Goal: Task Accomplishment & Management: Use online tool/utility

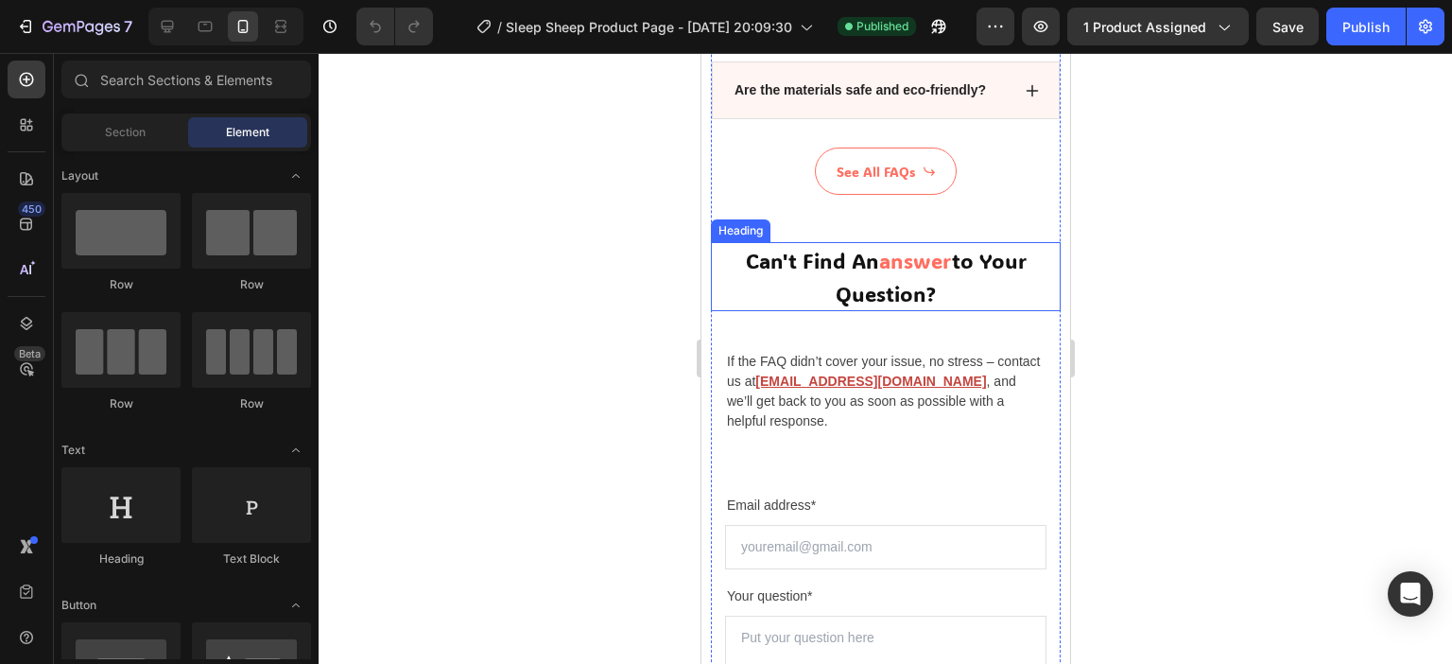
scroll to position [5972, 0]
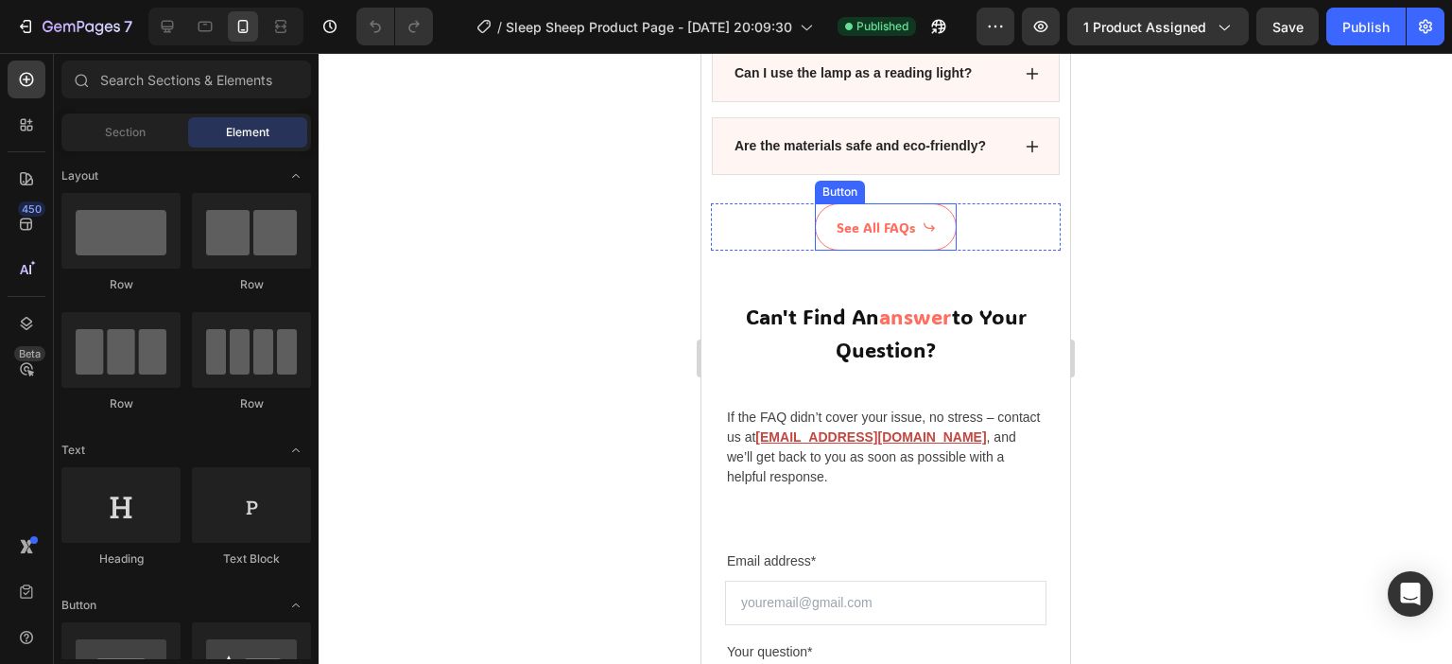
drag, startPoint x: 920, startPoint y: 238, endPoint x: 917, endPoint y: 255, distance: 17.3
click at [920, 238] on link "See All FAQs" at bounding box center [885, 226] width 142 height 47
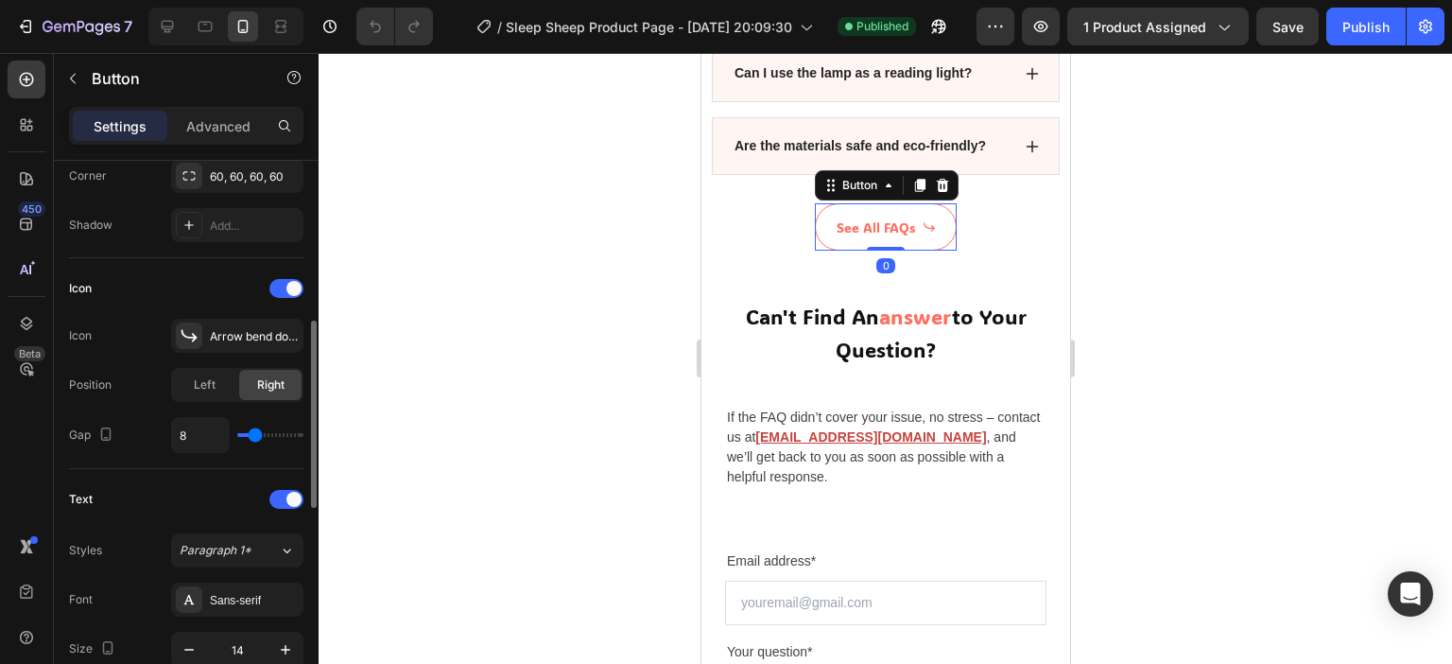
scroll to position [662, 0]
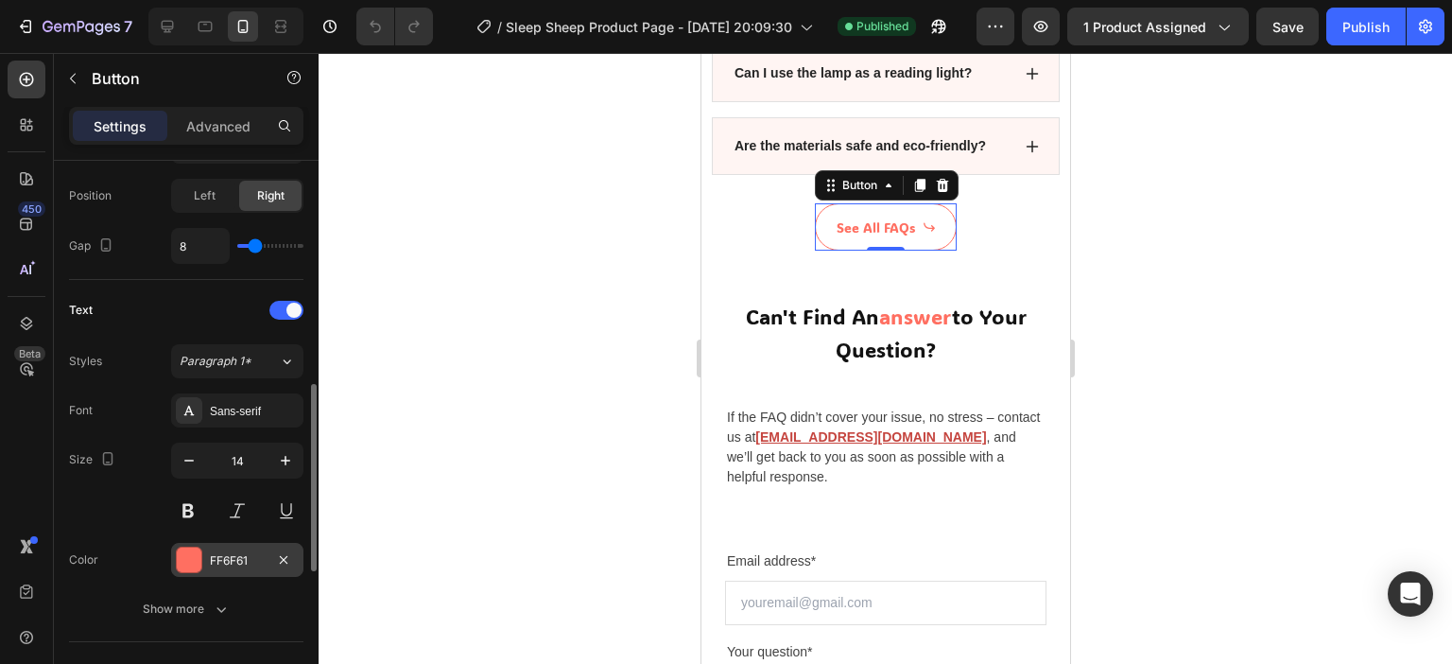
click at [223, 560] on div "FF6F61" at bounding box center [237, 560] width 55 height 17
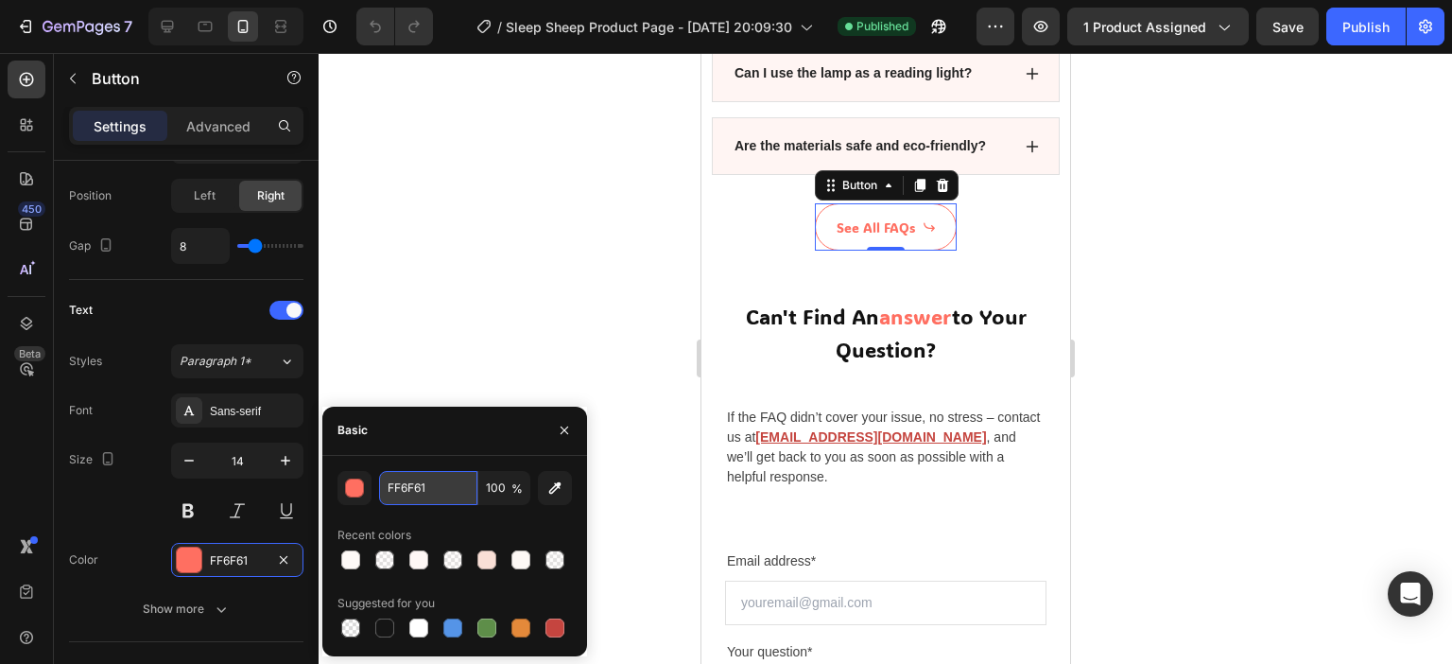
click at [394, 481] on input "FF6F61" at bounding box center [428, 488] width 98 height 34
click at [453, 245] on div at bounding box center [885, 358] width 1133 height 611
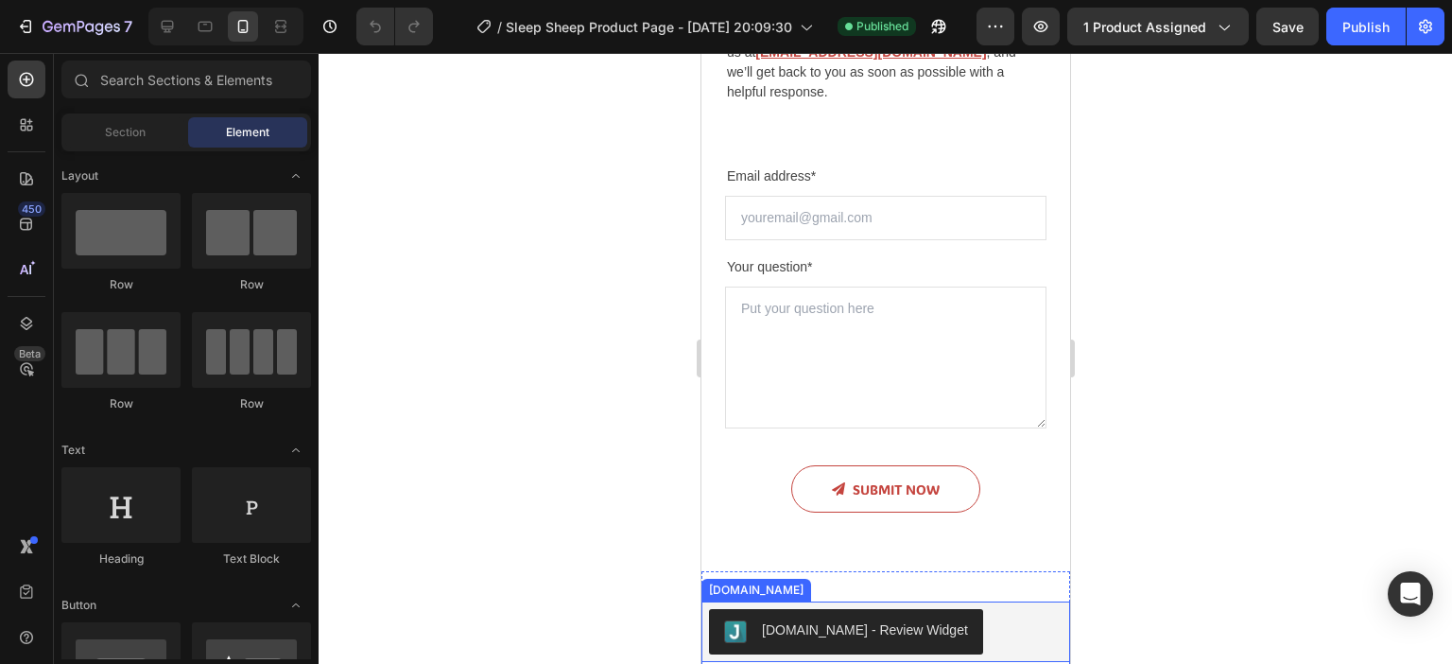
scroll to position [6539, 0]
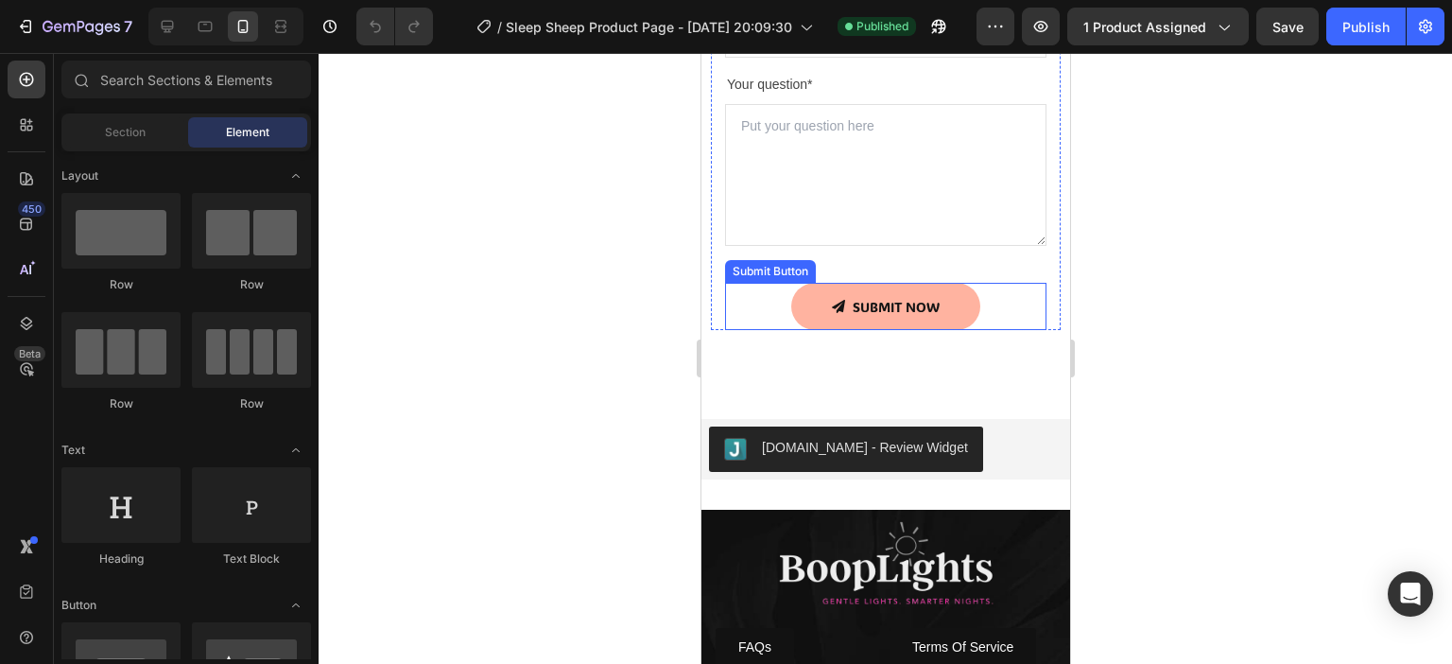
click at [958, 304] on button "SUBMIT NOW" at bounding box center [884, 306] width 189 height 47
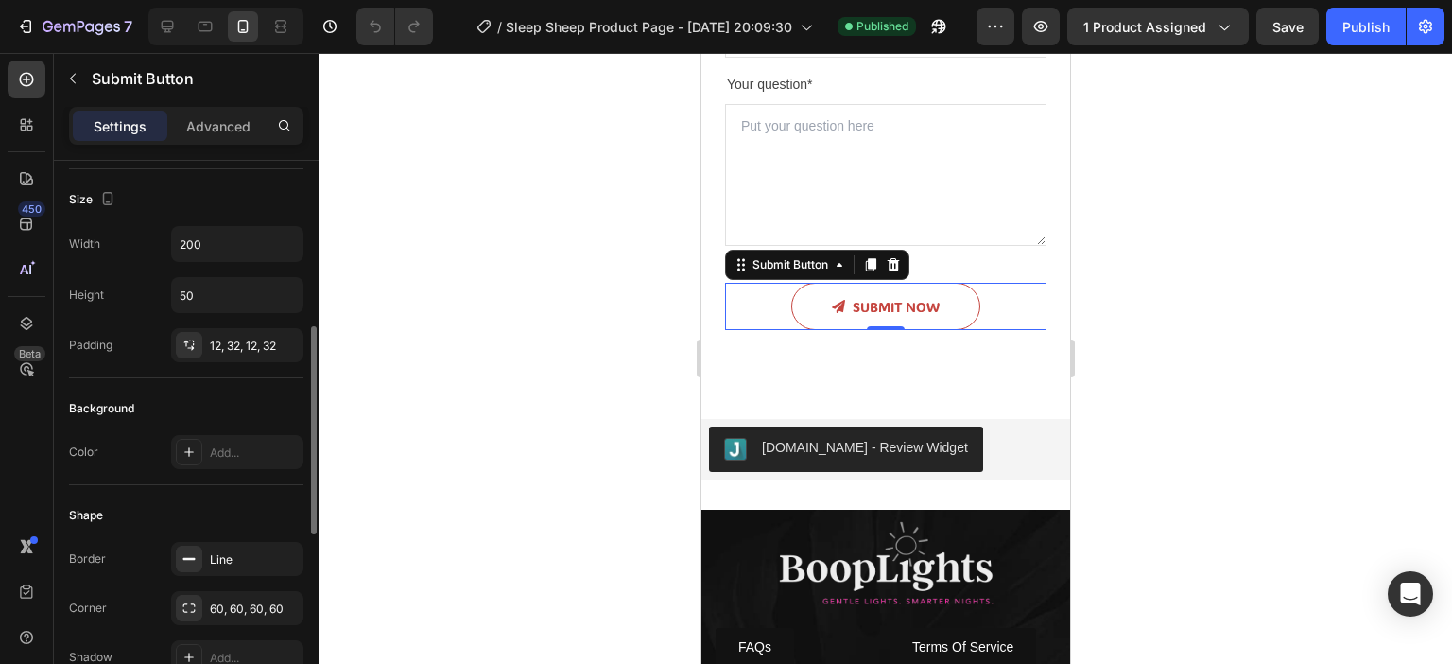
scroll to position [284, 0]
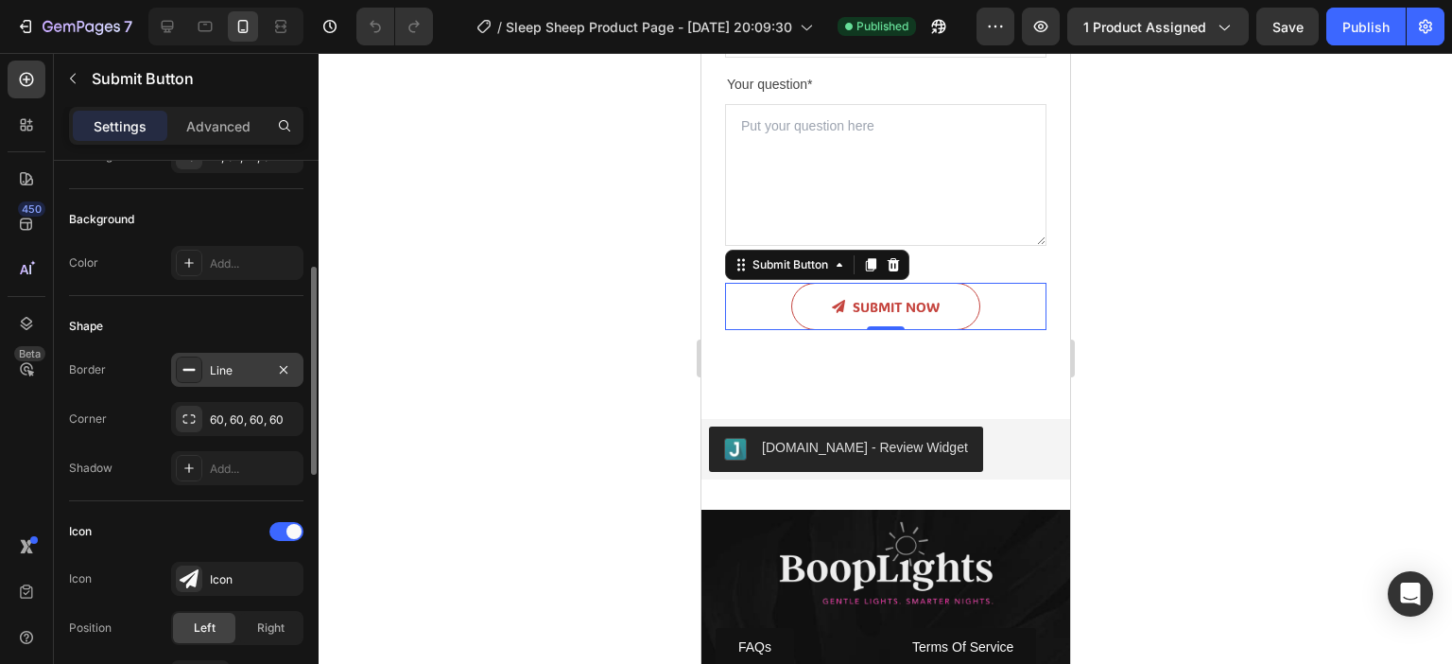
click at [230, 371] on div "Line" at bounding box center [237, 370] width 55 height 17
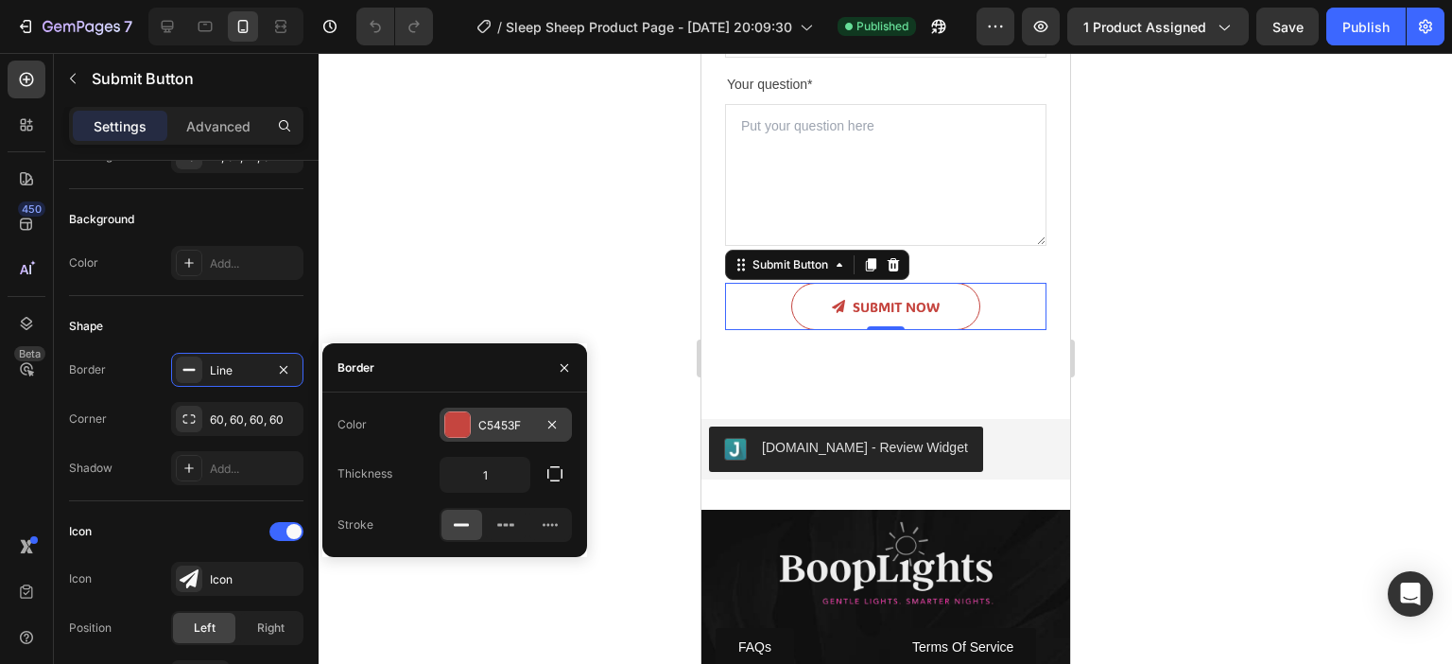
click at [512, 424] on div "C5453F" at bounding box center [505, 425] width 55 height 17
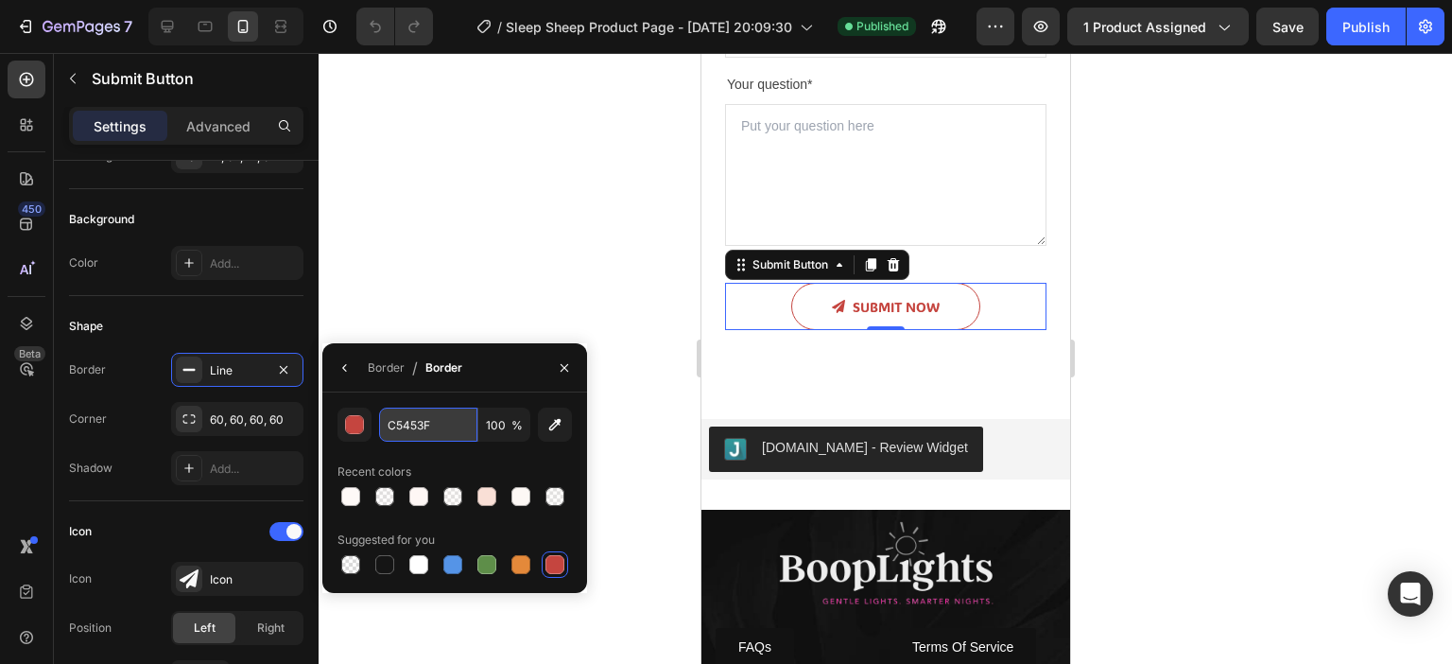
click at [429, 432] on input "C5453F" at bounding box center [428, 424] width 98 height 34
paste input "FF6F61"
type input "FF6F61"
click at [134, 501] on div "Icon Icon Icon Position Left Right Gap 8" at bounding box center [186, 606] width 234 height 211
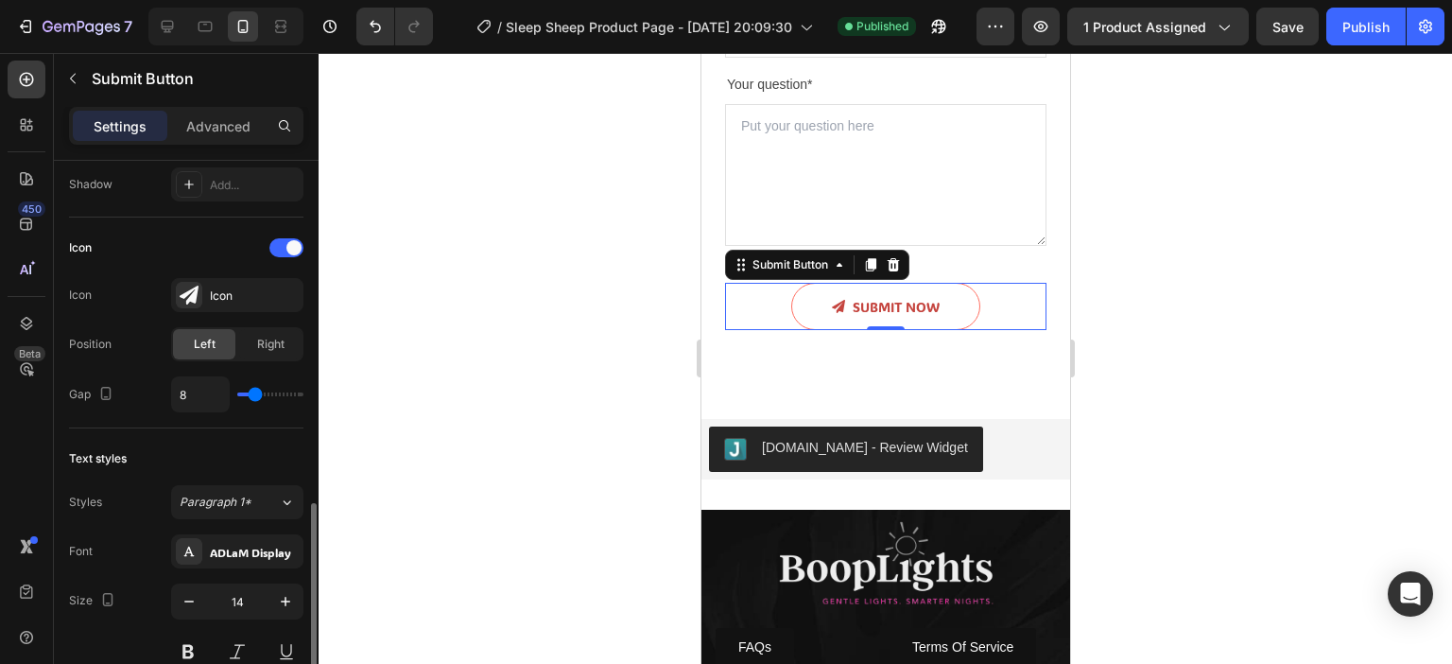
scroll to position [756, 0]
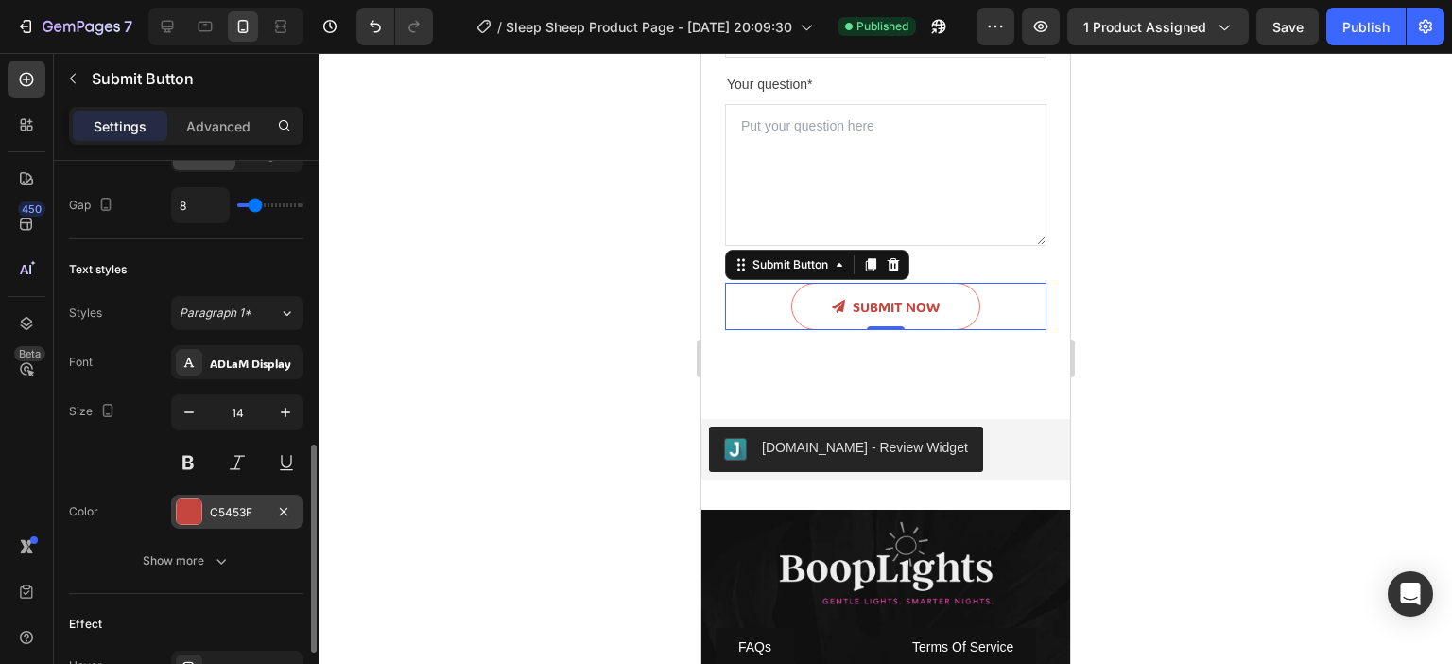
click at [234, 504] on div "C5453F" at bounding box center [237, 512] width 55 height 17
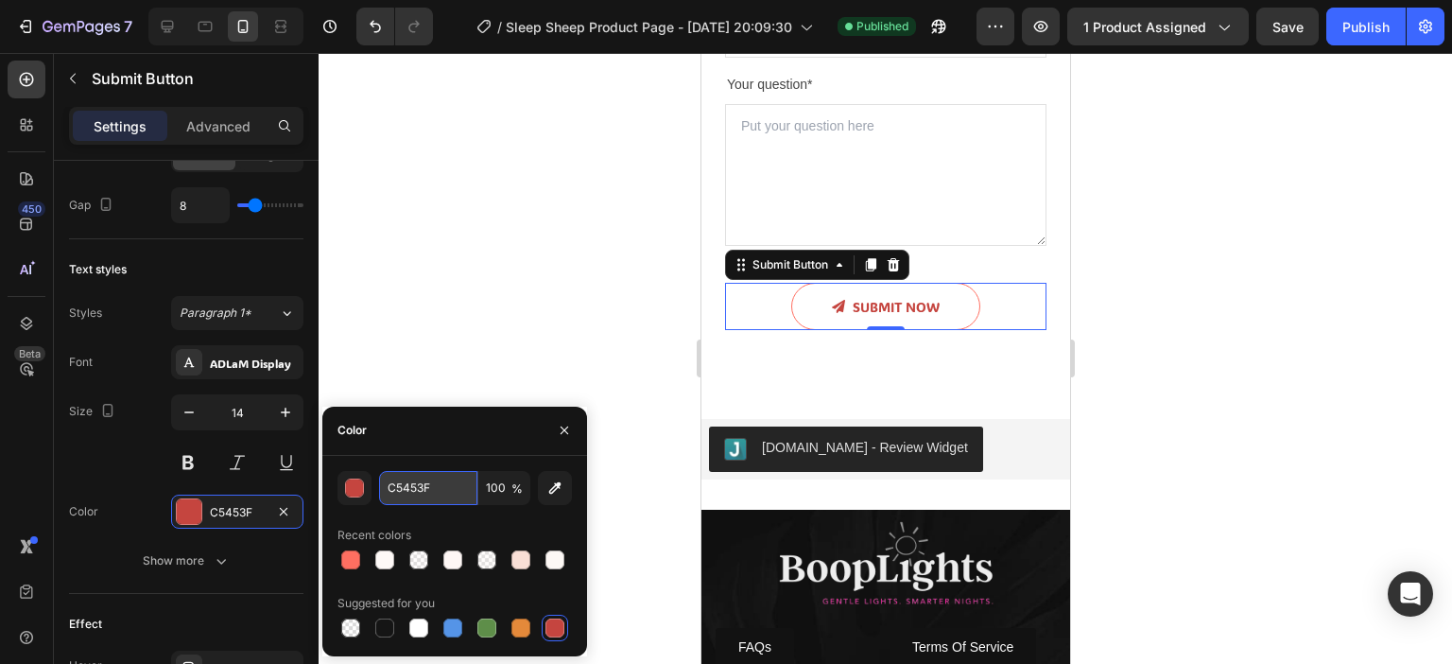
click at [411, 480] on input "C5453F" at bounding box center [428, 488] width 98 height 34
paste input "FF6F61"
type input "FF6F61"
click at [268, 247] on div "Text styles Styles Paragraph 1* Font [PERSON_NAME] Display Size 14 Color C5453F…" at bounding box center [186, 416] width 234 height 355
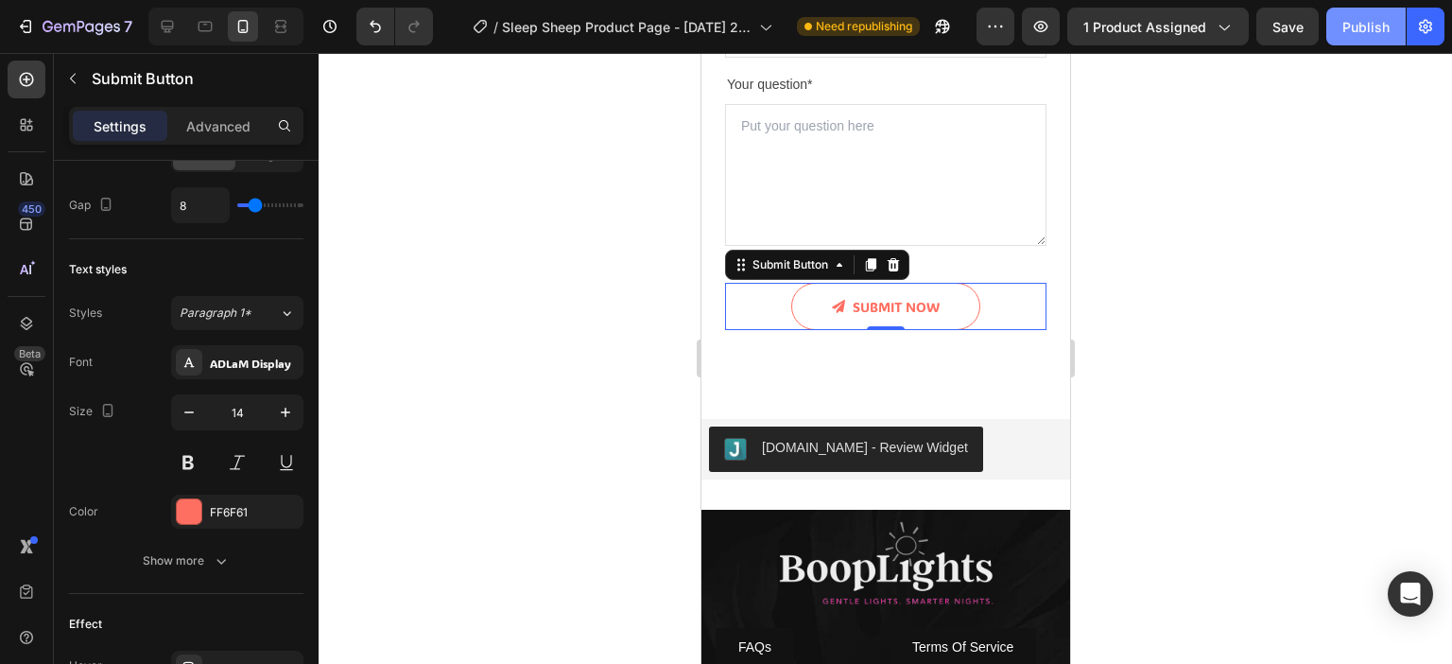
click at [1366, 26] on div "Publish" at bounding box center [1365, 27] width 47 height 20
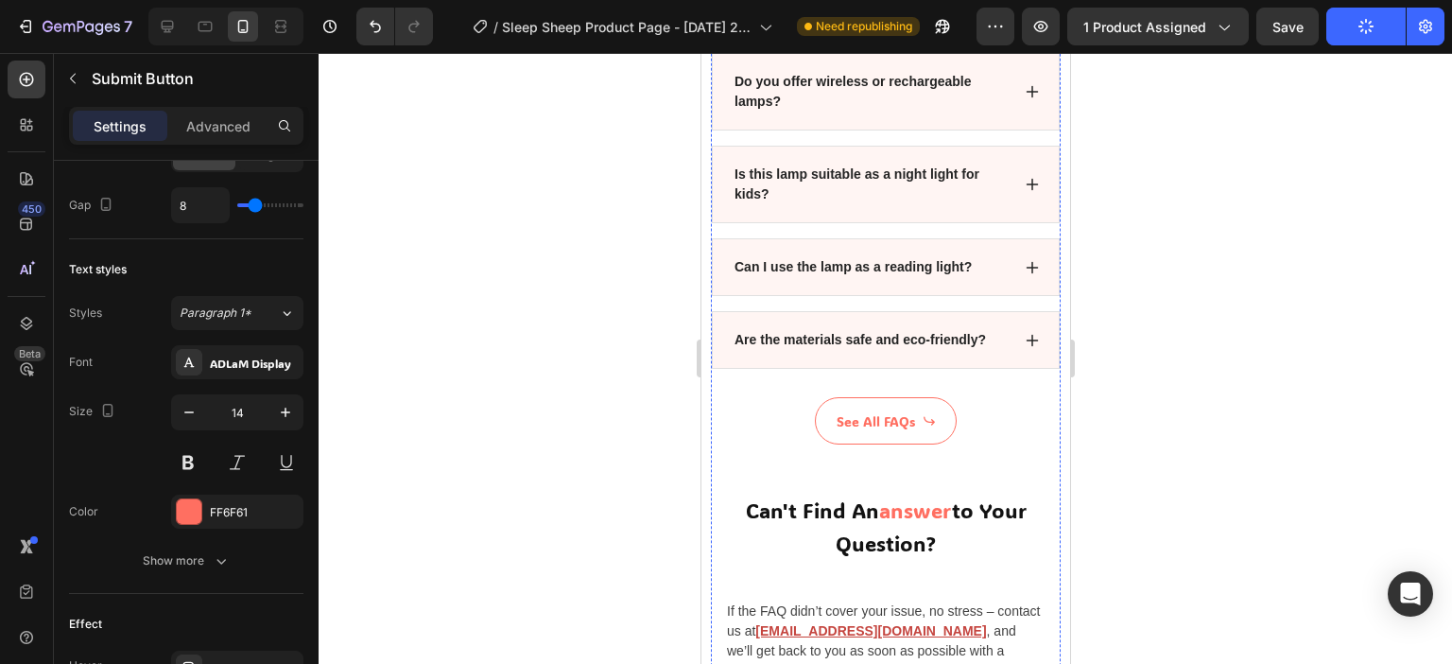
scroll to position [5594, 0]
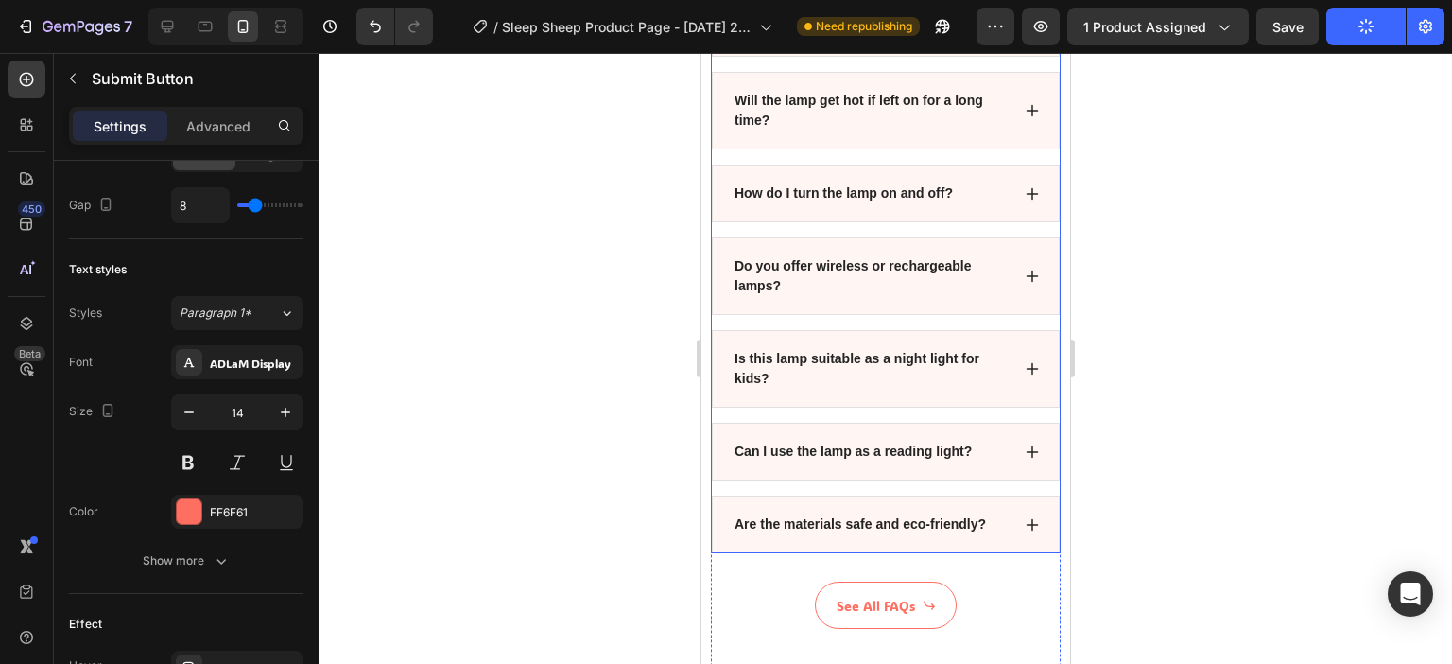
click at [1029, 532] on div "Are the materials safe and eco-friendly?" at bounding box center [885, 524] width 348 height 58
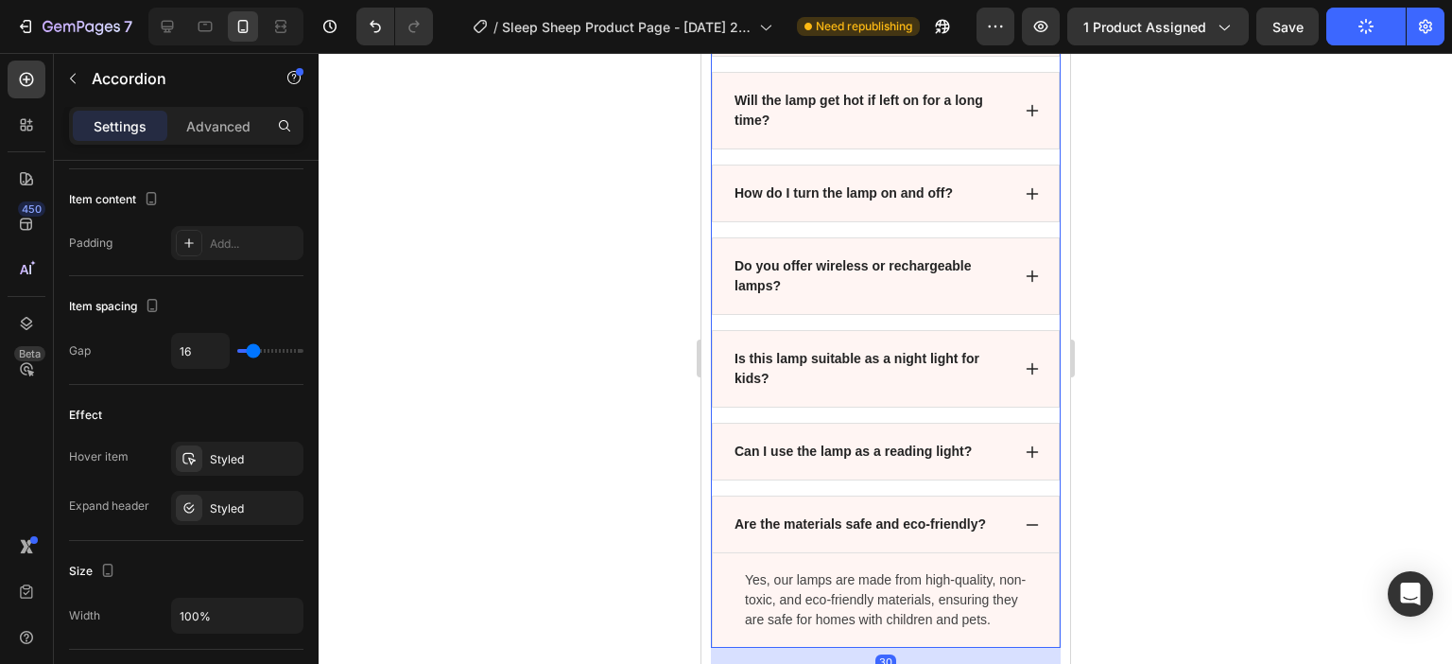
scroll to position [0, 0]
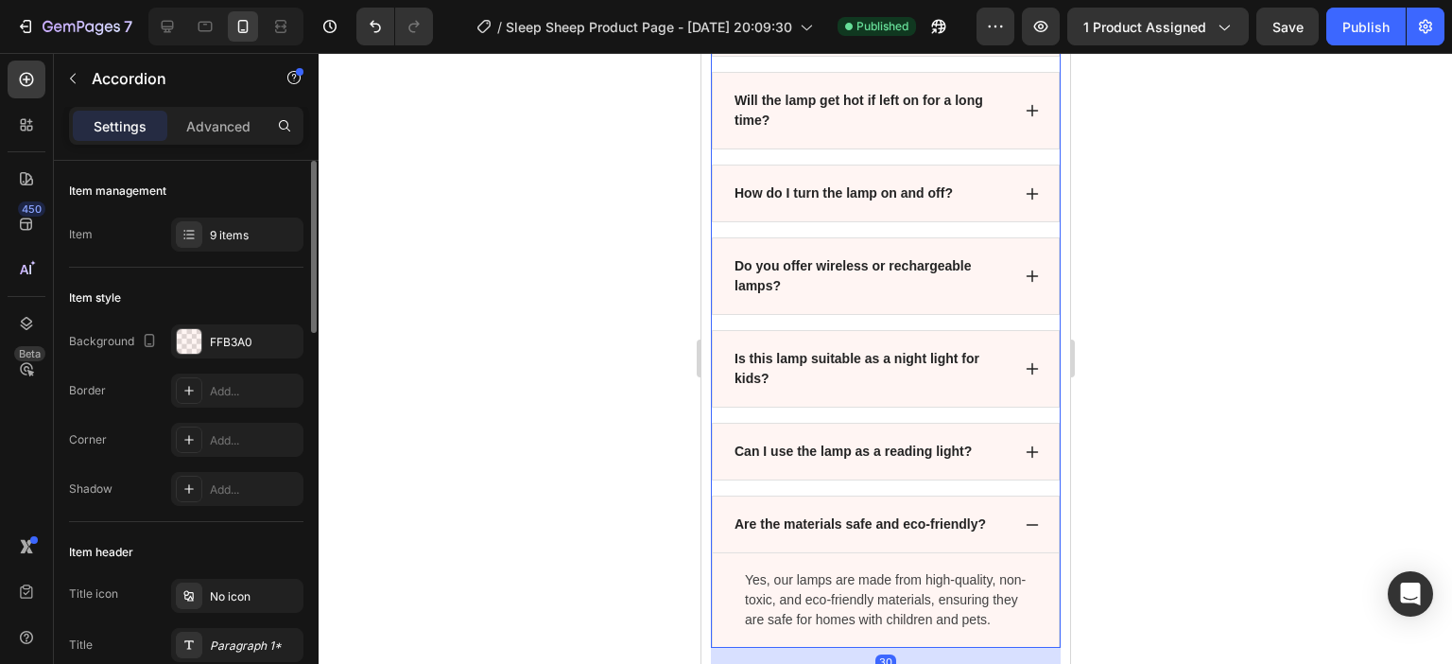
click at [1037, 520] on div "Are the materials safe and eco-friendly?" at bounding box center [885, 524] width 348 height 58
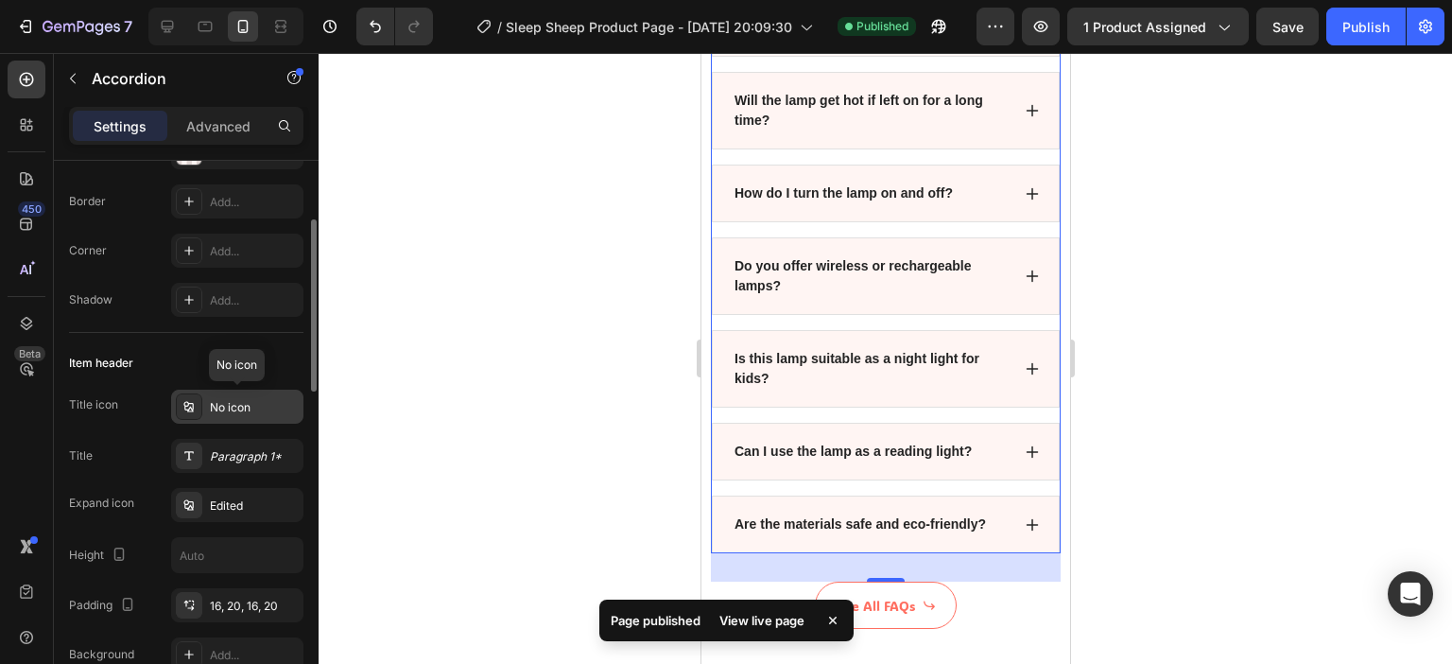
scroll to position [284, 0]
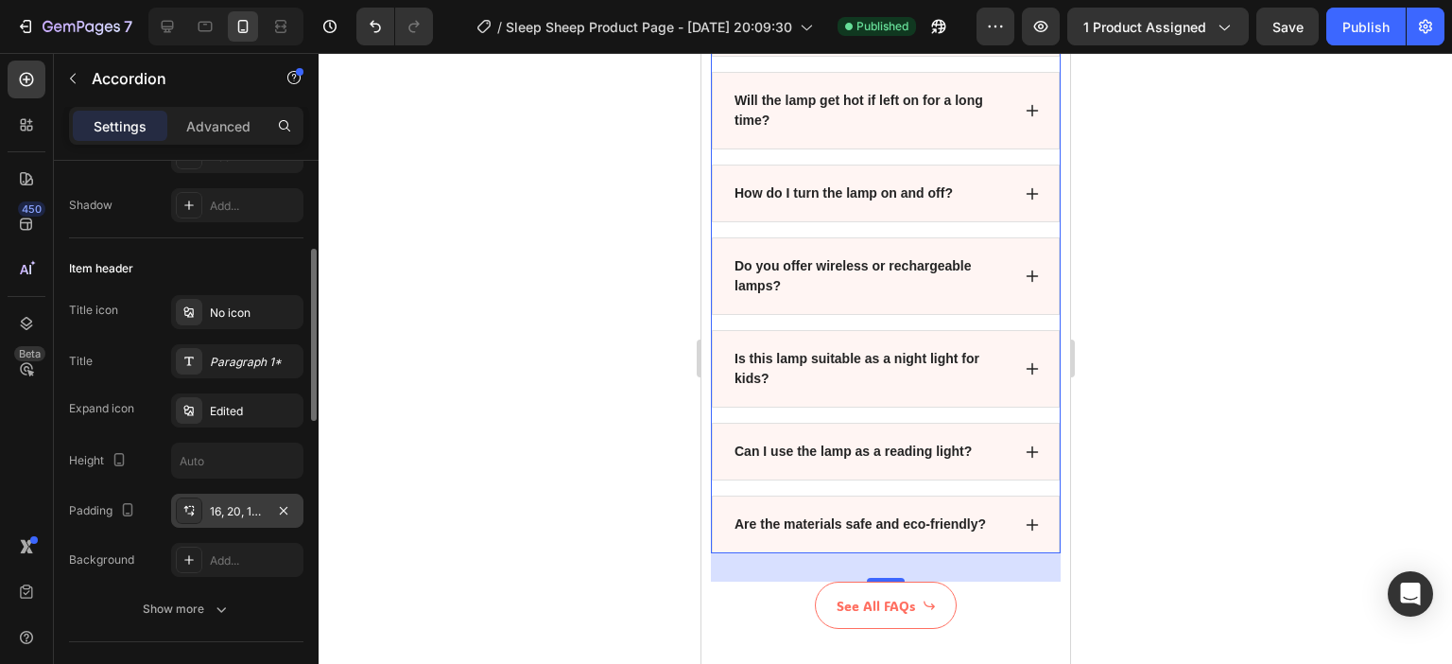
click at [234, 508] on div "16, 20, 16, 20" at bounding box center [237, 511] width 55 height 17
click at [98, 417] on div "Expand icon" at bounding box center [101, 408] width 65 height 30
click at [235, 413] on div "Edited" at bounding box center [254, 411] width 89 height 17
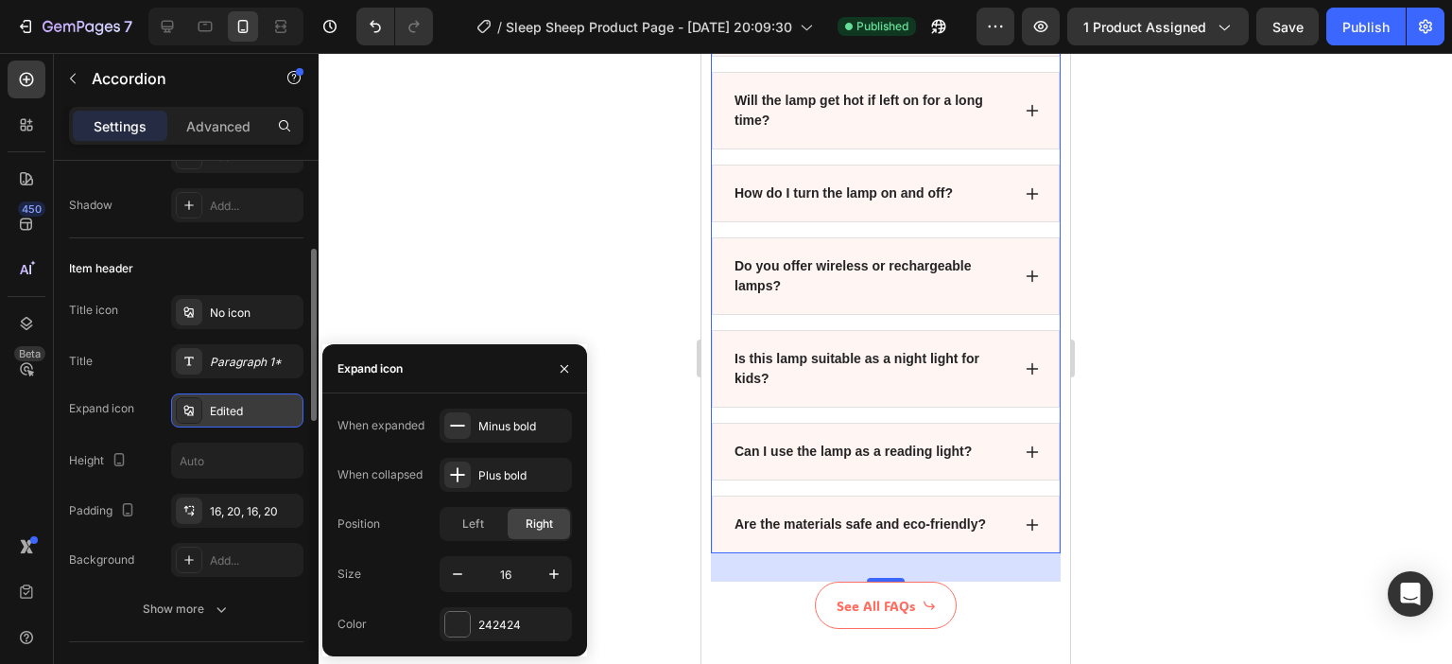
click at [234, 413] on div "Edited" at bounding box center [254, 411] width 89 height 17
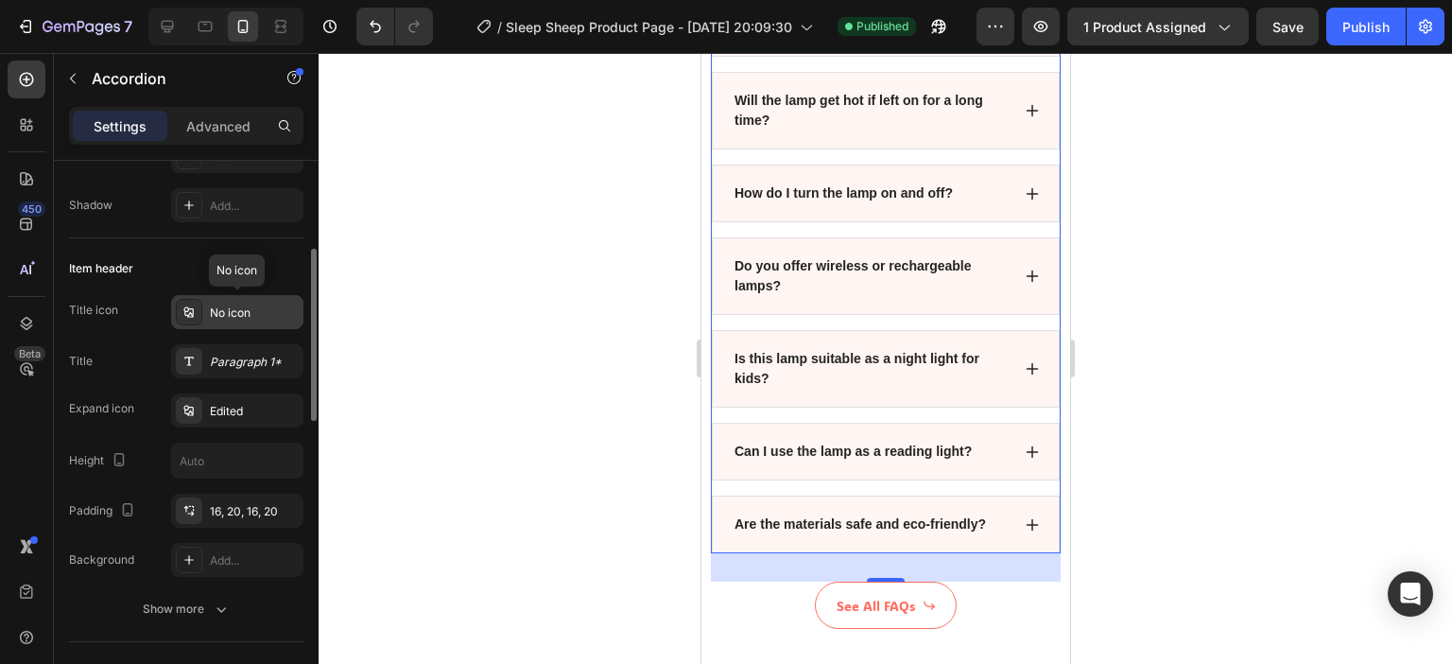
click at [227, 310] on div "No icon" at bounding box center [254, 312] width 89 height 17
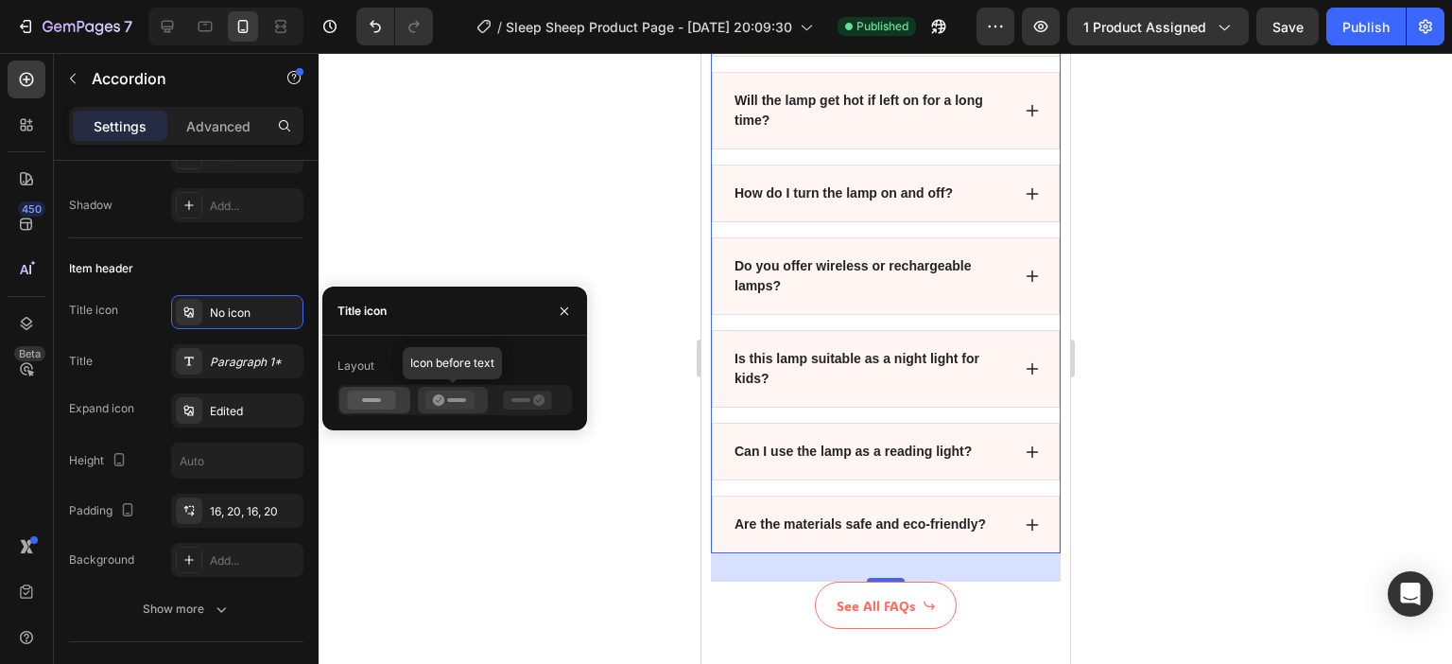
click at [443, 393] on icon at bounding box center [449, 399] width 48 height 19
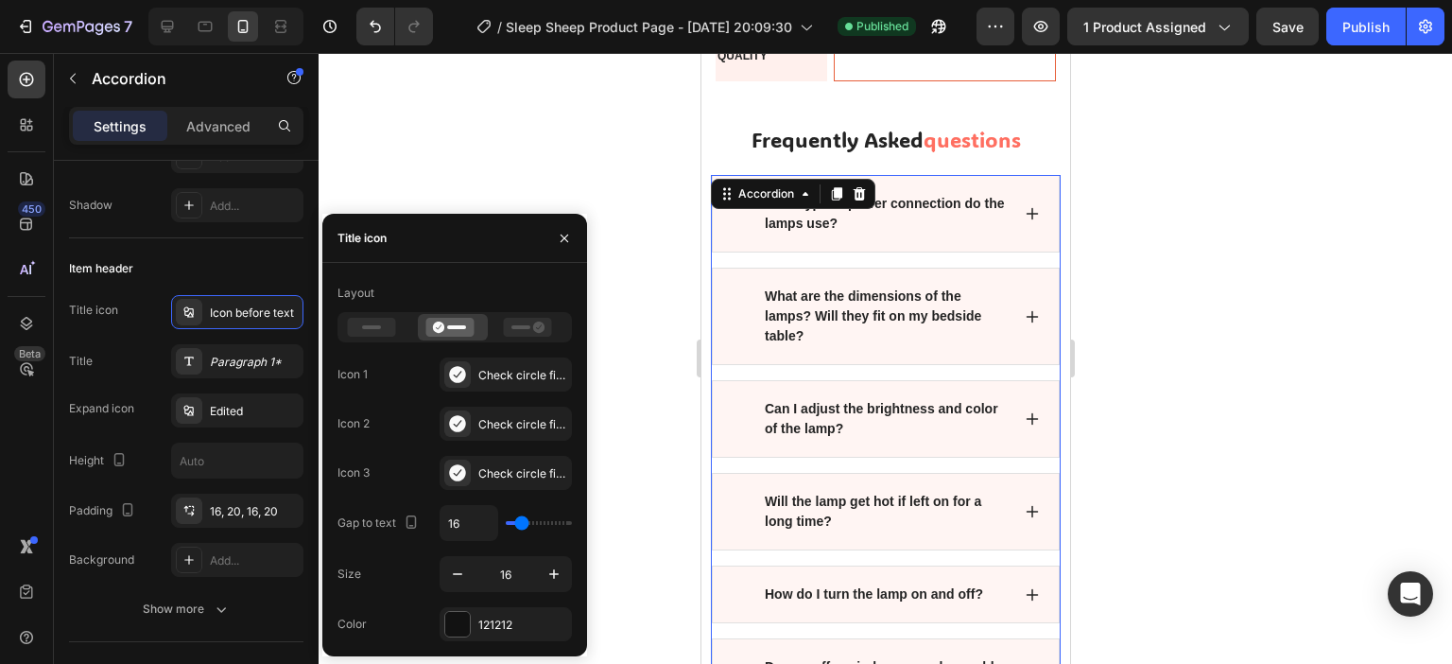
scroll to position [5235, 0]
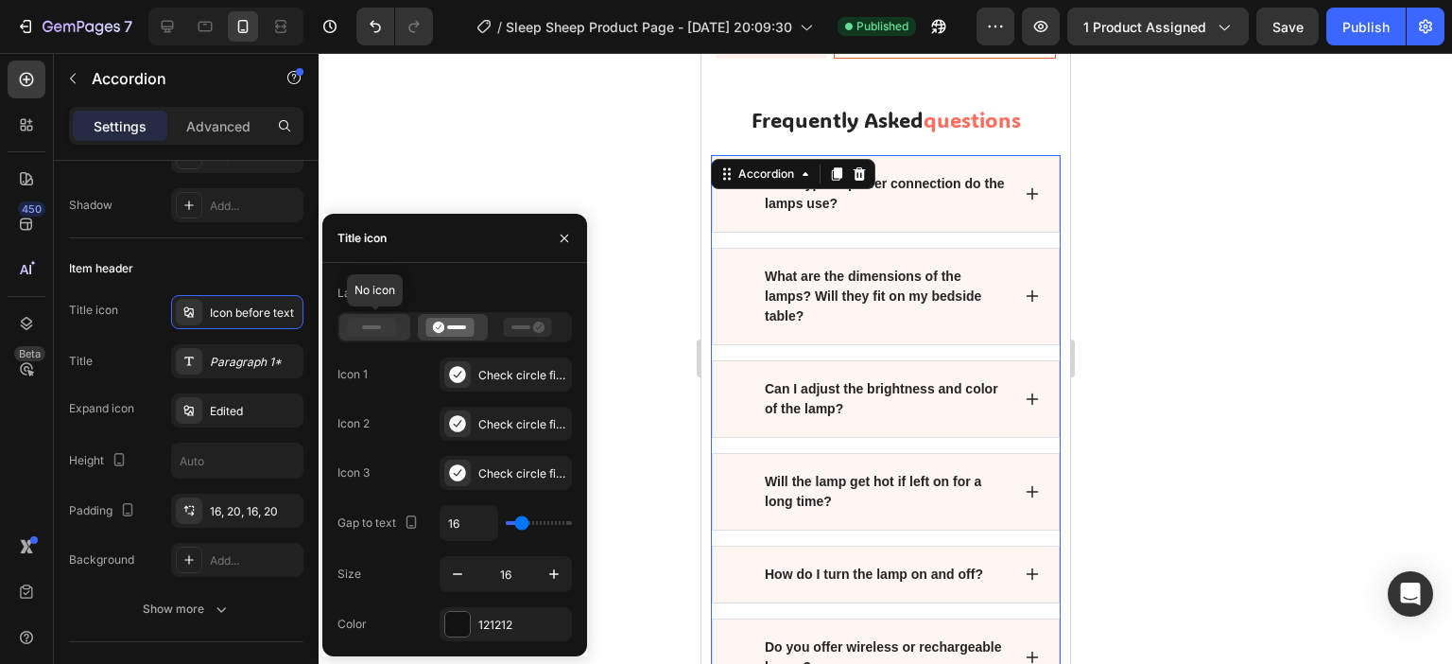
click at [372, 329] on rect at bounding box center [371, 327] width 19 height 4
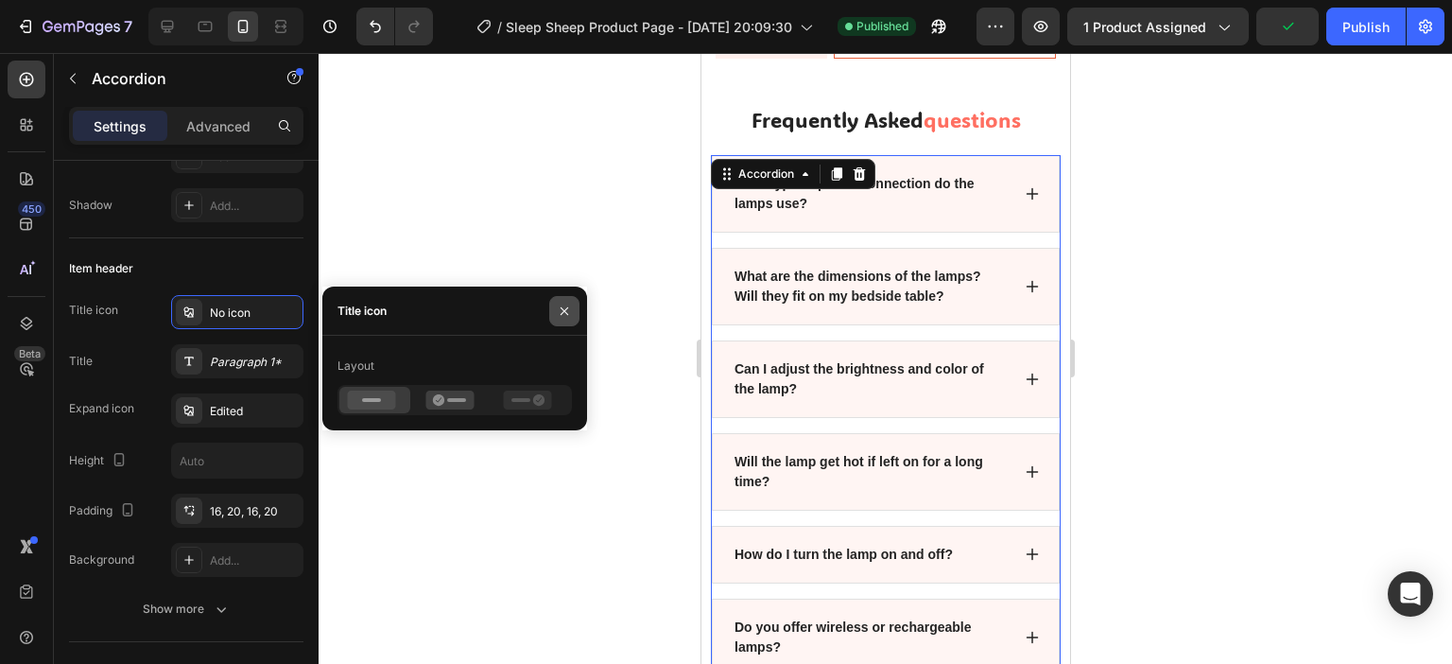
click at [571, 312] on icon "button" at bounding box center [564, 310] width 15 height 15
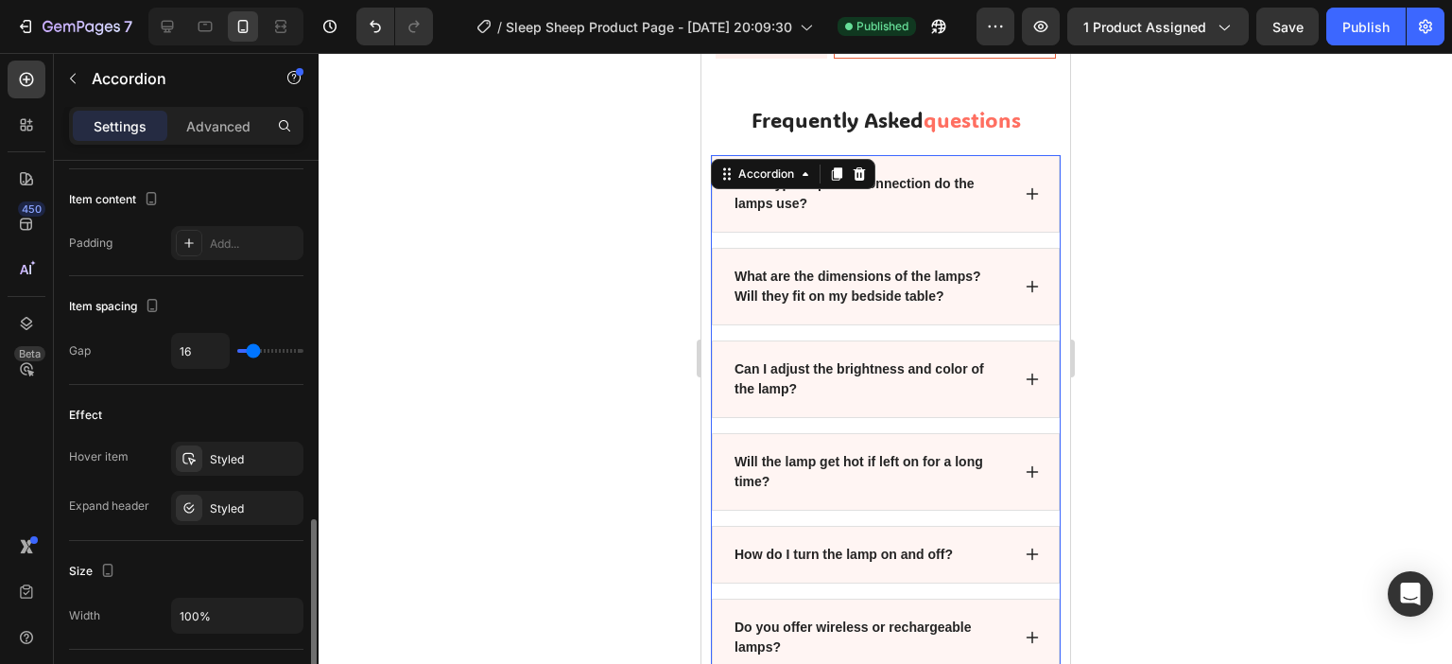
scroll to position [851, 0]
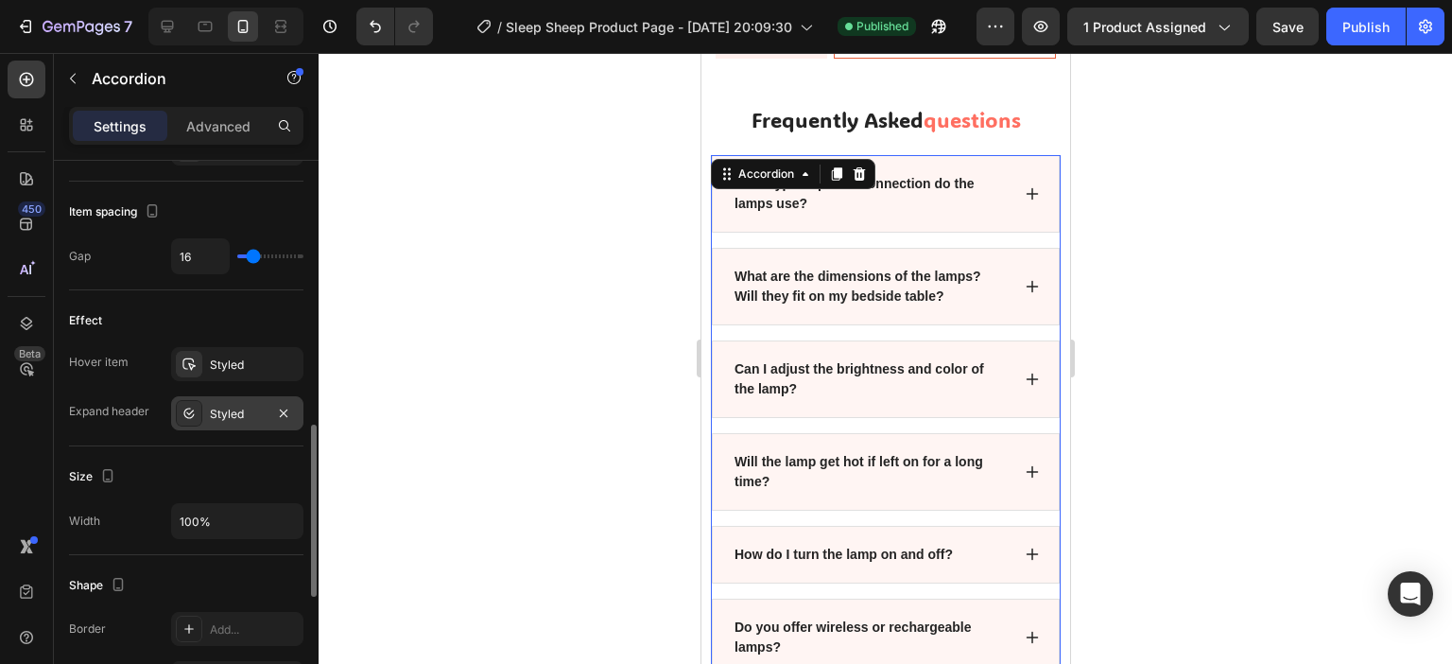
click at [247, 408] on div "Styled" at bounding box center [237, 414] width 55 height 17
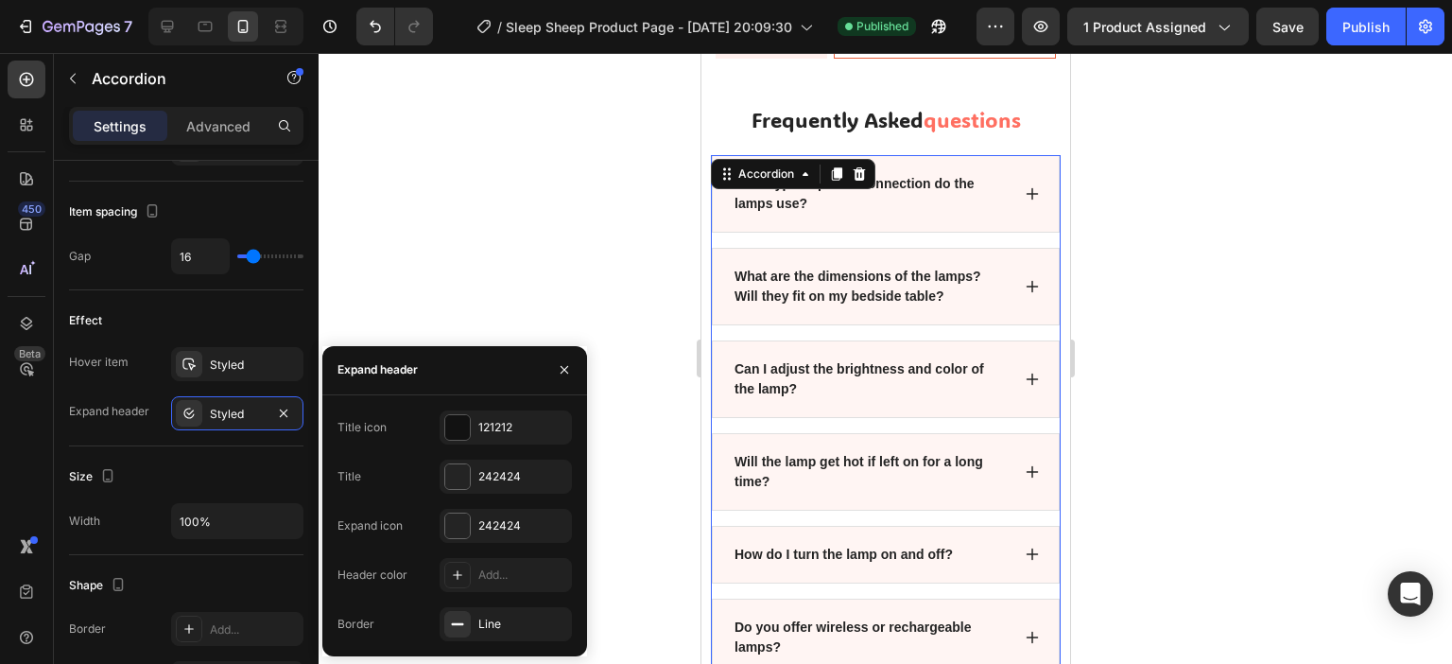
click at [965, 463] on p "Will the lamp get hot if left on for a long time?" at bounding box center [870, 472] width 272 height 40
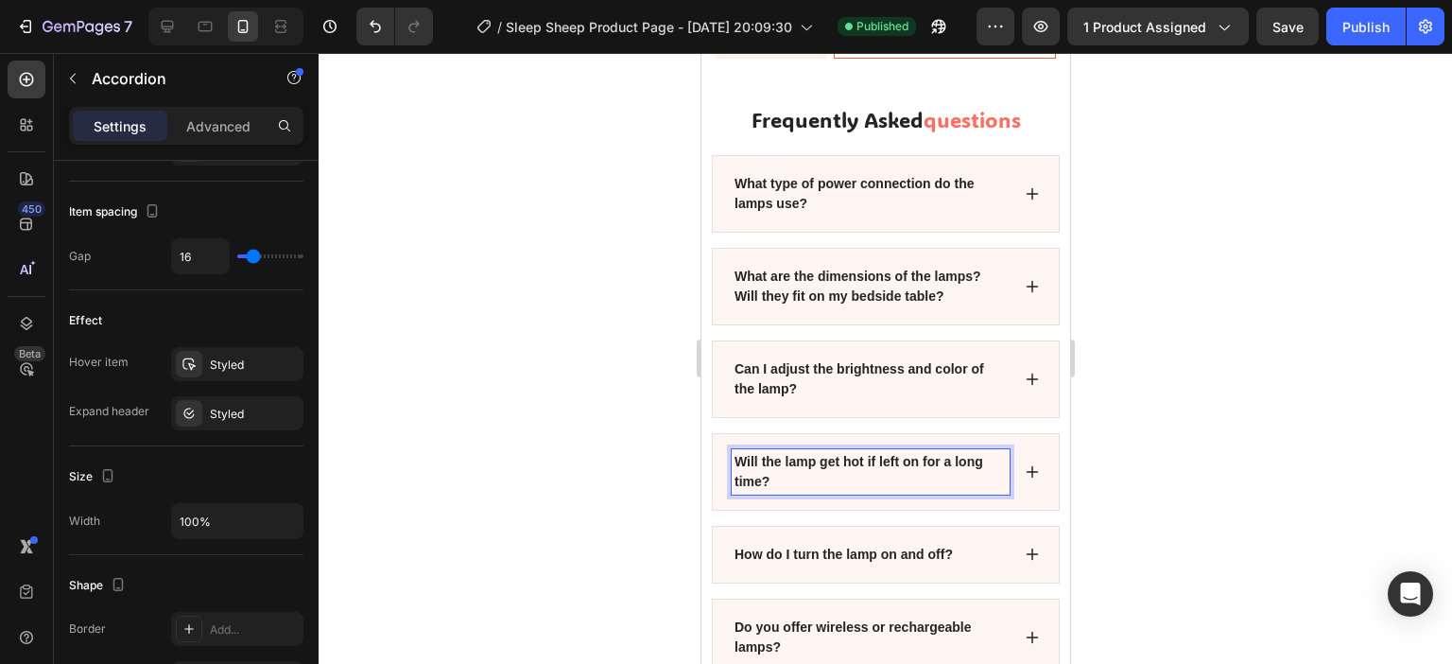
click at [995, 476] on div "Will the lamp get hot if left on for a long time?" at bounding box center [885, 472] width 348 height 78
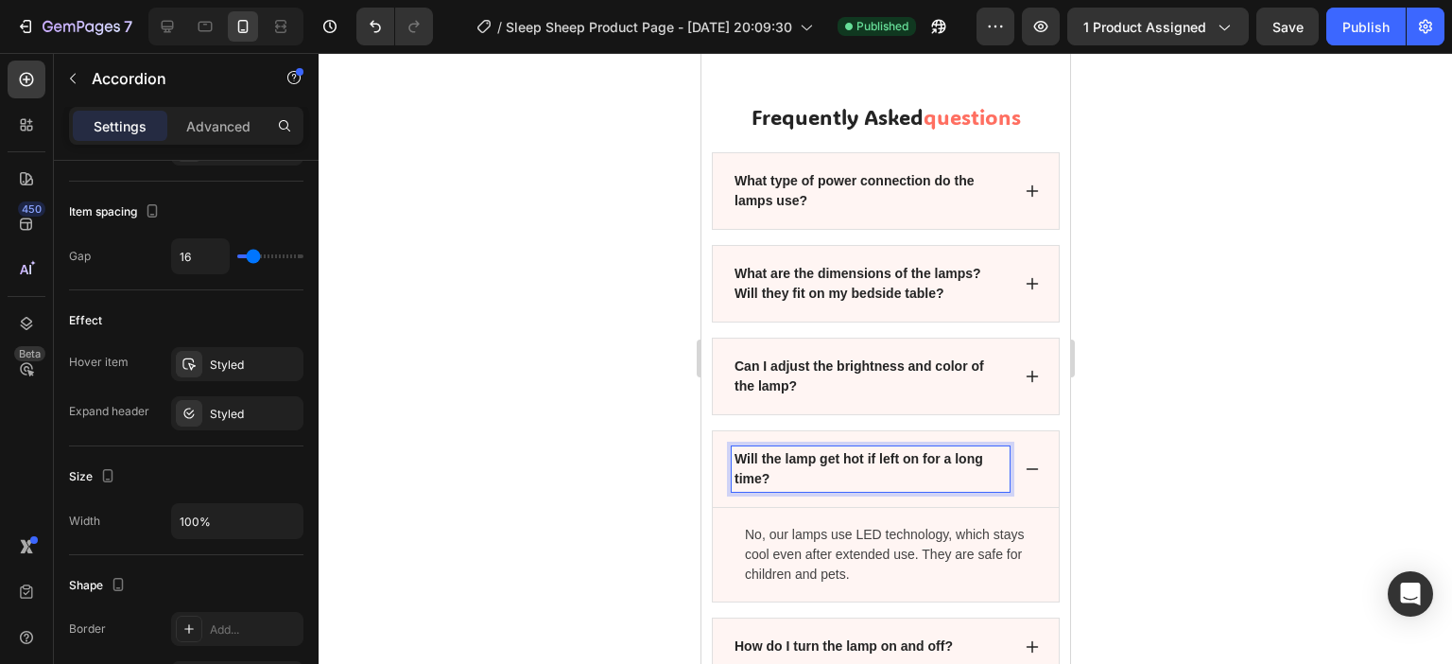
scroll to position [5330, 0]
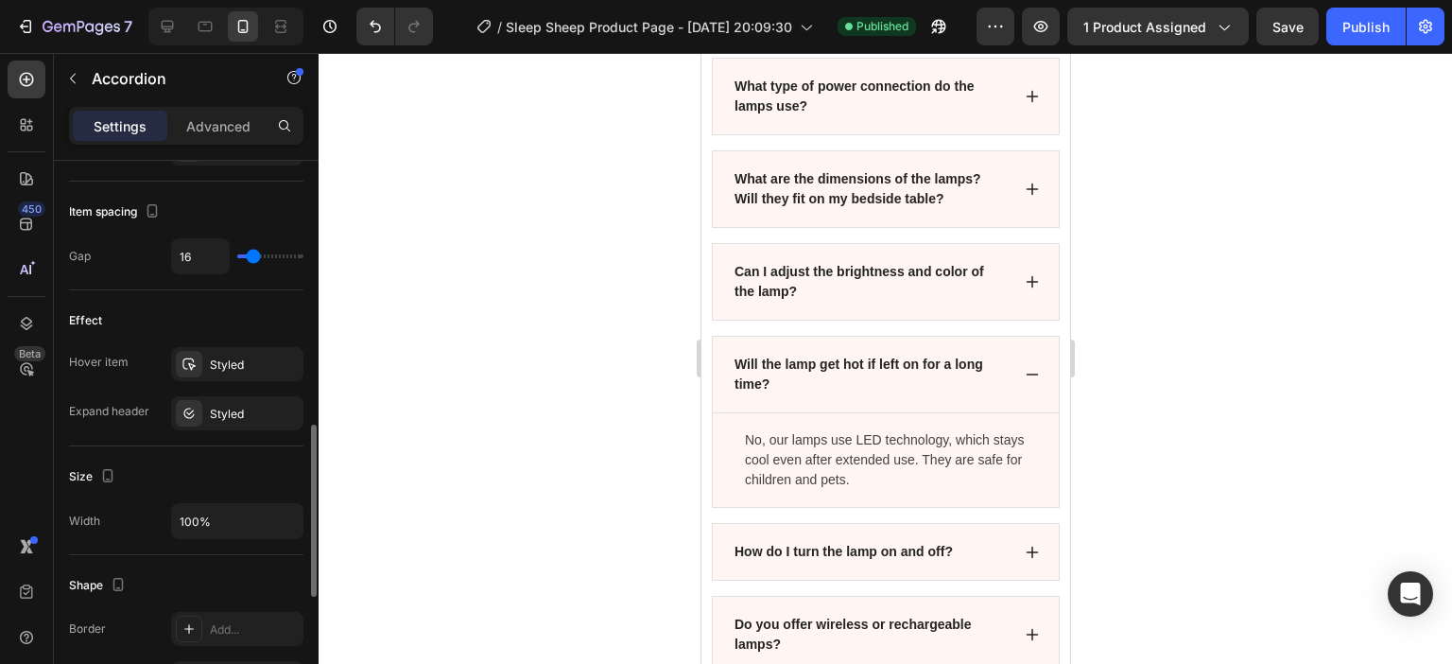
click at [119, 430] on div "Effect Hover item Styled Expand header Styled" at bounding box center [186, 368] width 234 height 156
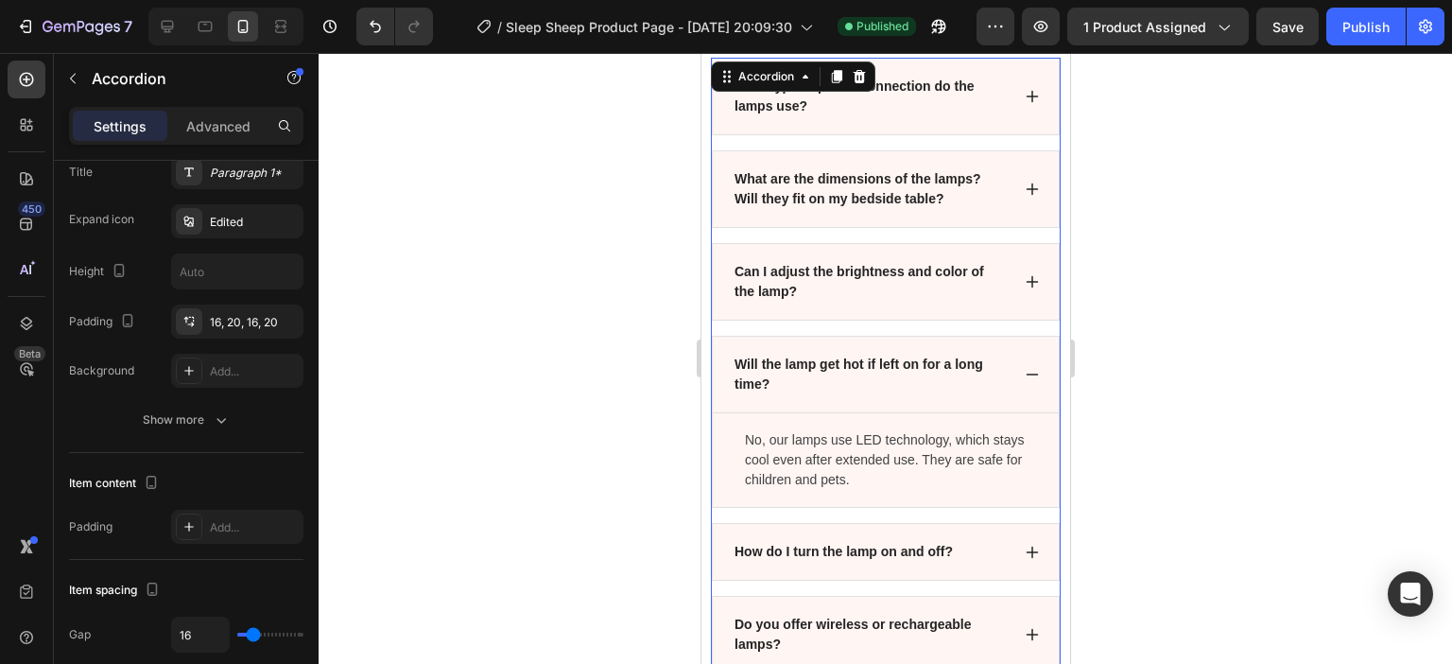
scroll to position [0, 0]
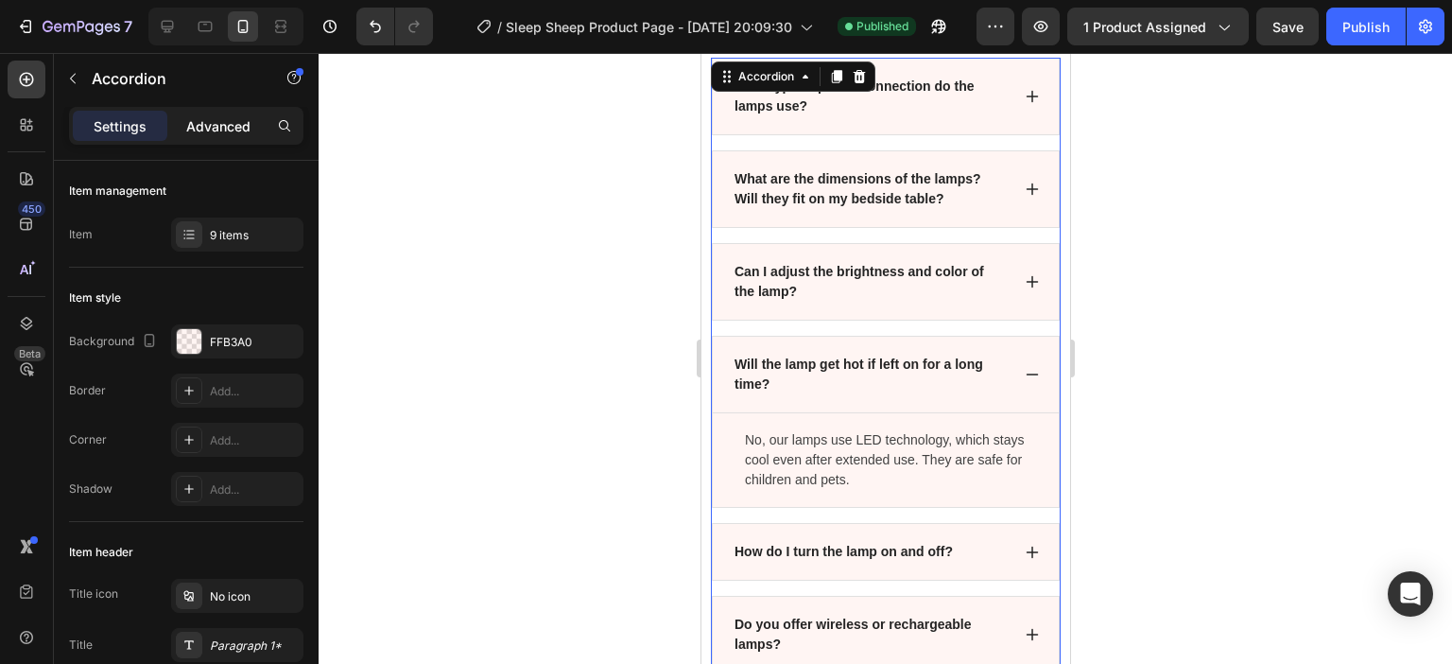
click at [227, 116] on p "Advanced" at bounding box center [218, 126] width 64 height 20
type input "100%"
type input "100"
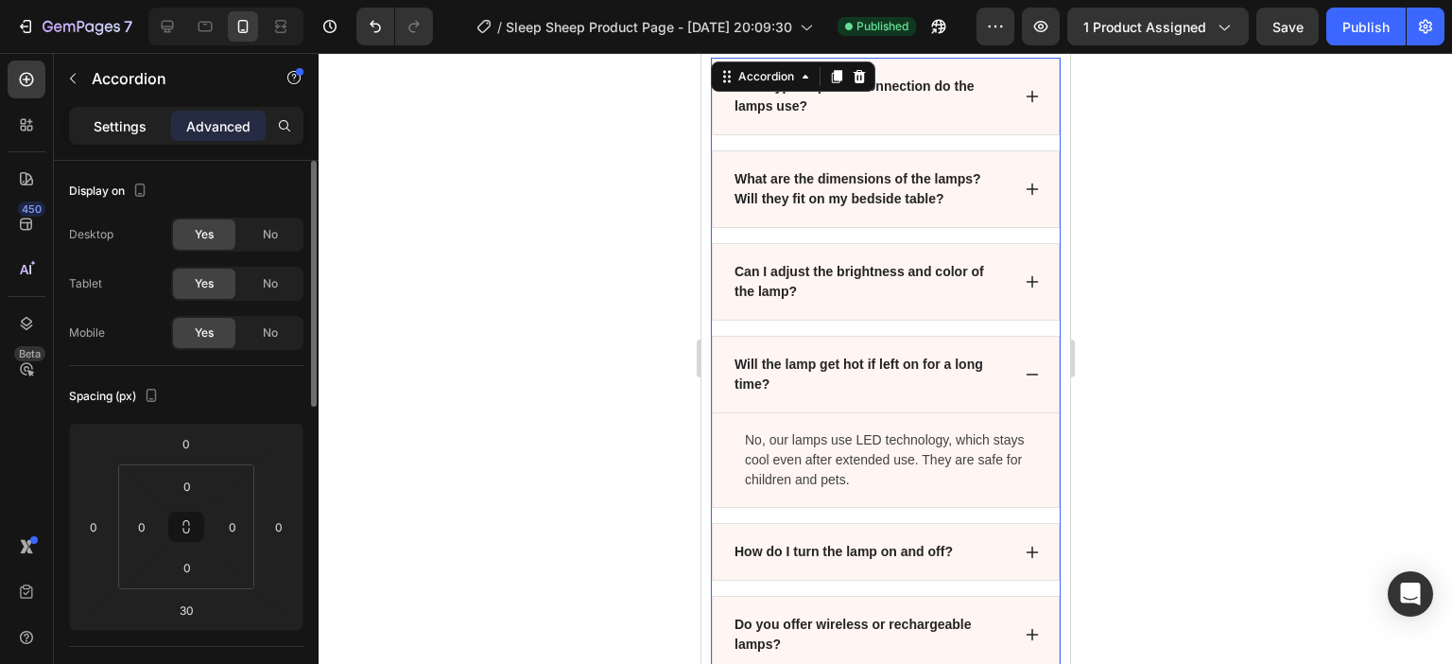
click at [133, 123] on p "Settings" at bounding box center [120, 126] width 53 height 20
type input "16"
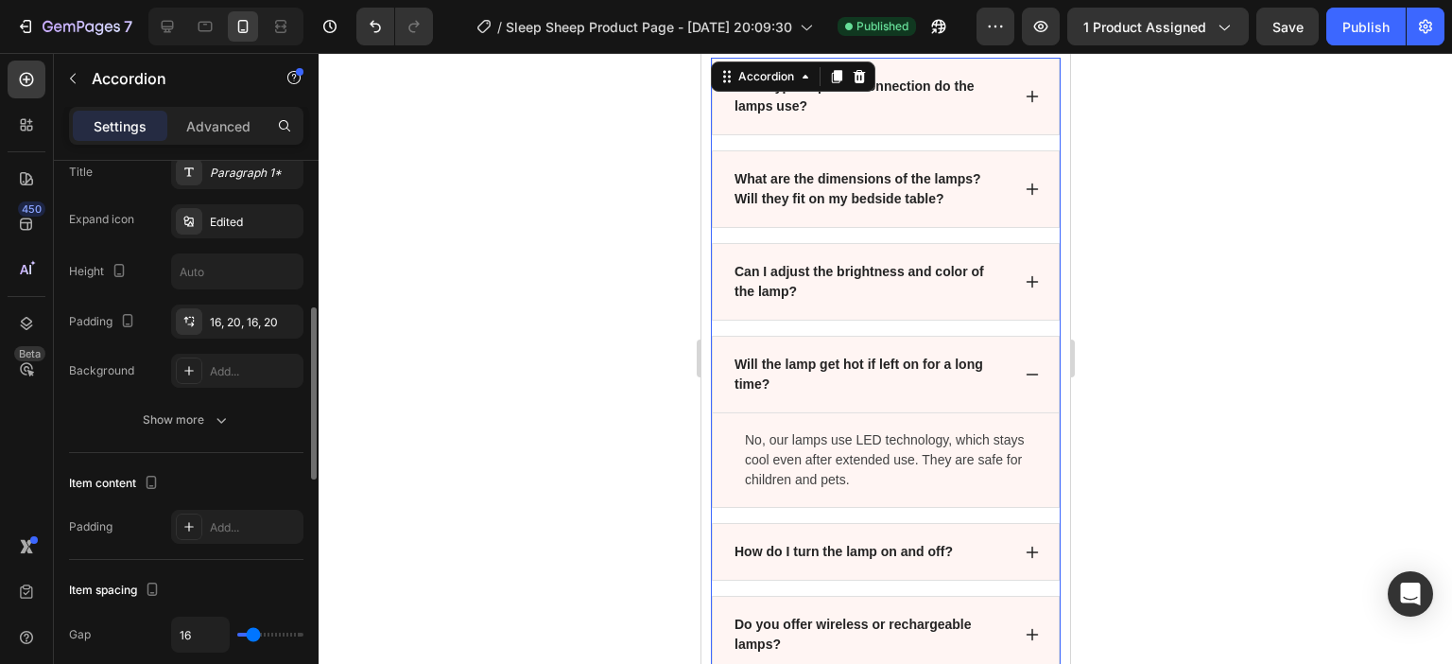
scroll to position [567, 0]
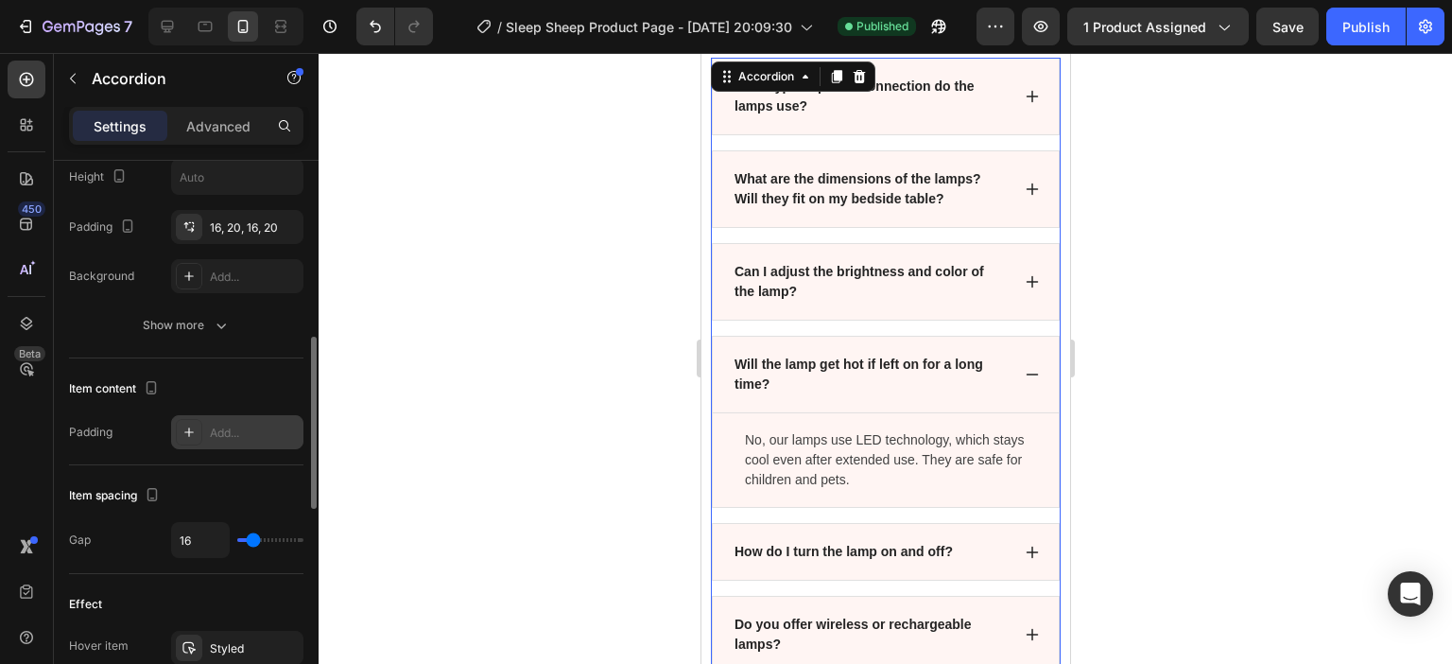
click at [215, 435] on div "Add..." at bounding box center [254, 432] width 89 height 17
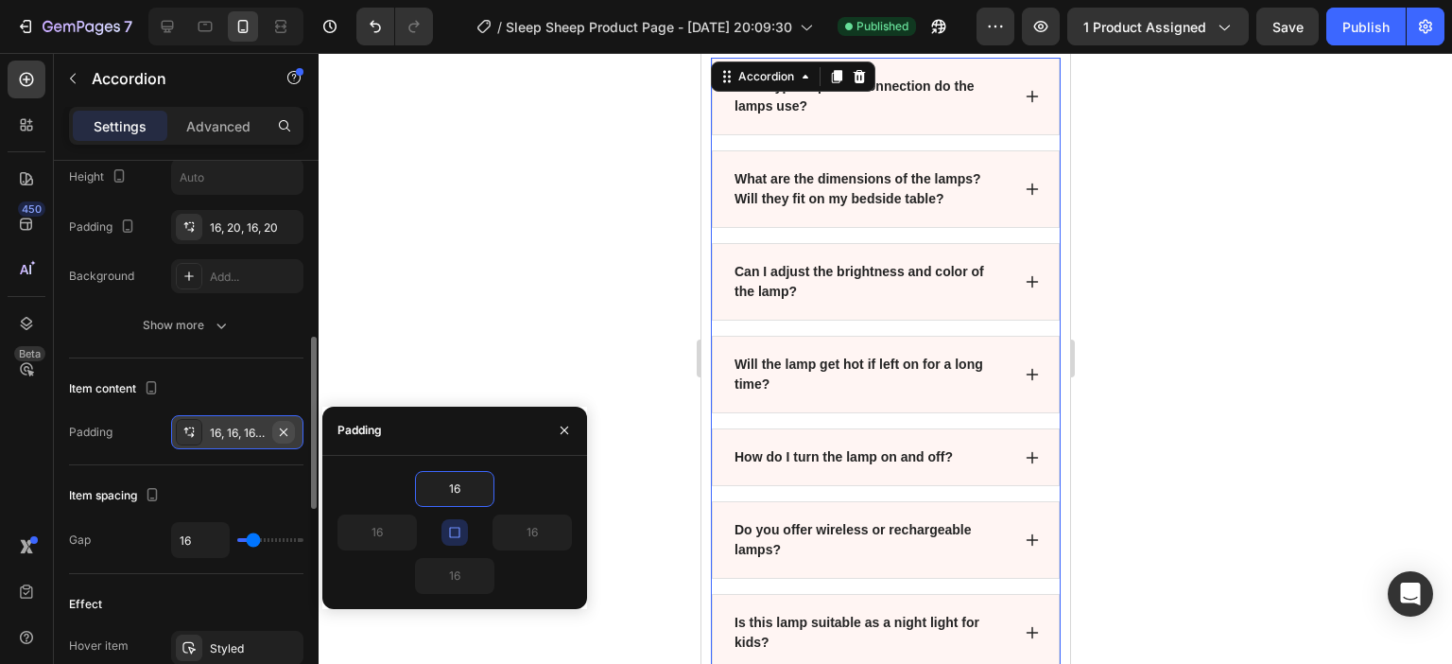
click at [293, 429] on div "16, 16, 16, 16" at bounding box center [237, 432] width 132 height 34
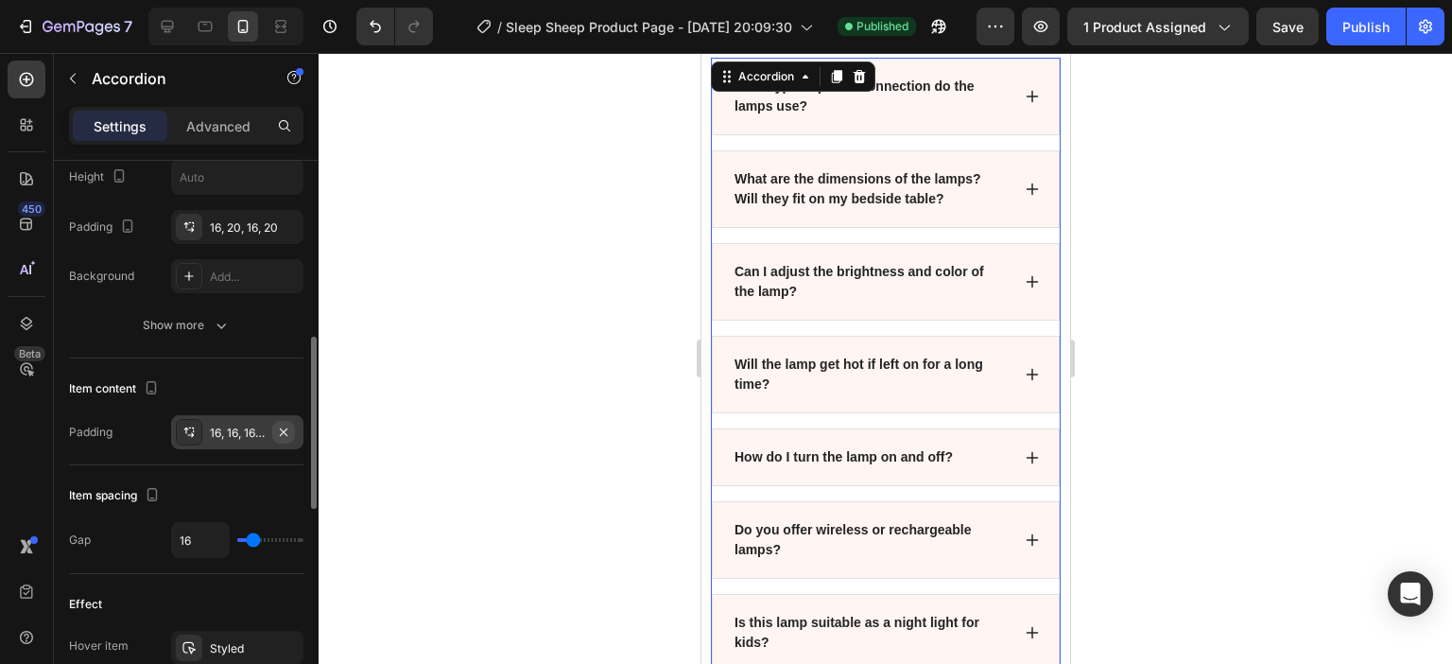
click at [289, 431] on icon "button" at bounding box center [283, 431] width 15 height 15
click at [215, 326] on icon "button" at bounding box center [221, 325] width 19 height 19
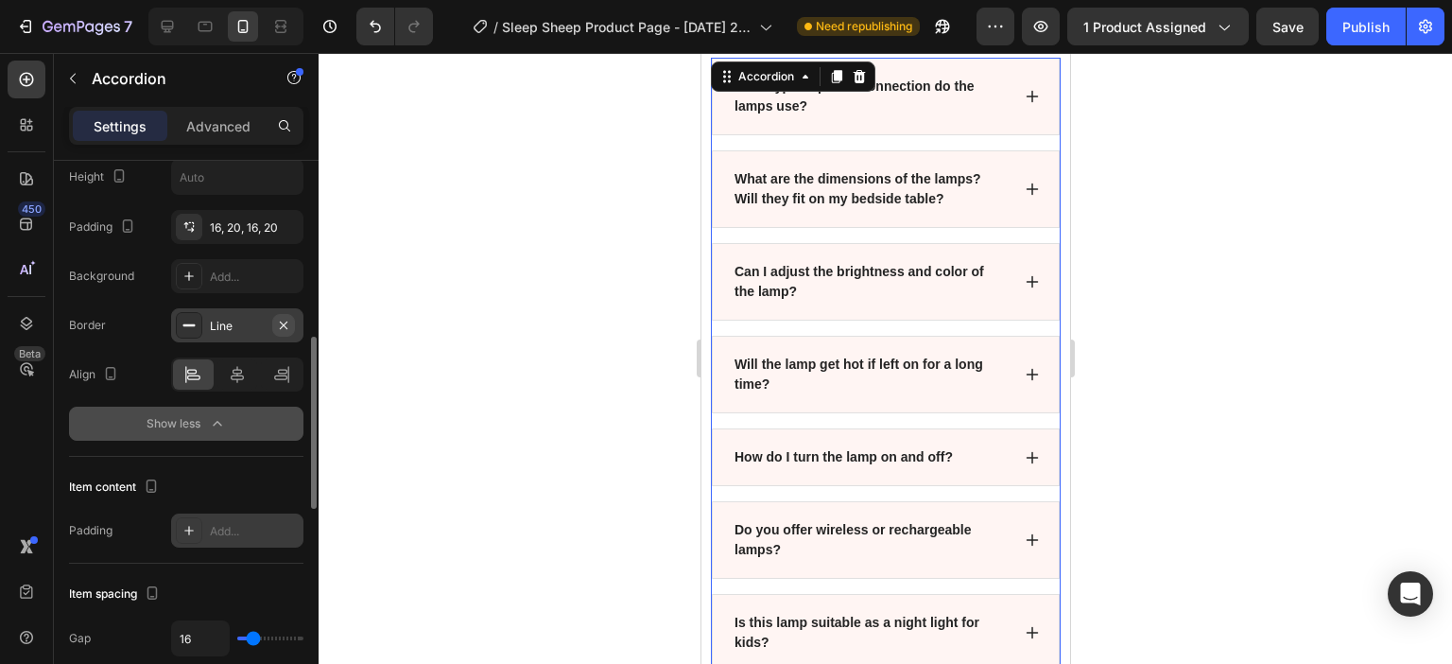
click at [285, 320] on icon "button" at bounding box center [284, 324] width 8 height 8
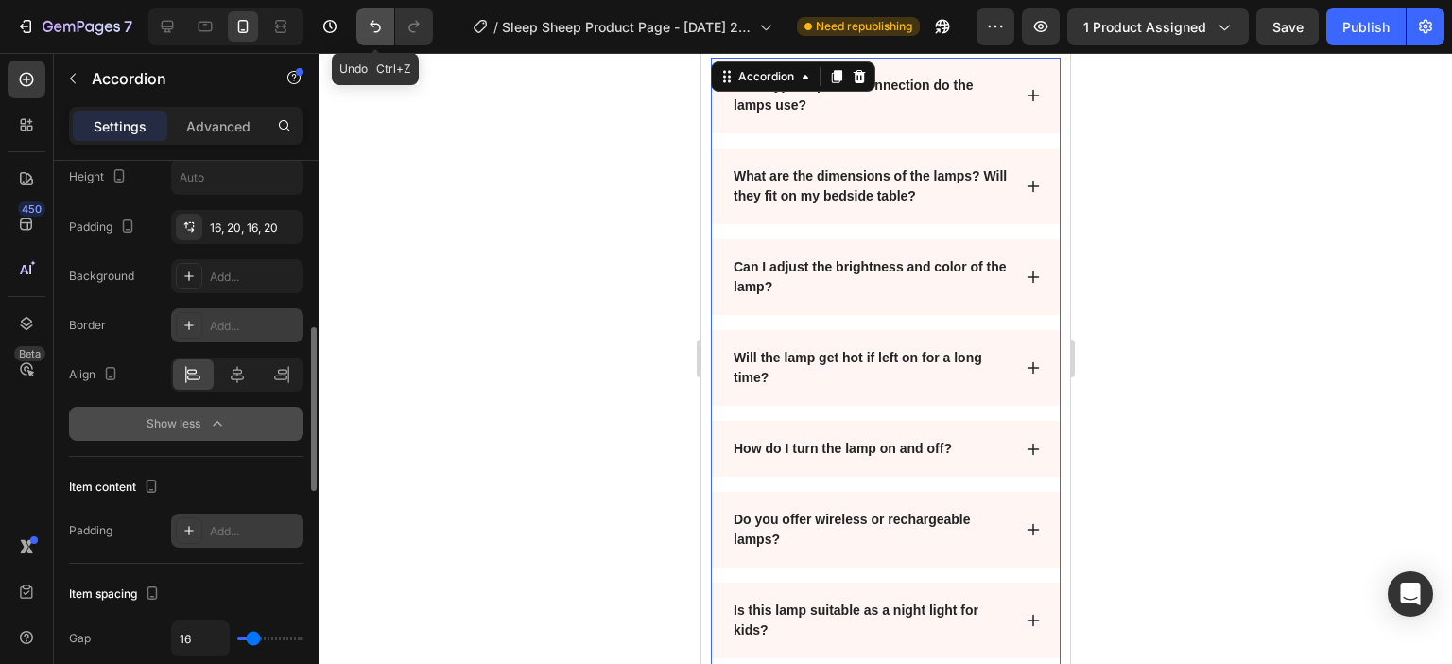
click at [368, 31] on icon "Undo/Redo" at bounding box center [375, 26] width 19 height 19
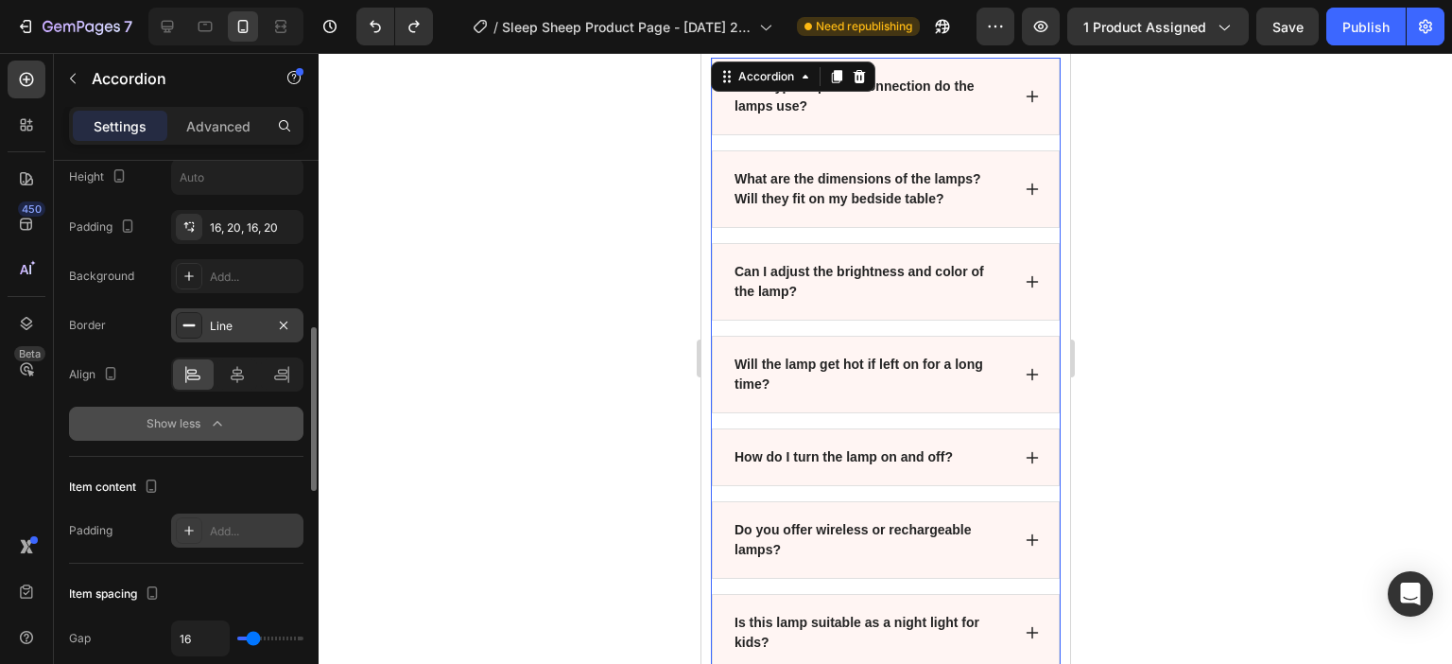
scroll to position [473, 0]
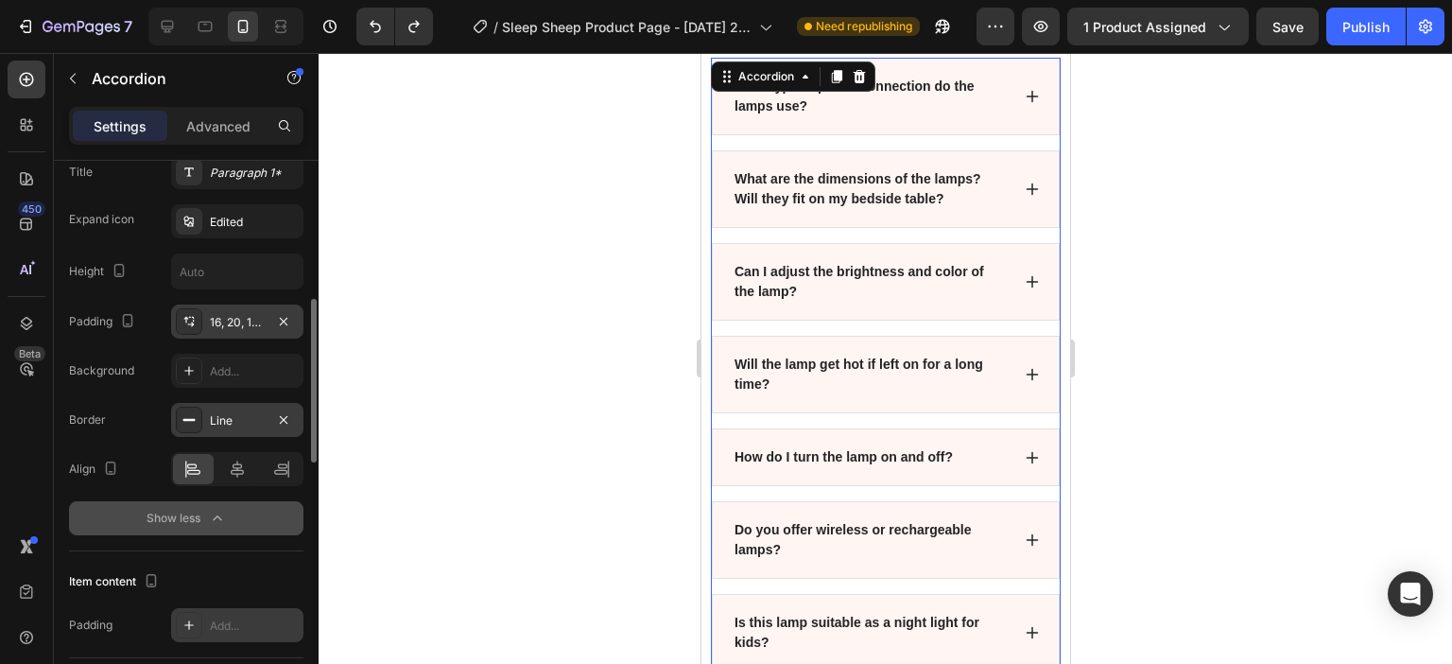
click at [236, 316] on div "16, 20, 16, 20" at bounding box center [237, 322] width 55 height 17
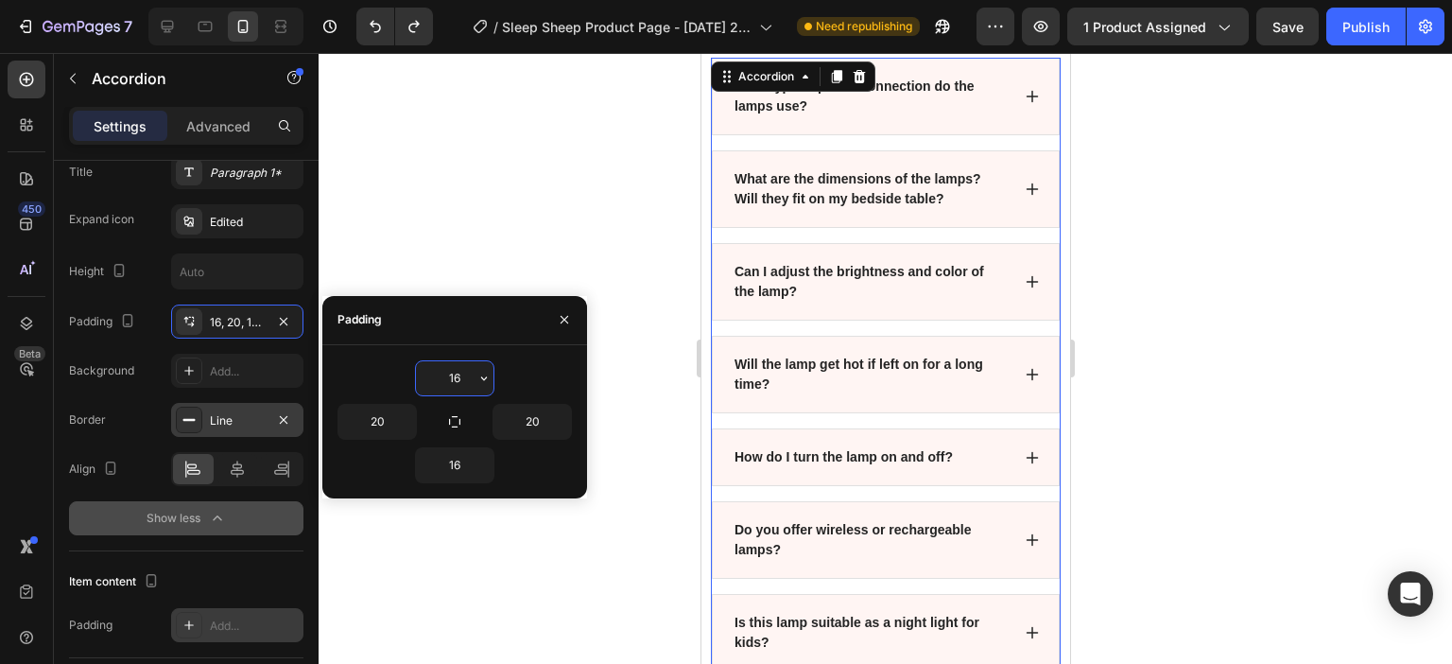
click at [454, 382] on input "16" at bounding box center [455, 378] width 78 height 34
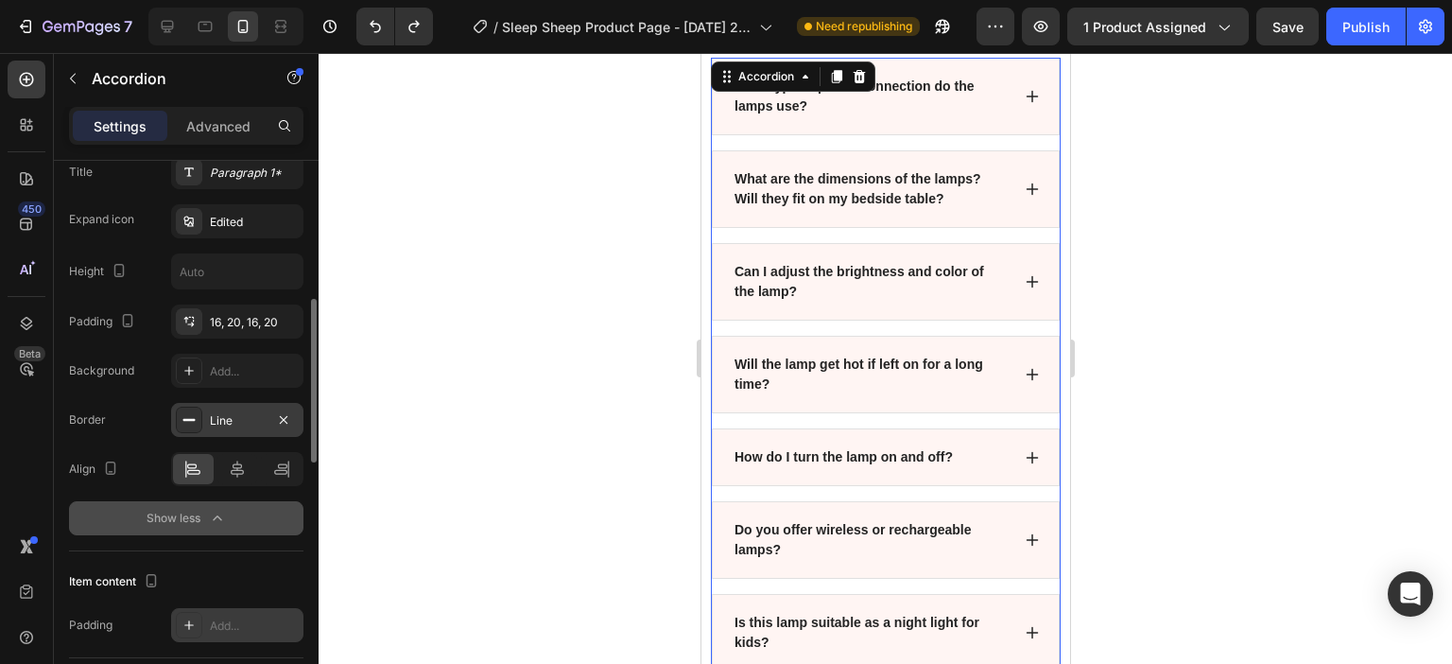
click at [63, 337] on div "Item management Item 9 items Item style Background FFB3A0 Border Add... Corner …" at bounding box center [186, 637] width 265 height 1898
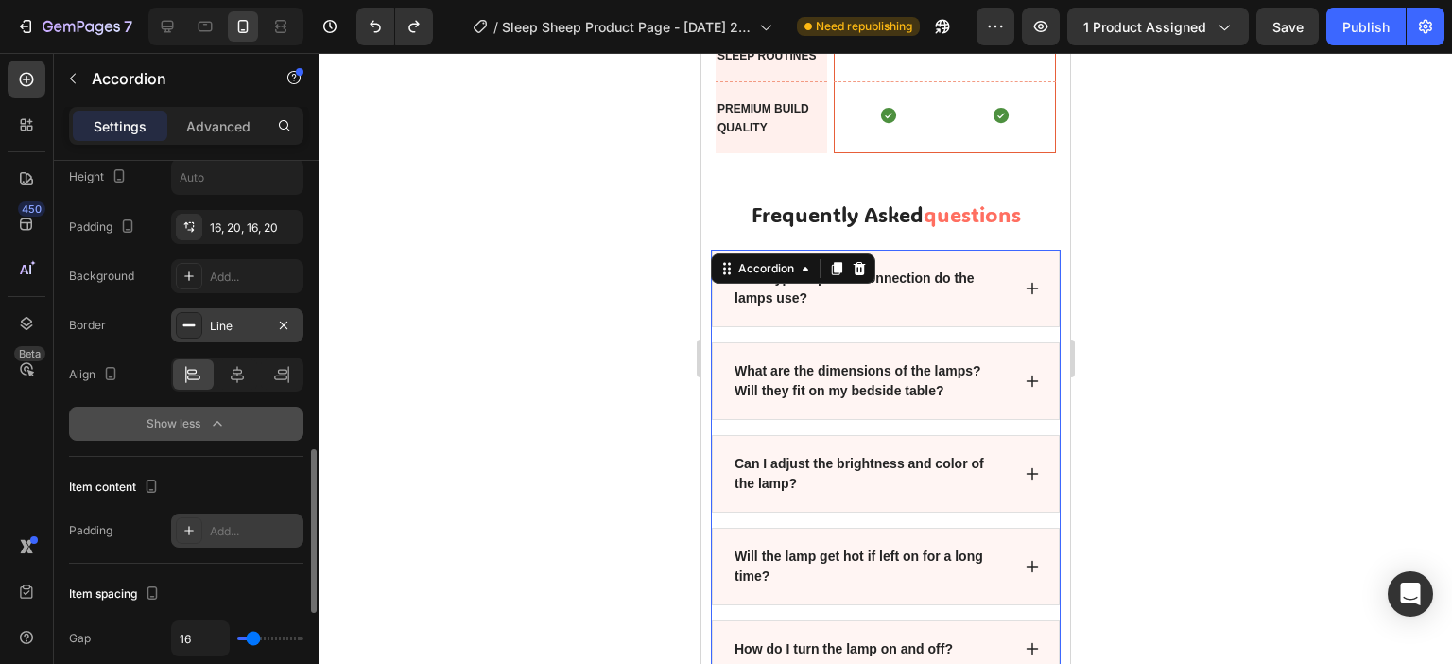
scroll to position [662, 0]
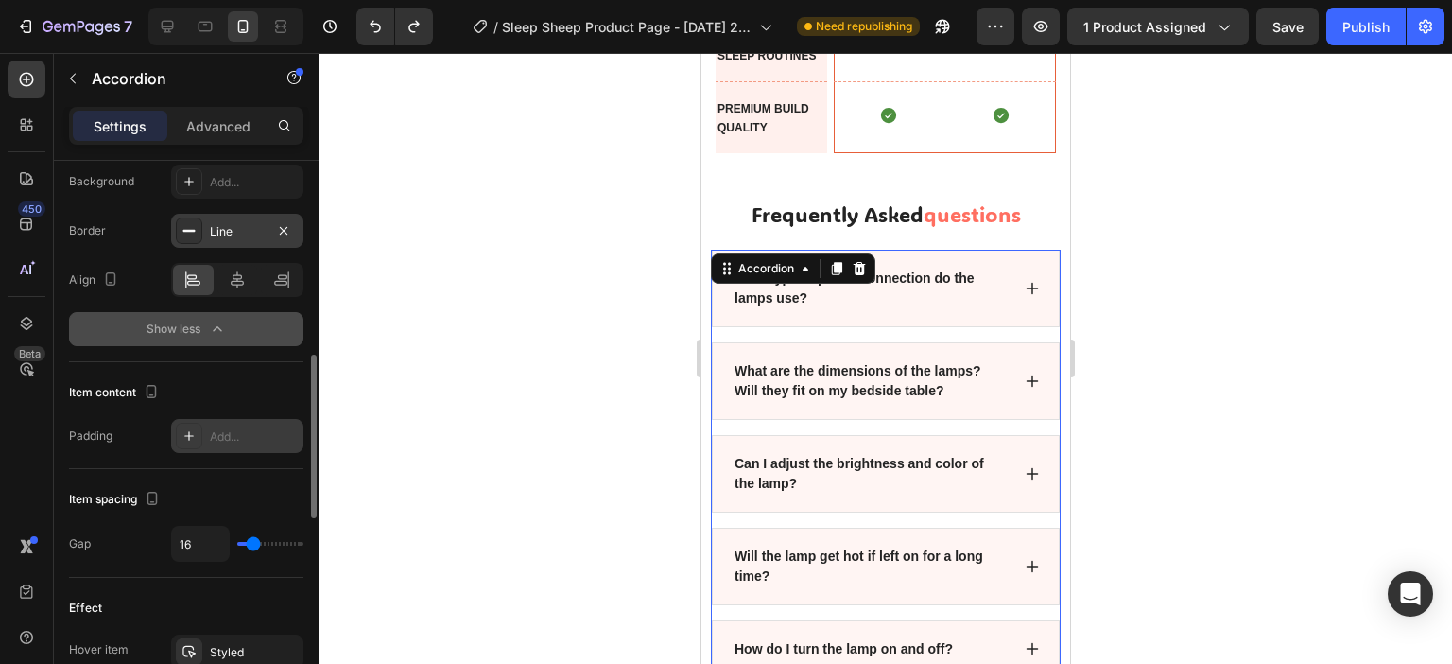
type input "8"
type input "3"
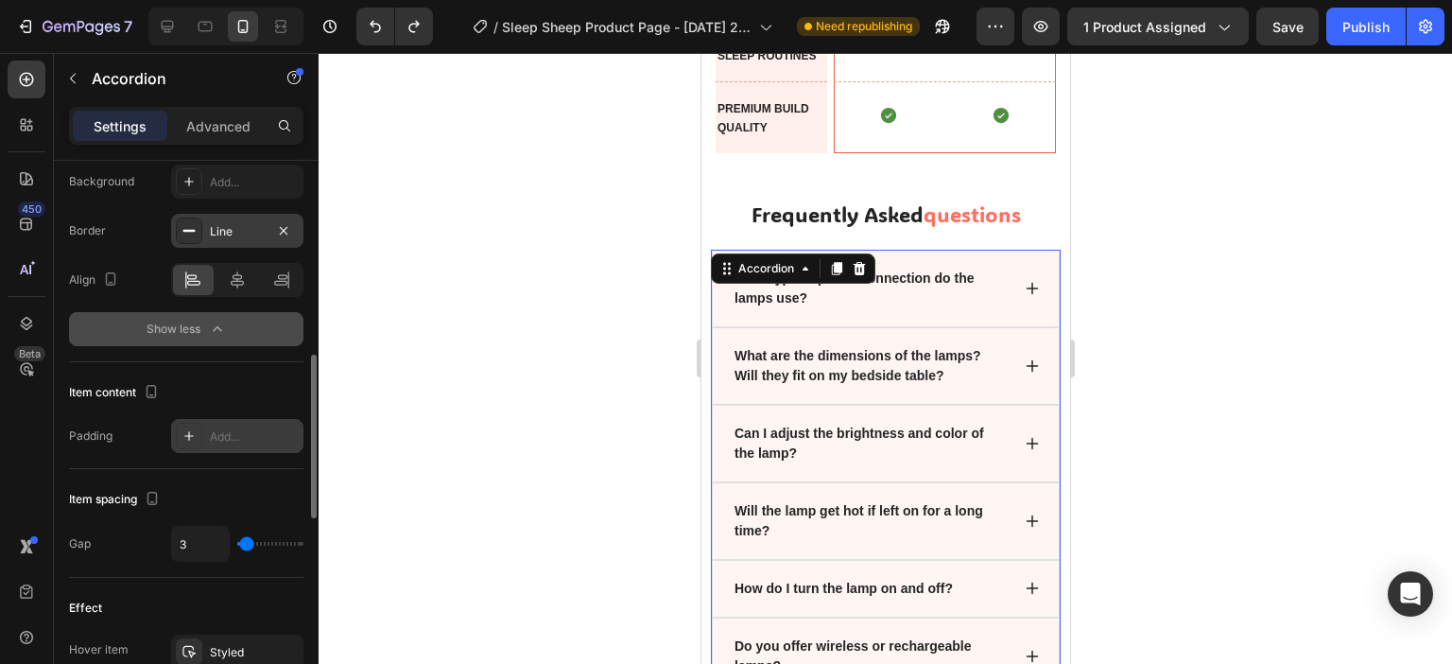
type input "0"
drag, startPoint x: 253, startPoint y: 538, endPoint x: 232, endPoint y: 545, distance: 22.7
type input "0"
click at [237, 545] on input "range" at bounding box center [270, 544] width 66 height 4
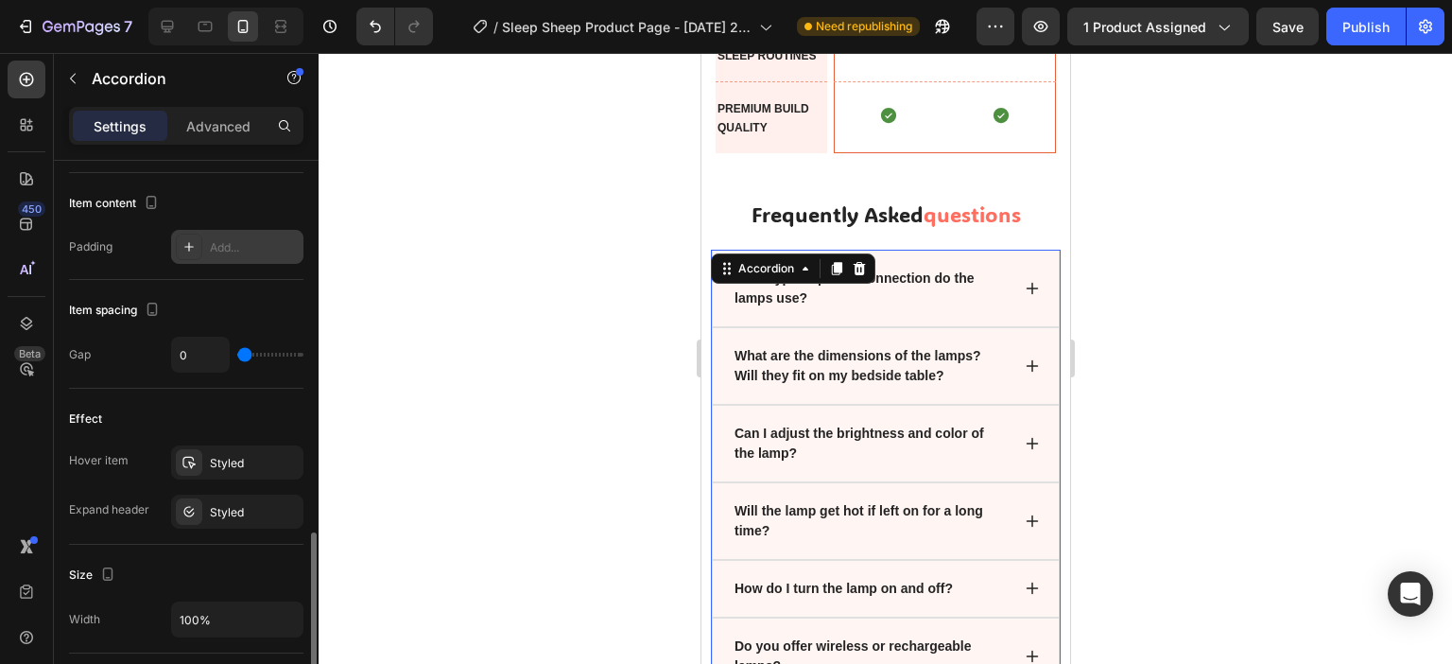
scroll to position [945, 0]
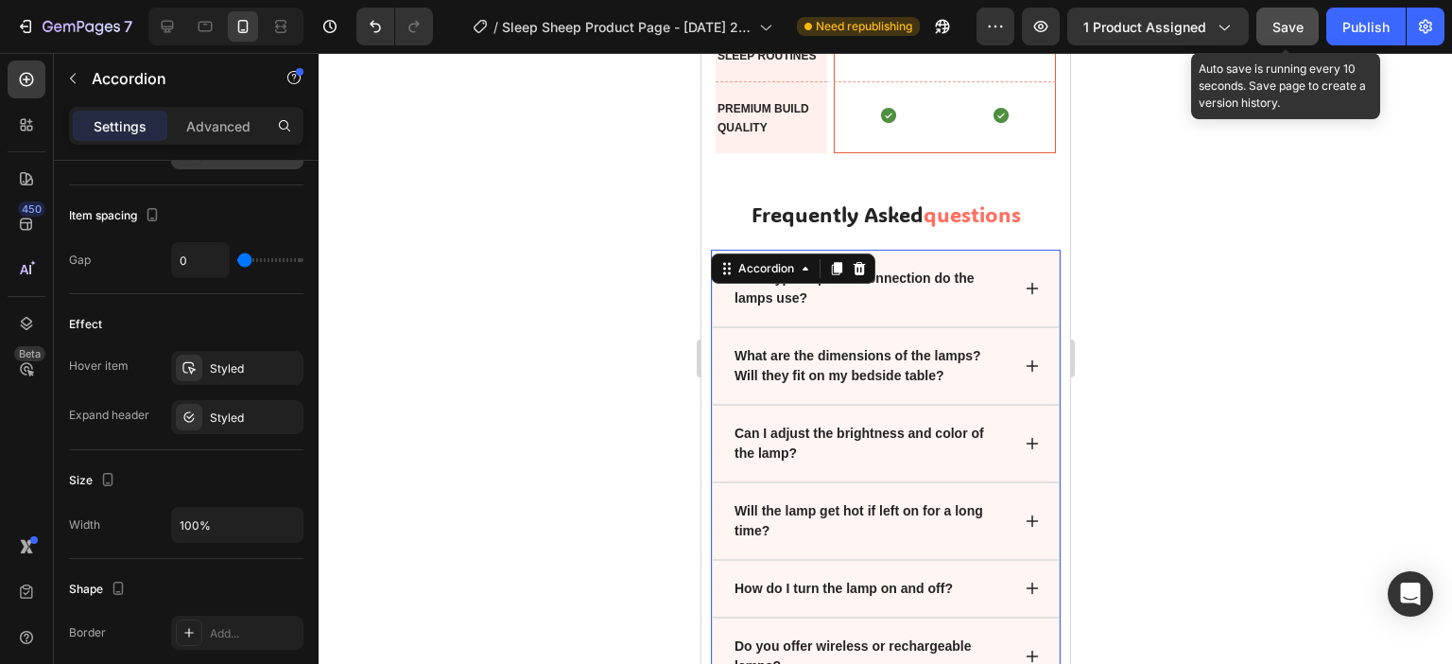
click at [1282, 24] on span "Save" at bounding box center [1287, 27] width 31 height 16
click at [1365, 24] on div "Publish" at bounding box center [1365, 27] width 47 height 20
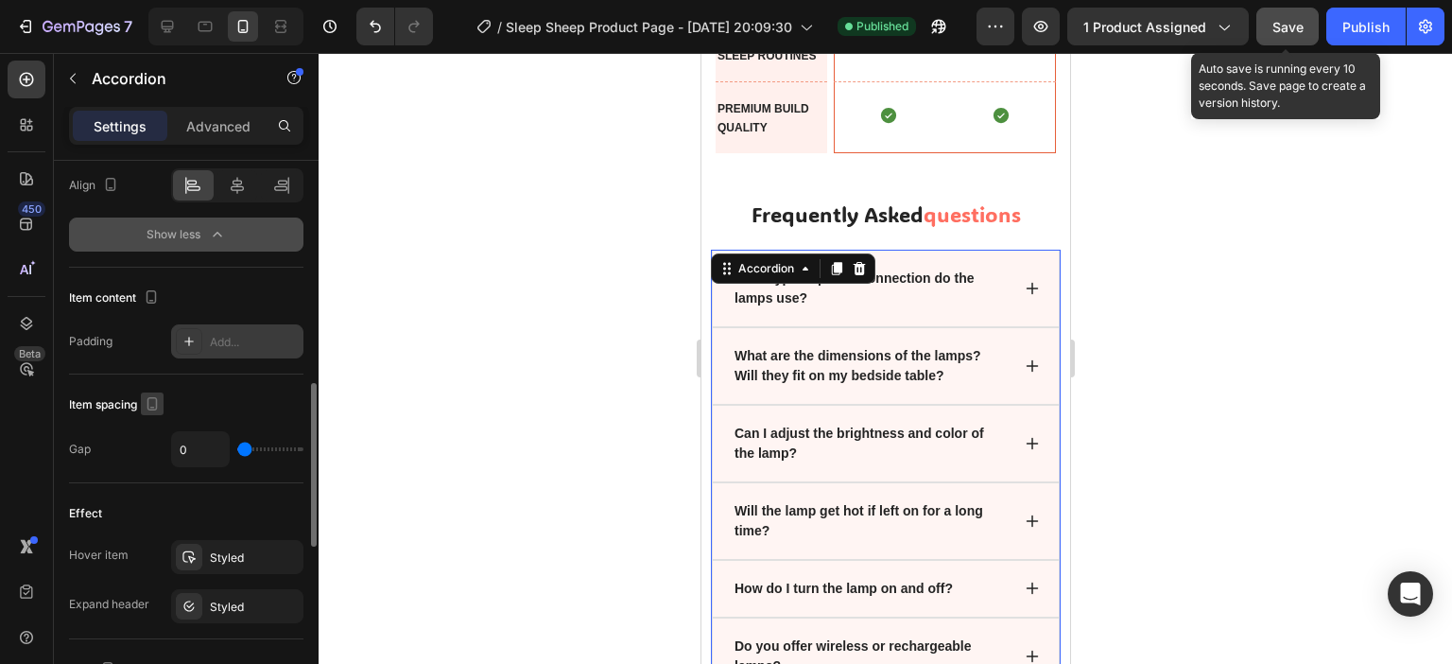
scroll to position [567, 0]
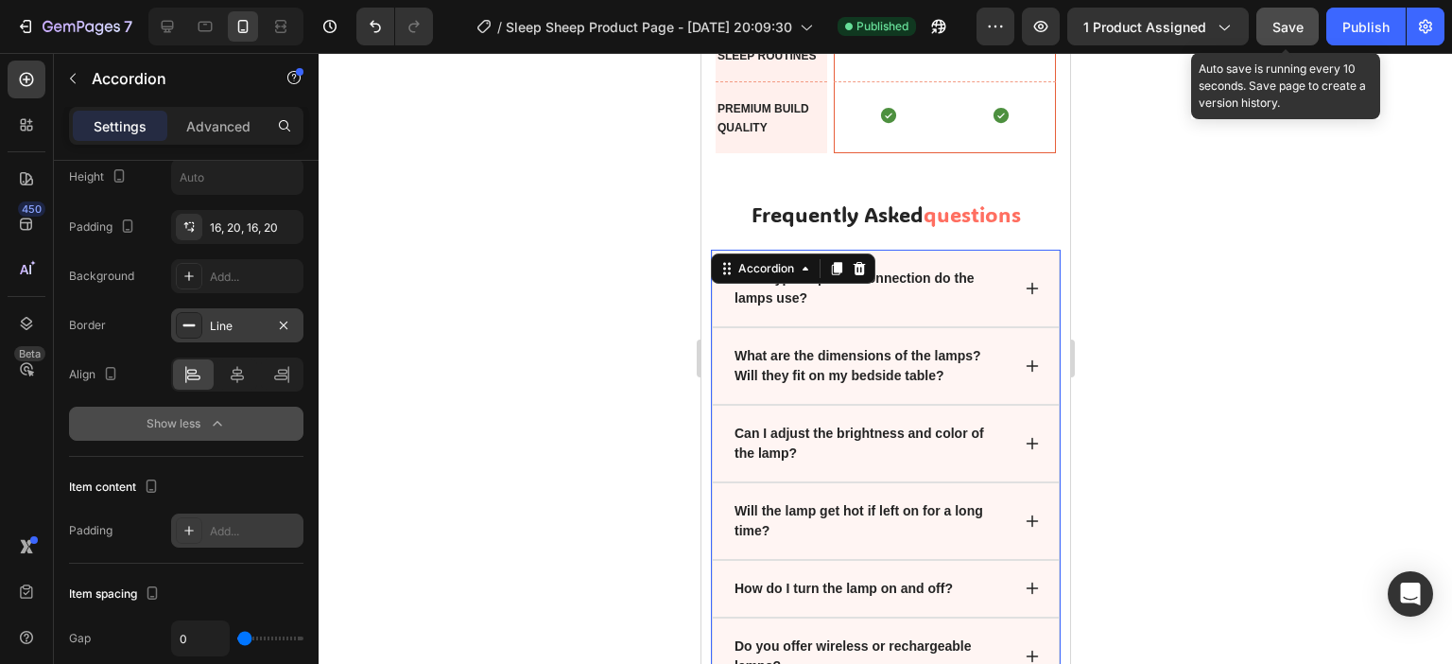
click at [249, 534] on div "Add..." at bounding box center [254, 531] width 89 height 17
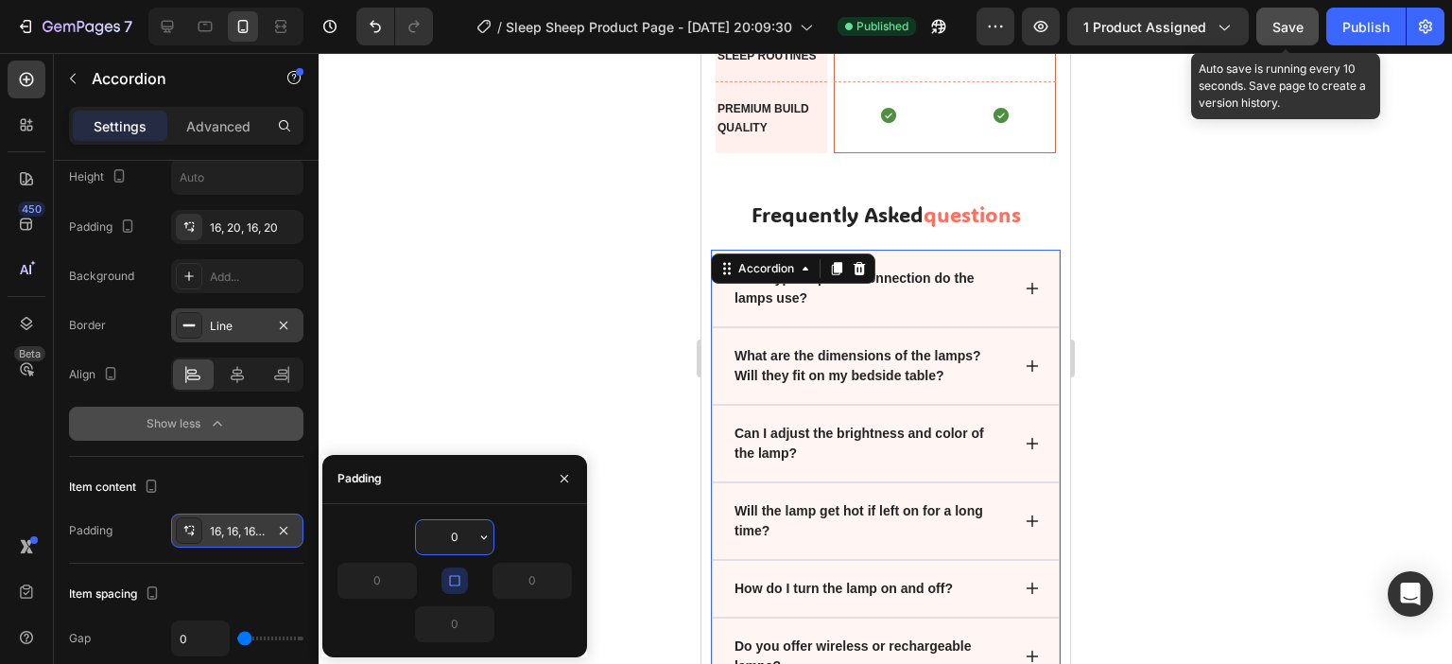
type input "16"
click at [463, 580] on button "button" at bounding box center [454, 580] width 26 height 26
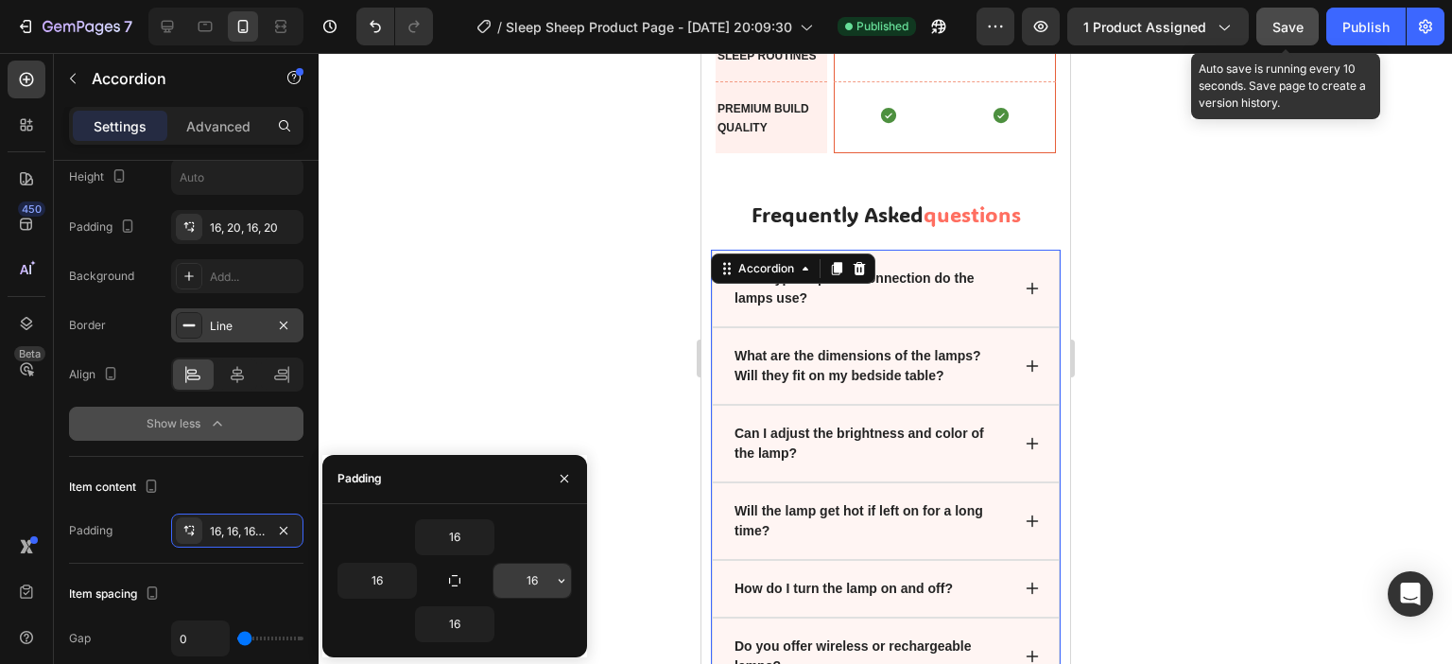
click at [514, 578] on input "16" at bounding box center [532, 580] width 78 height 34
type input "20"
click at [287, 530] on icon "button" at bounding box center [283, 530] width 15 height 15
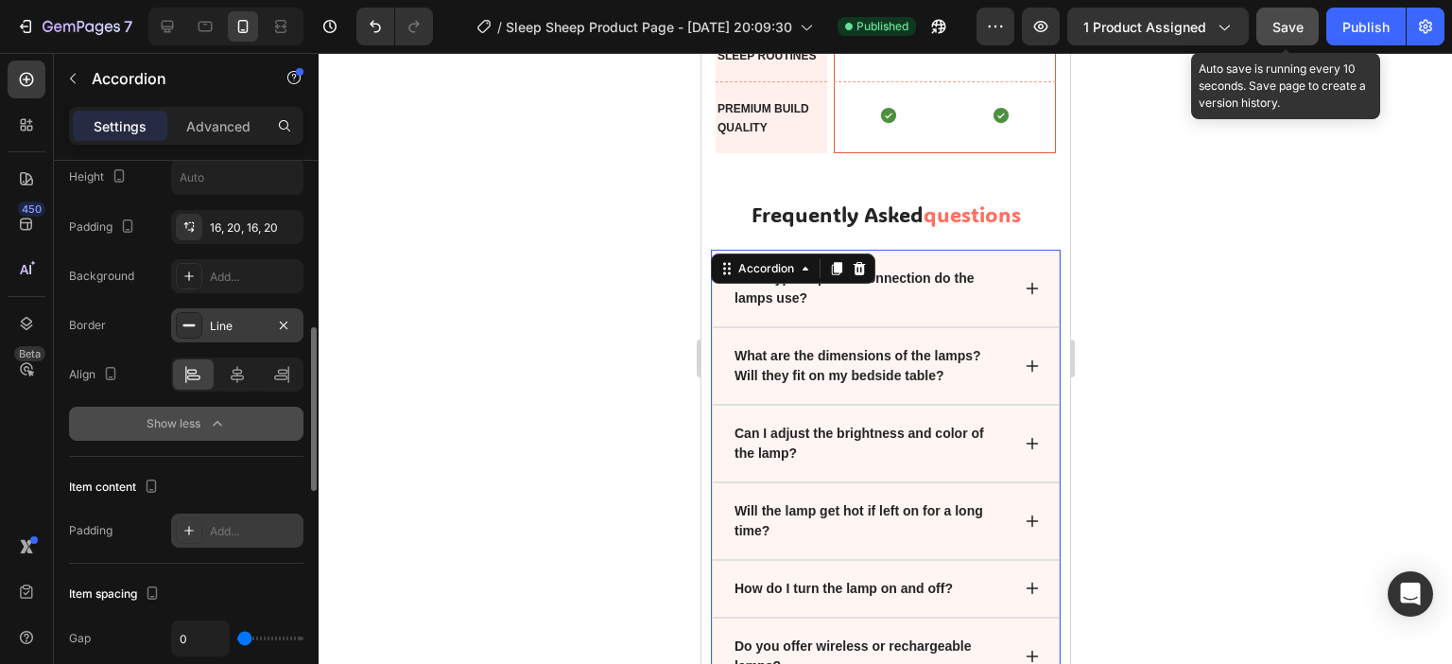
click at [287, 530] on div "Add..." at bounding box center [254, 531] width 89 height 17
type input "16"
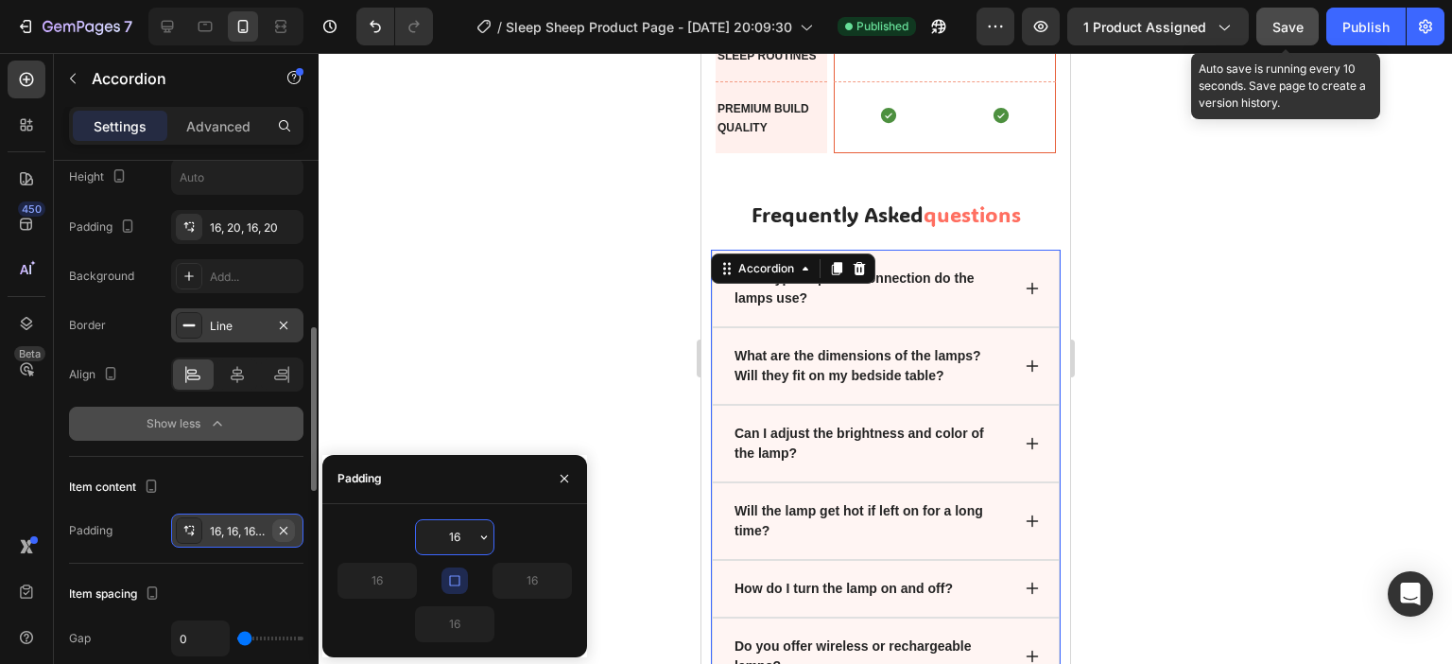
click at [272, 524] on button "button" at bounding box center [283, 530] width 23 height 23
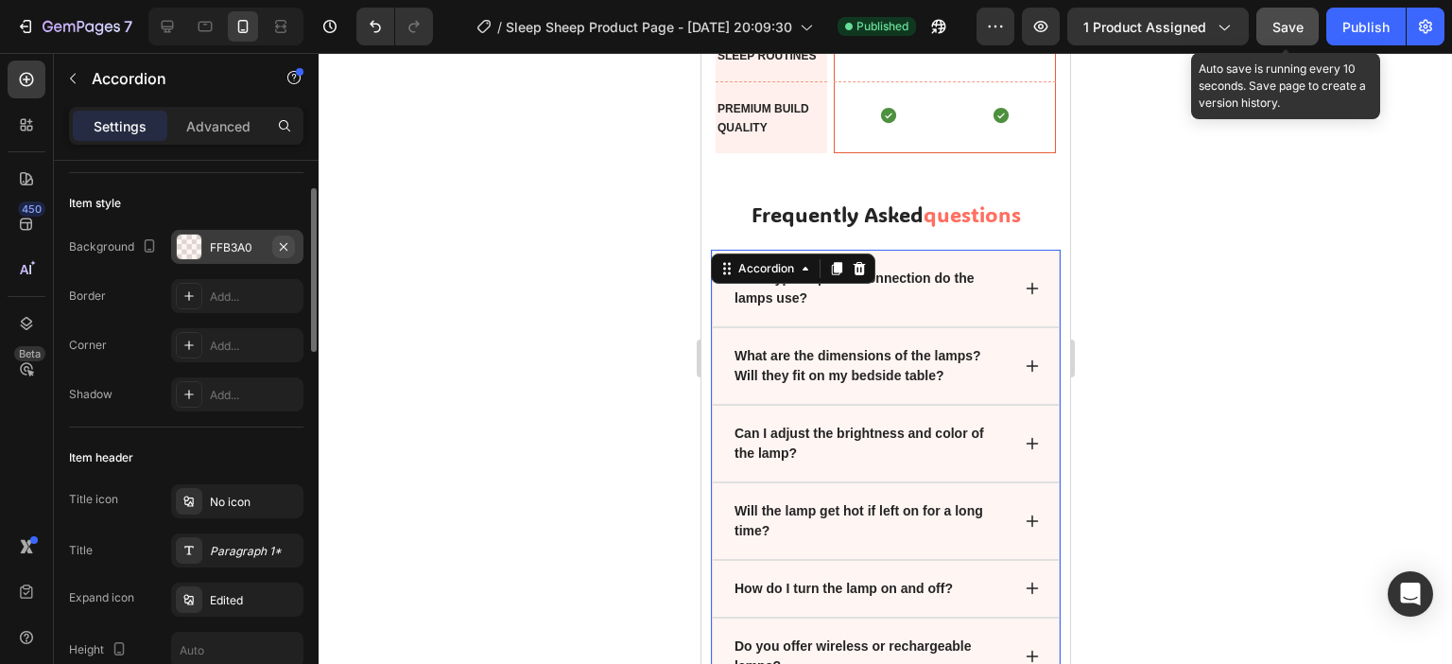
scroll to position [0, 0]
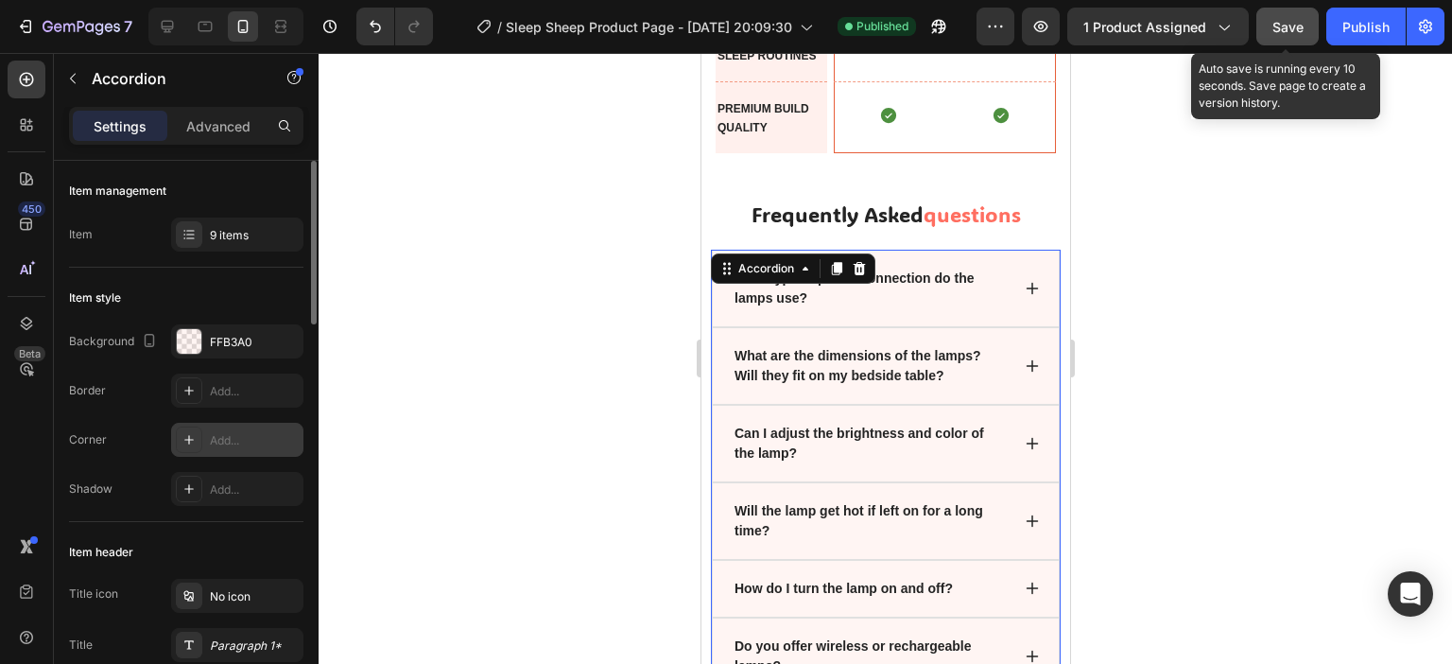
click at [261, 440] on div "Add..." at bounding box center [254, 440] width 89 height 17
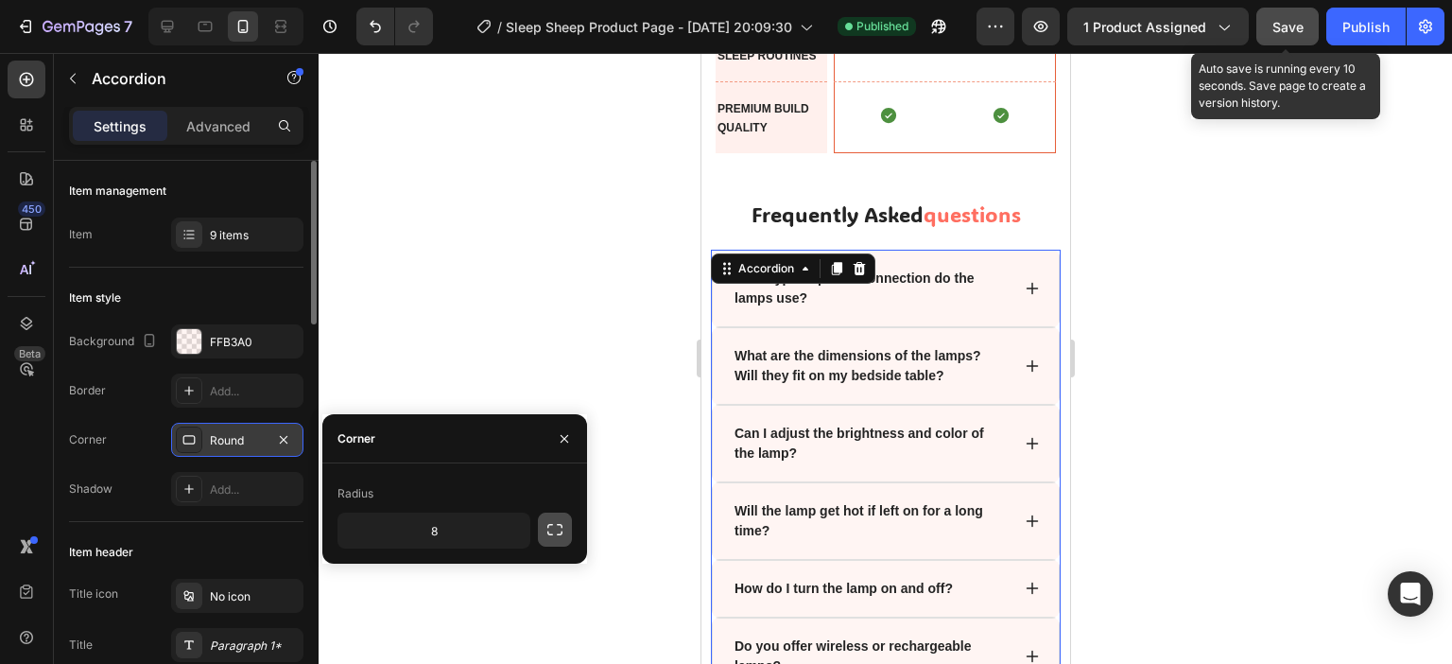
click at [548, 527] on icon "button" at bounding box center [554, 529] width 15 height 11
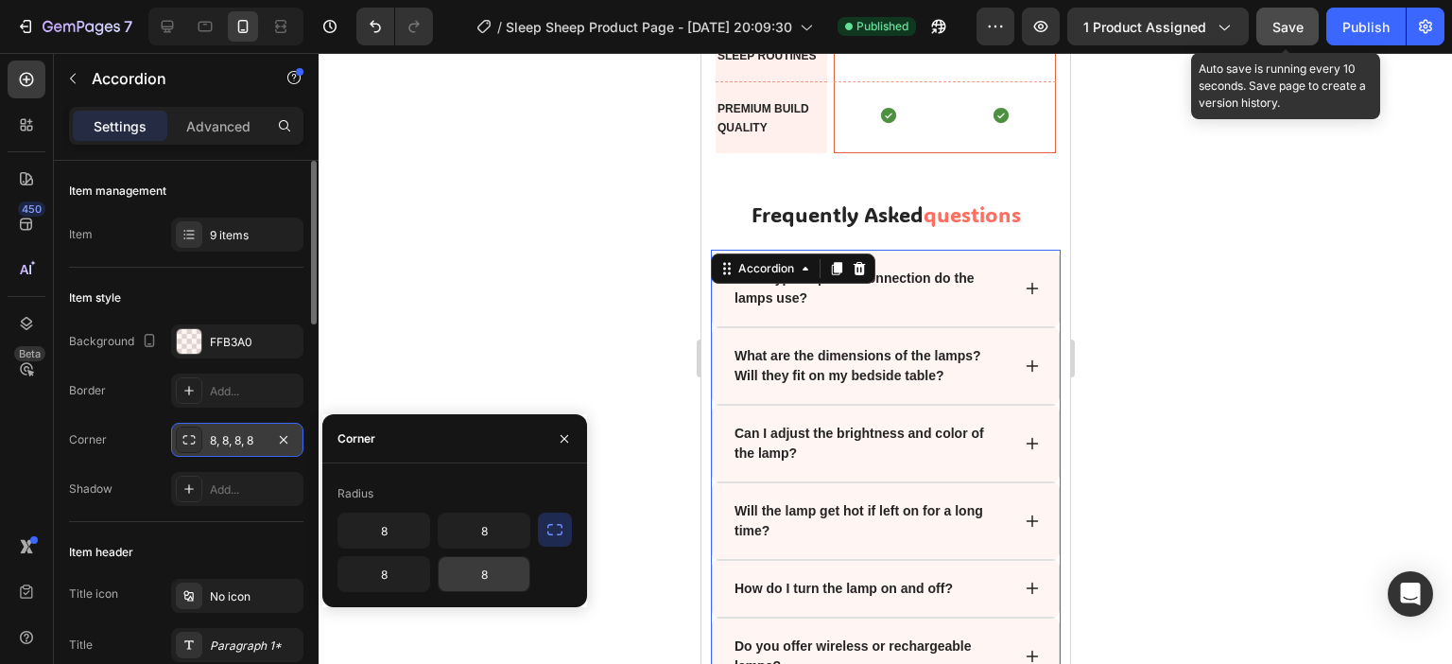
click at [502, 571] on input "8" at bounding box center [484, 574] width 91 height 34
type input "50"
click at [493, 527] on input "8" at bounding box center [484, 530] width 91 height 34
drag, startPoint x: 523, startPoint y: 536, endPoint x: 455, endPoint y: 537, distance: 68.1
click at [455, 537] on input "50" at bounding box center [484, 530] width 91 height 34
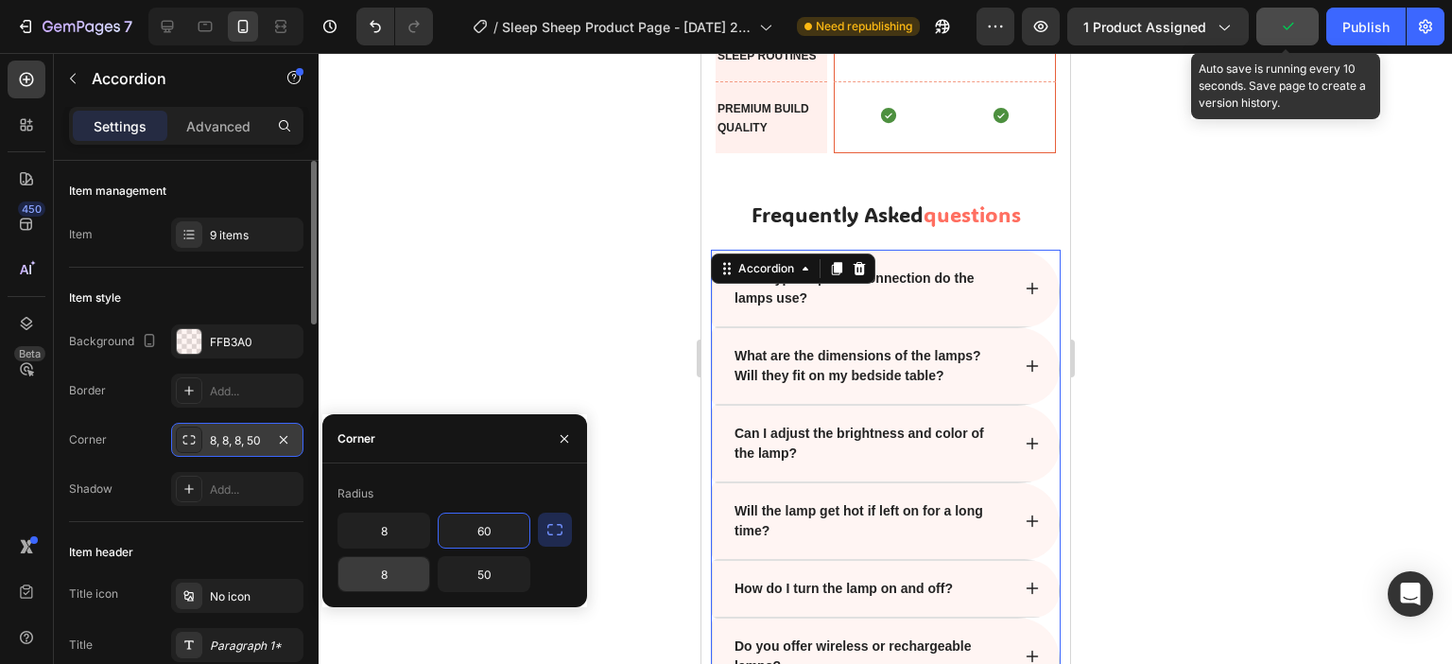
type input "60"
click at [493, 579] on input "06" at bounding box center [484, 574] width 91 height 34
drag, startPoint x: 495, startPoint y: 575, endPoint x: 472, endPoint y: 581, distance: 24.5
click at [472, 581] on input "06" at bounding box center [484, 574] width 91 height 34
type input "60"
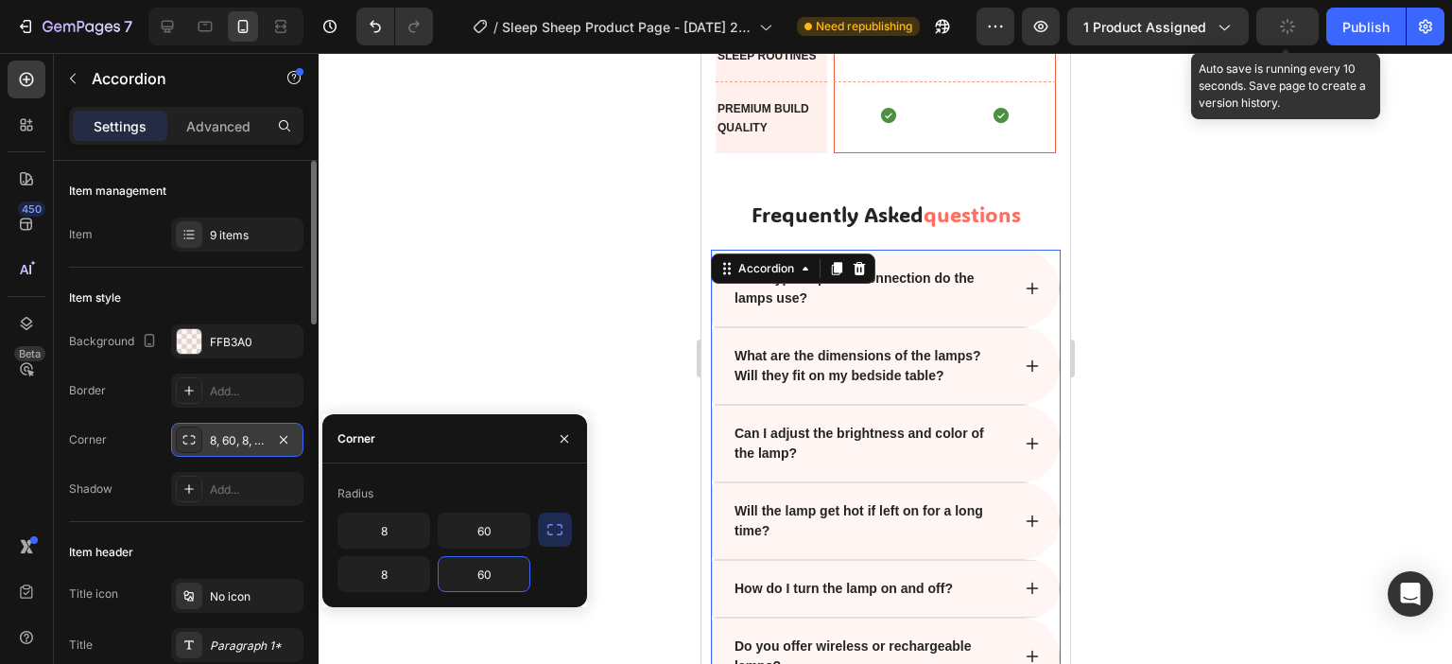
click at [89, 459] on div "Background FFB3A0 Border Add... Corner 8, 60, 8, 50 Shadow Add..." at bounding box center [186, 415] width 234 height 182
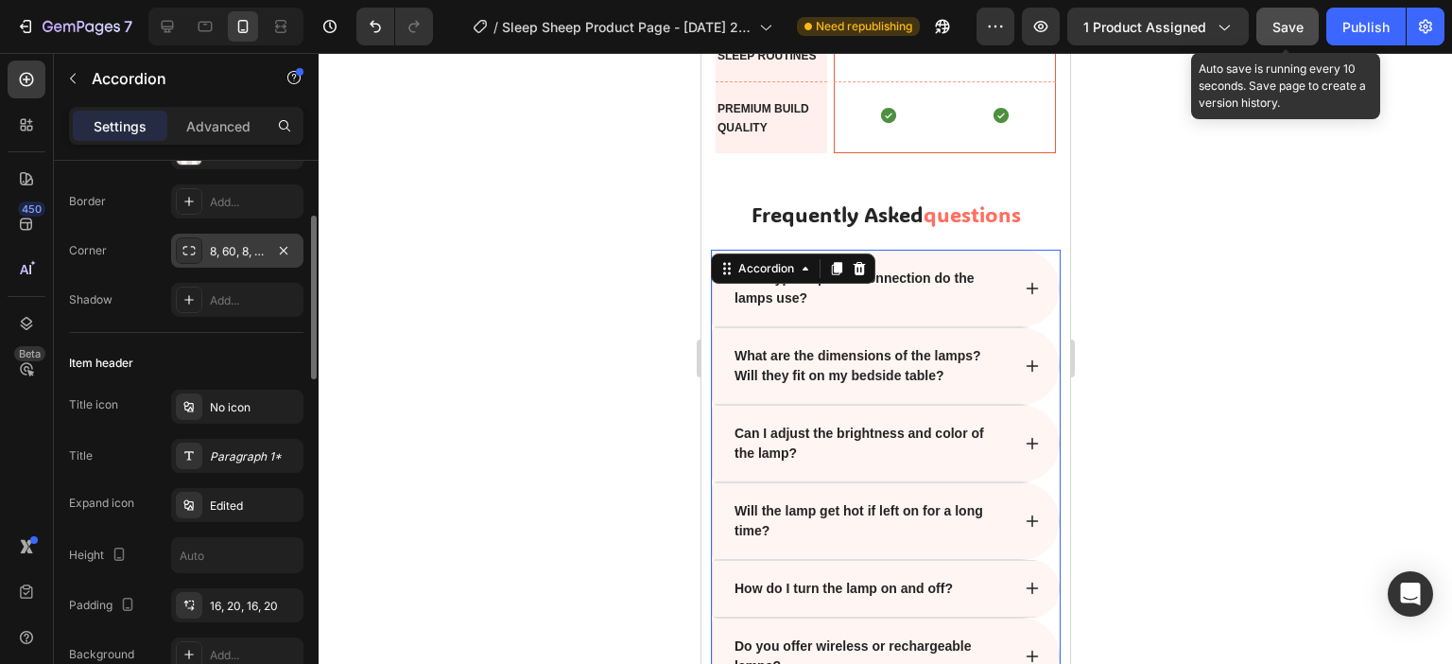
scroll to position [95, 0]
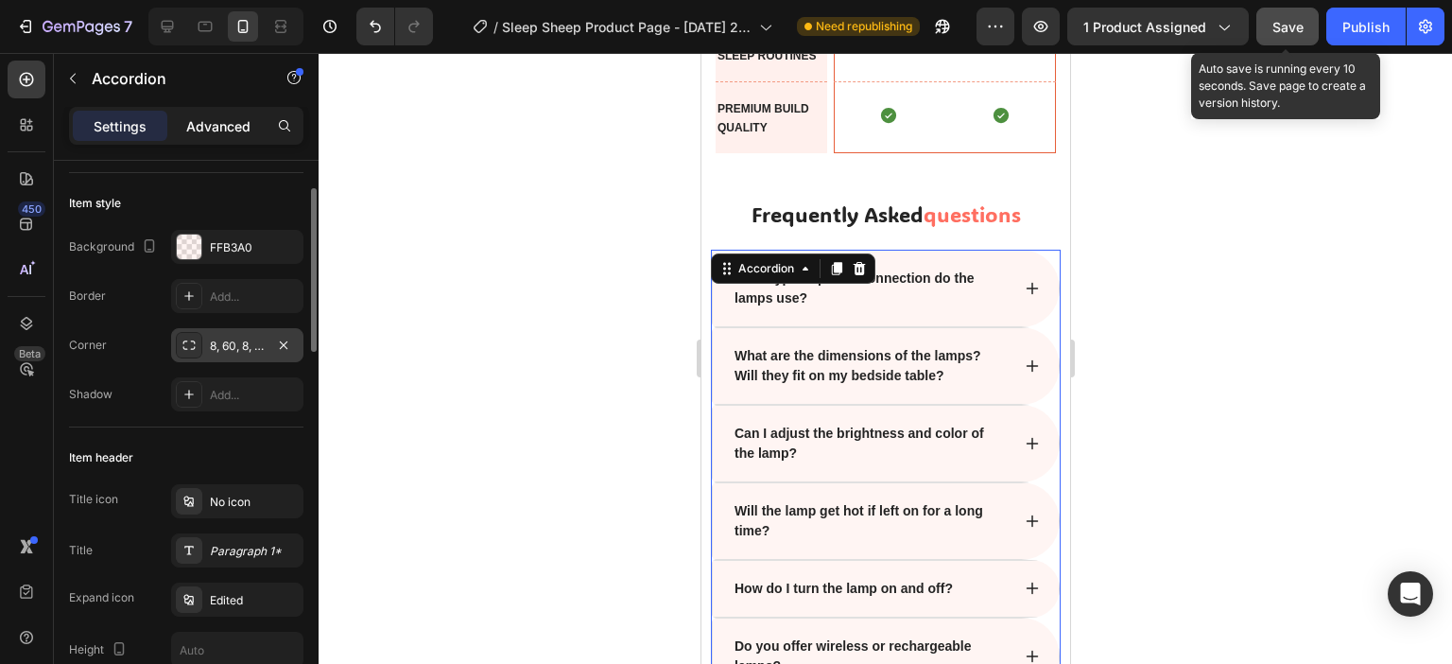
click at [212, 127] on p "Advanced" at bounding box center [218, 126] width 64 height 20
type input "100%"
type input "100"
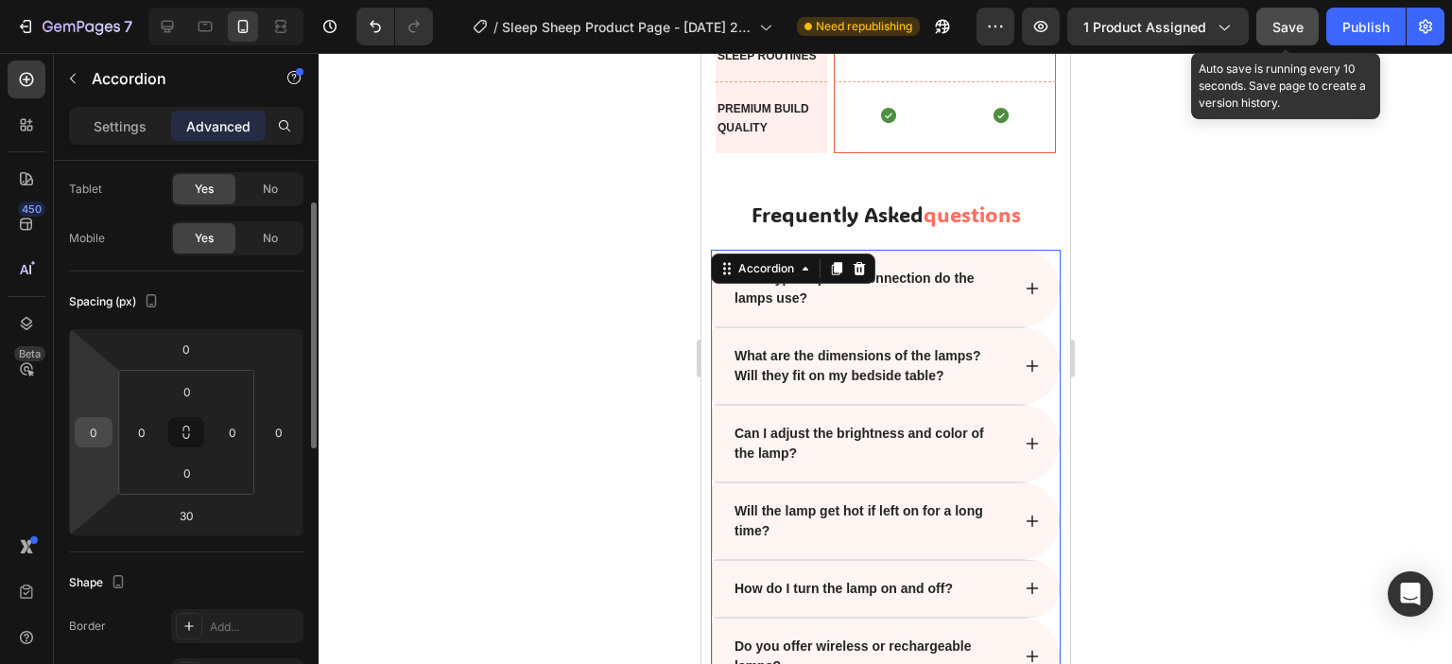
click at [102, 429] on input "0" at bounding box center [93, 432] width 28 height 28
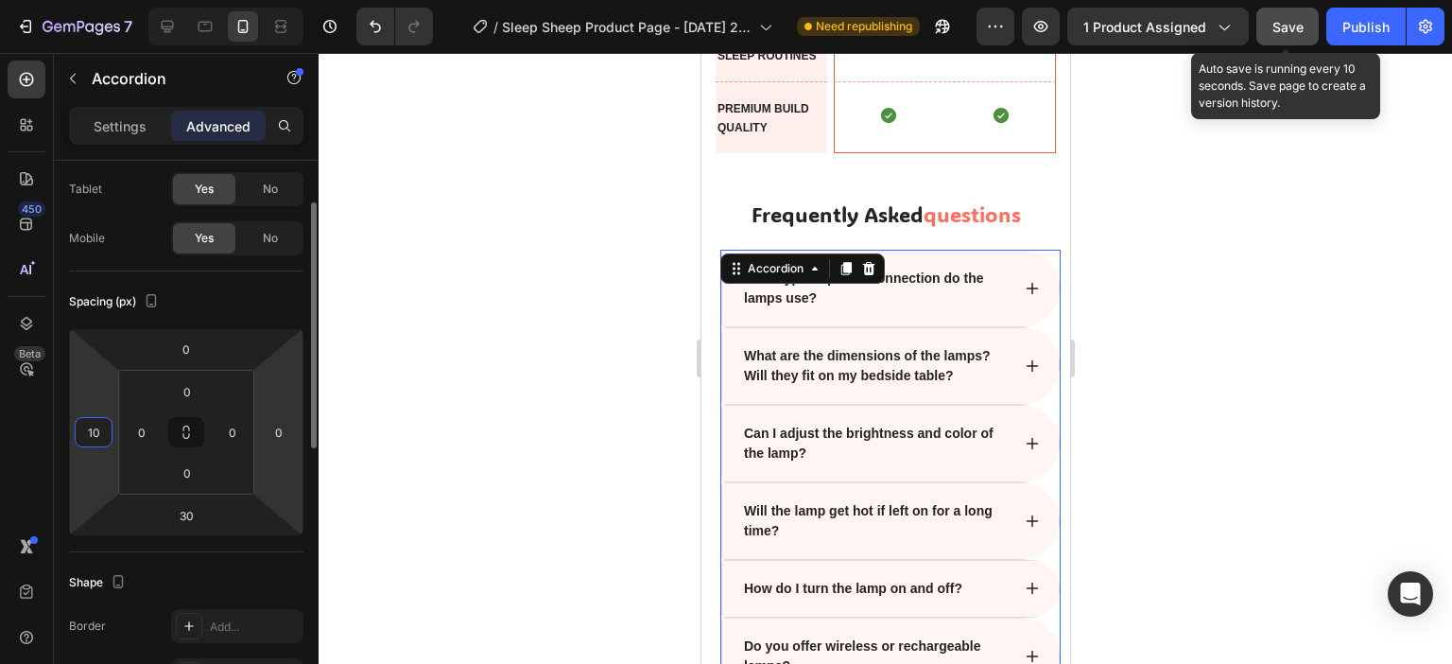
type input "10"
click at [287, 430] on input "0" at bounding box center [279, 432] width 28 height 28
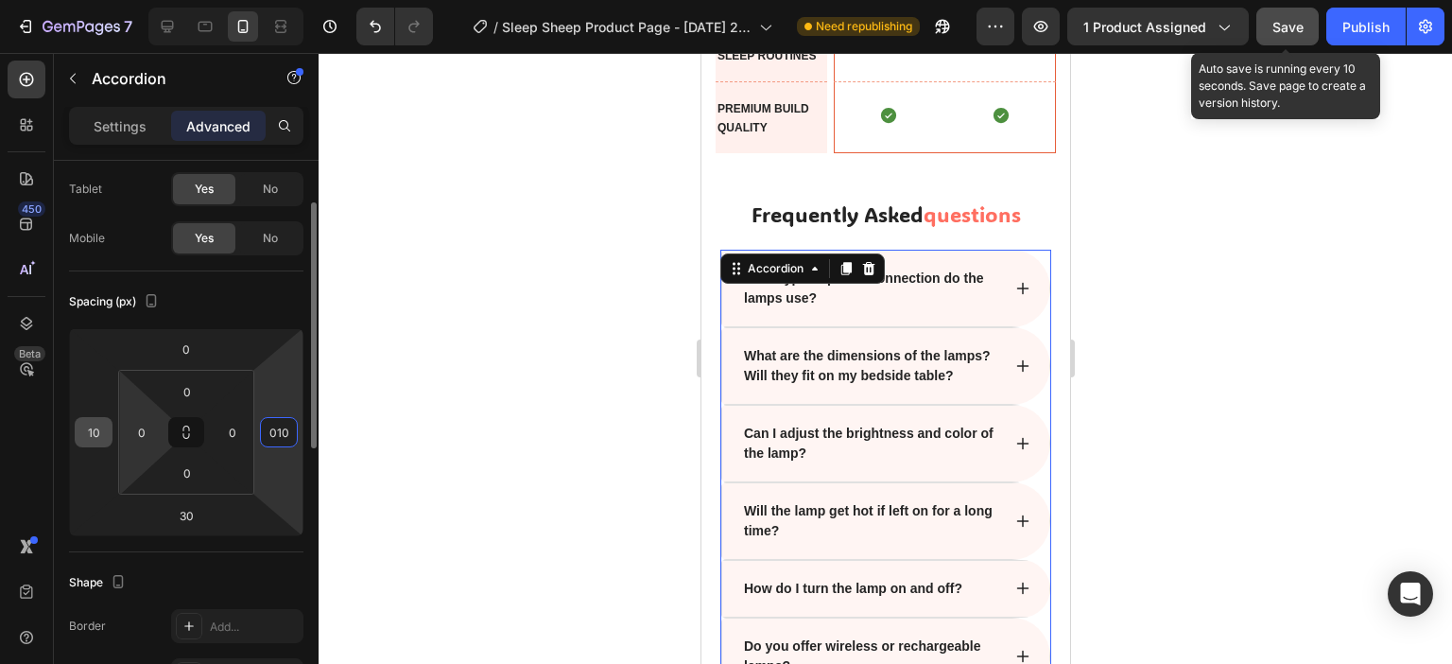
type input "10"
click at [89, 437] on input "10" at bounding box center [93, 432] width 28 height 28
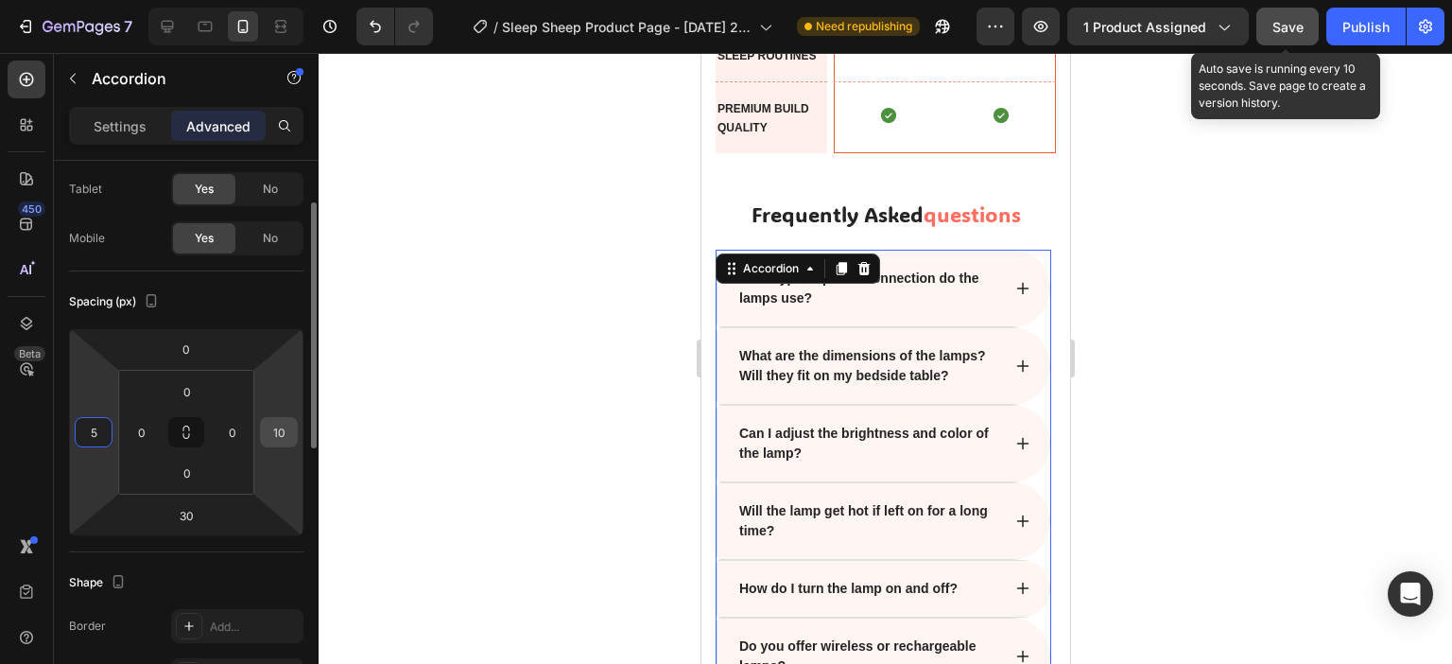
type input "5"
click at [275, 428] on input "10" at bounding box center [279, 432] width 28 height 28
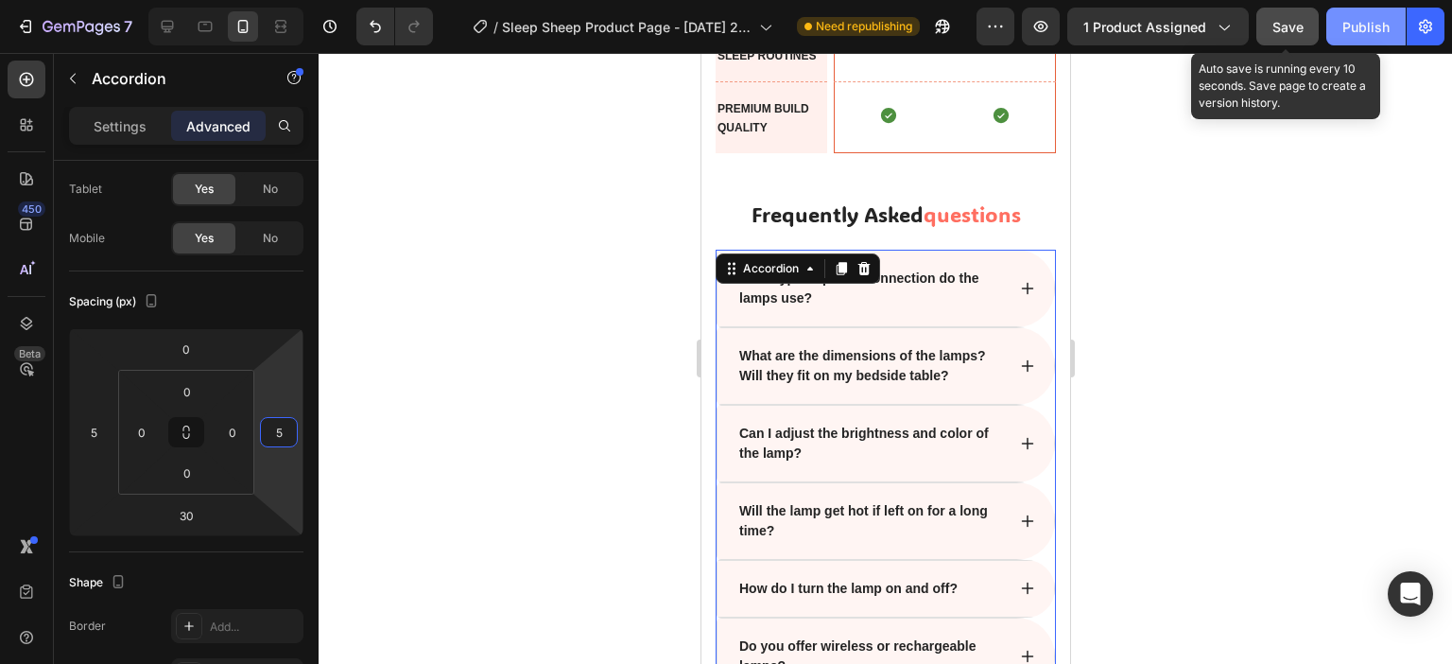
type input "5"
click at [1285, 24] on span "Save" at bounding box center [1287, 27] width 31 height 16
click at [1359, 21] on div "Publish" at bounding box center [1365, 27] width 47 height 20
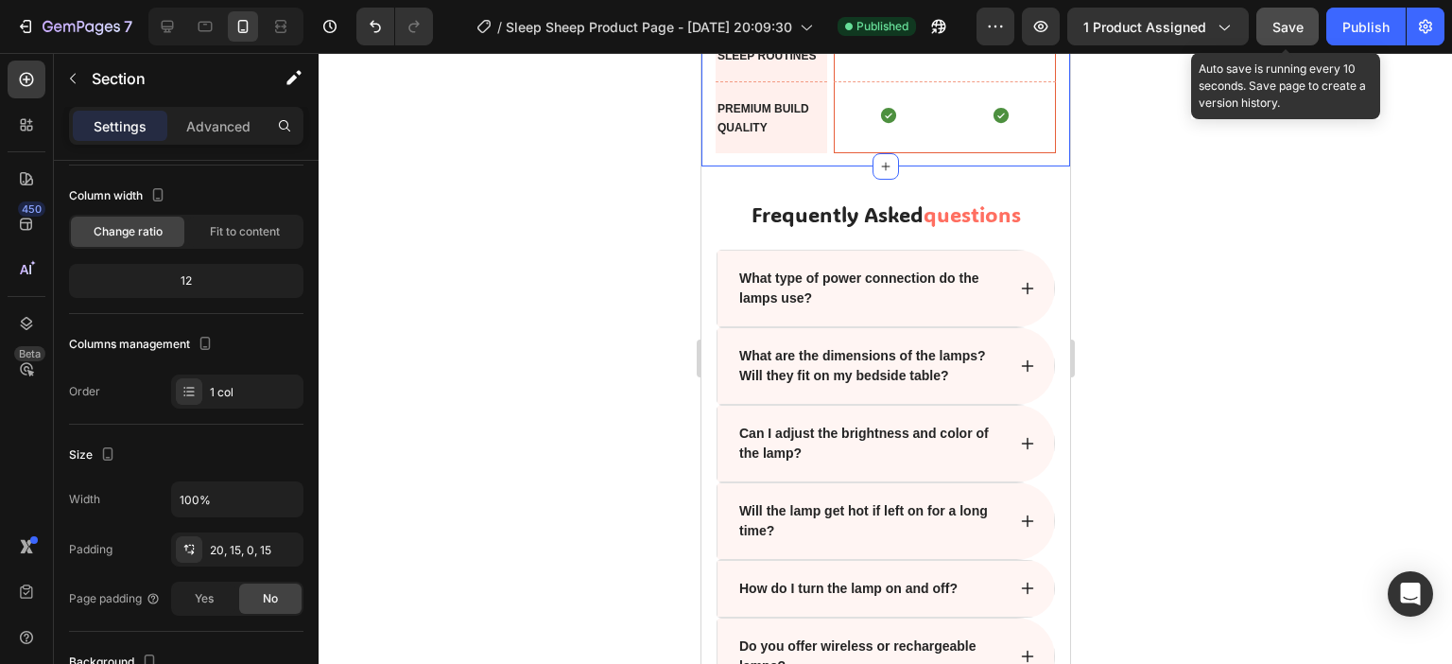
scroll to position [0, 0]
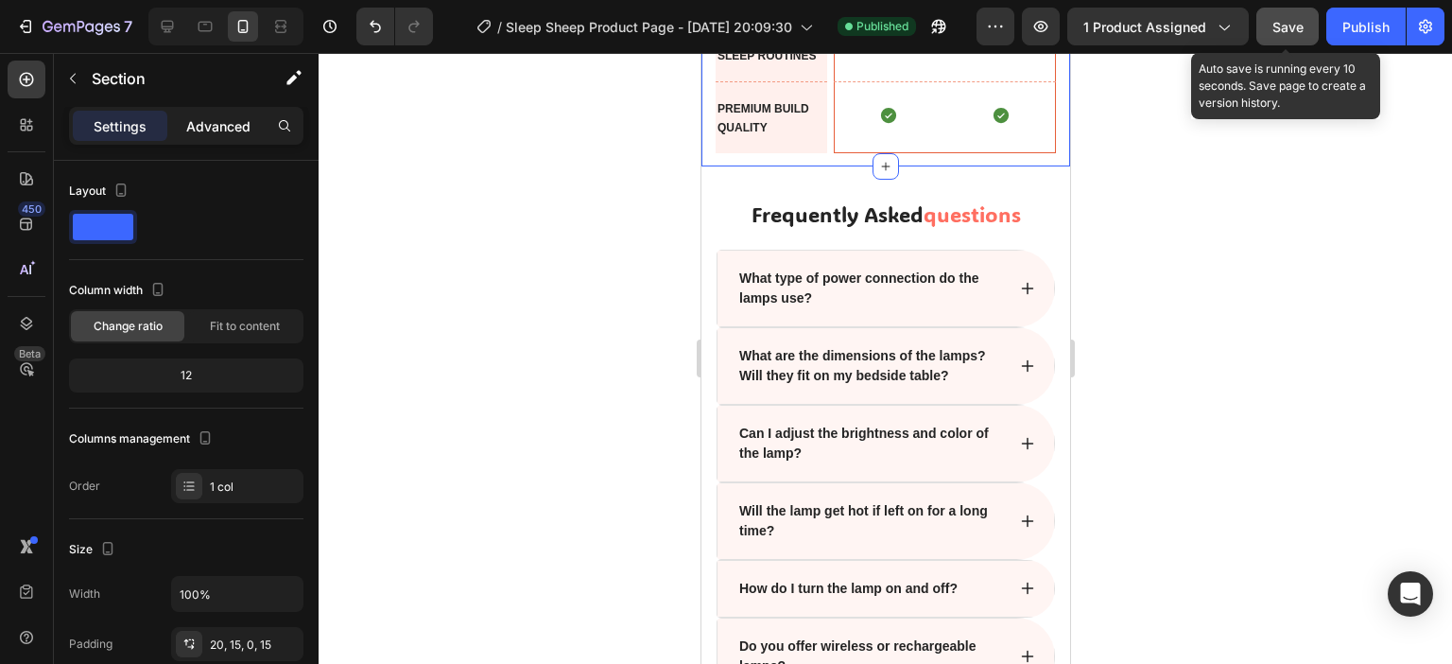
click at [190, 130] on p "Advanced" at bounding box center [218, 126] width 64 height 20
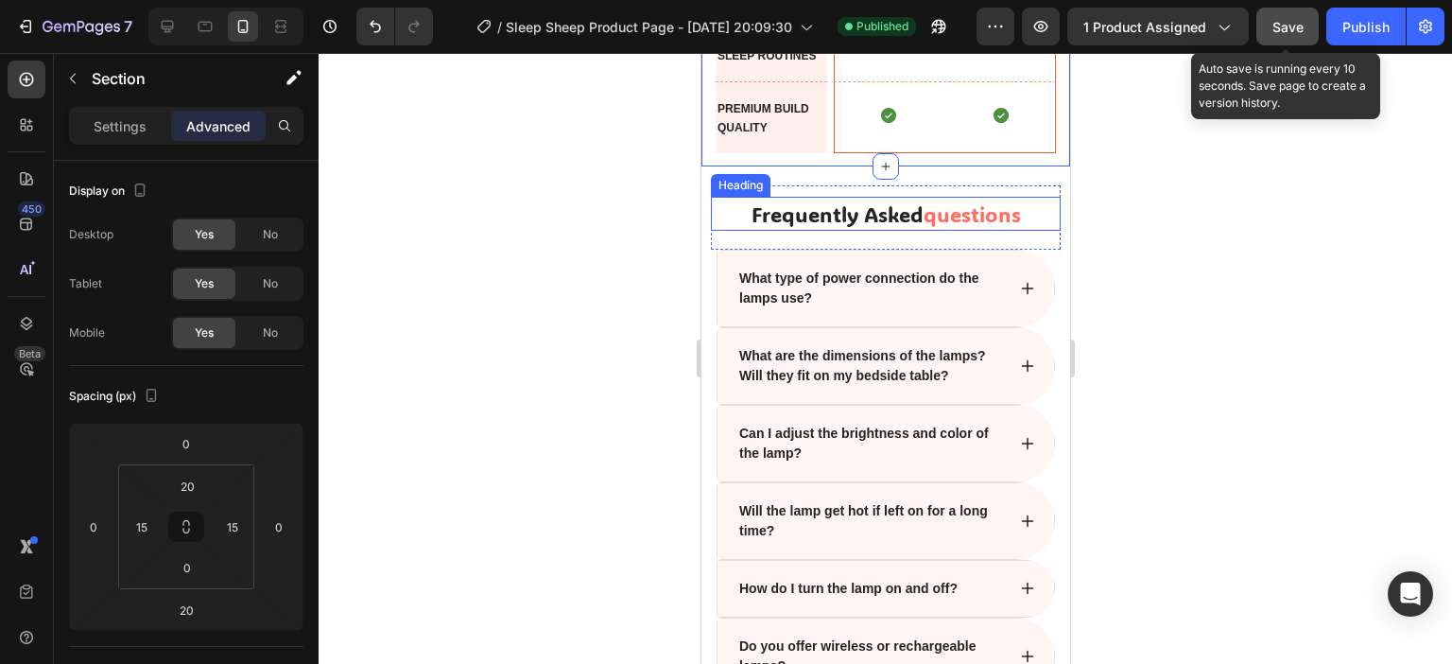
click at [908, 192] on div "Text block frequently asked questions Heading" at bounding box center [885, 217] width 350 height 64
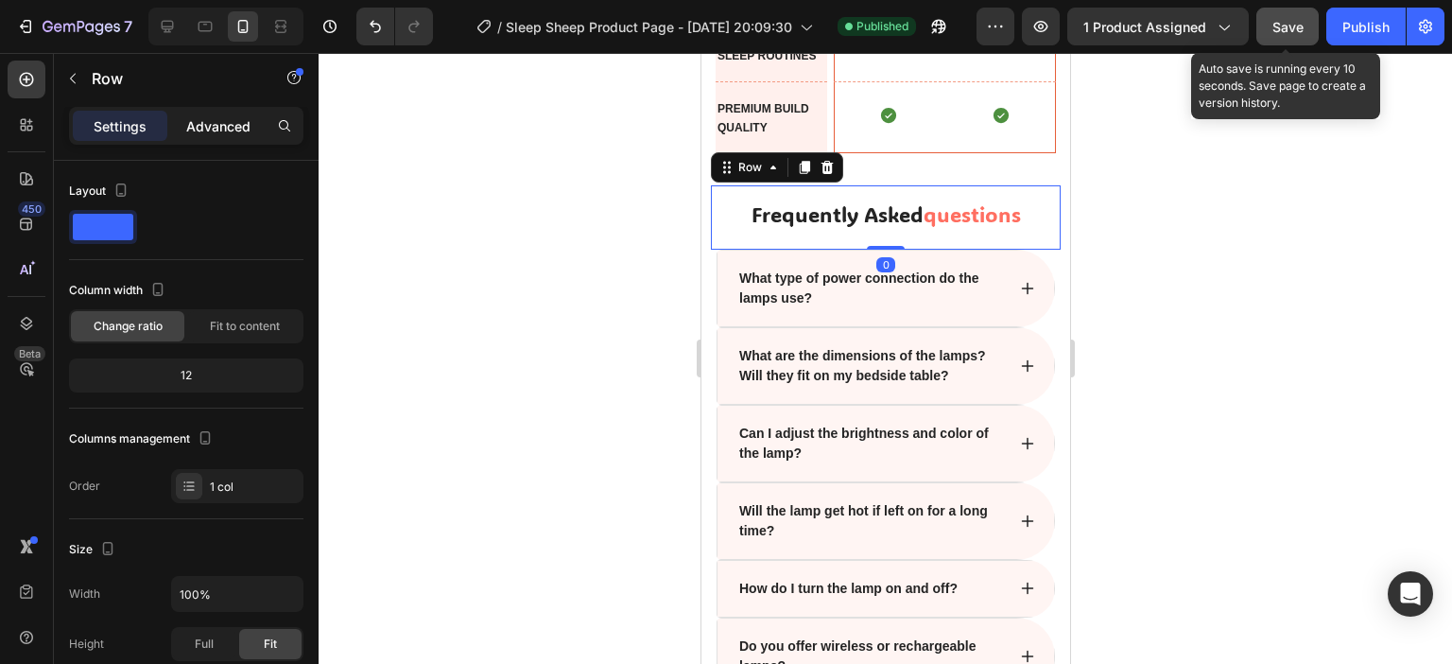
click at [205, 123] on p "Advanced" at bounding box center [218, 126] width 64 height 20
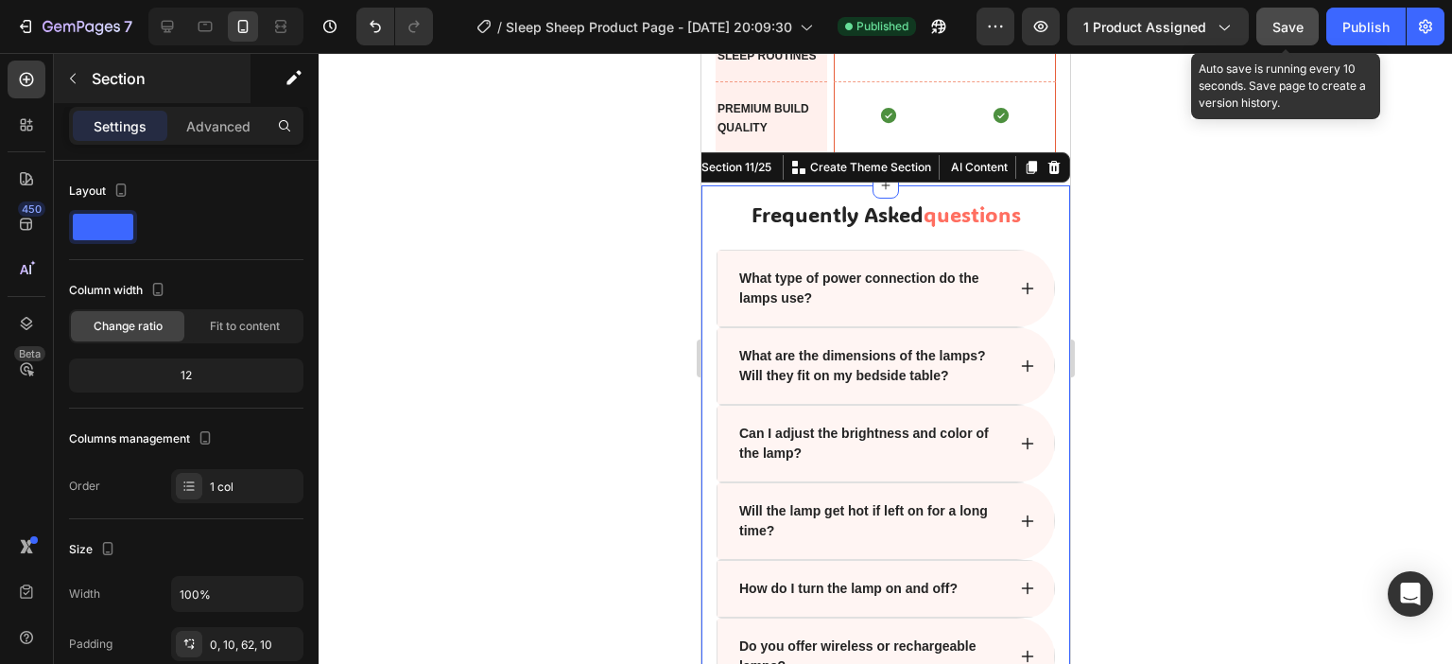
click at [215, 102] on div "Section" at bounding box center [152, 78] width 197 height 49
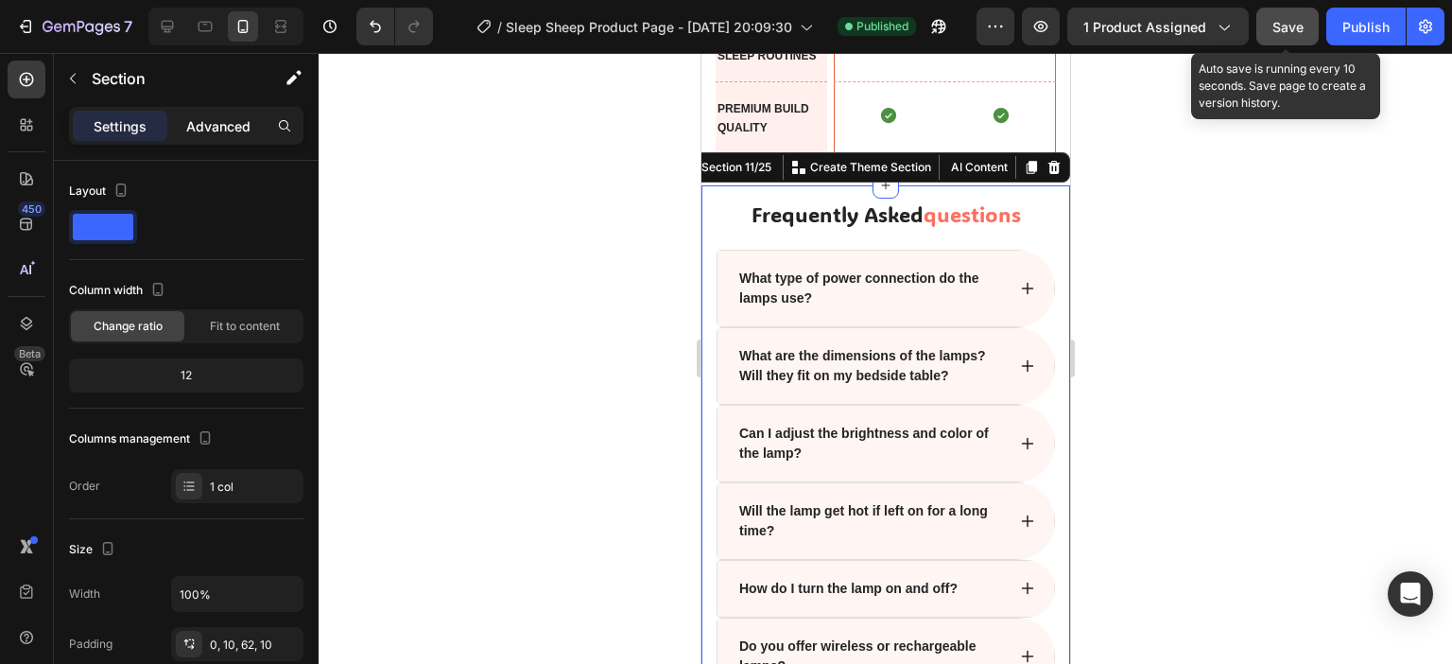
click at [220, 123] on p "Advanced" at bounding box center [218, 126] width 64 height 20
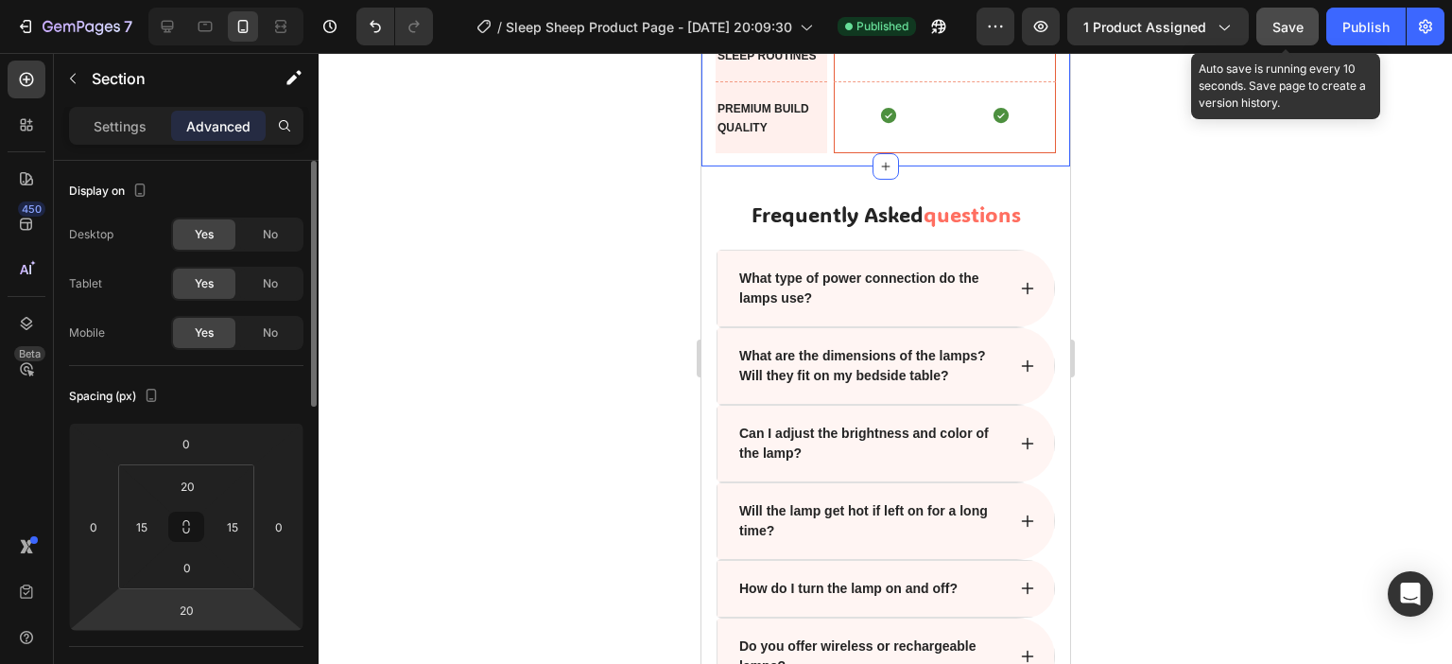
click at [219, 0] on html "7 Version history / Sleep Sheep Product Page - [DATE] 20:09:30 Published Previe…" at bounding box center [726, 0] width 1452 height 0
click at [194, 612] on input "20" at bounding box center [186, 610] width 38 height 28
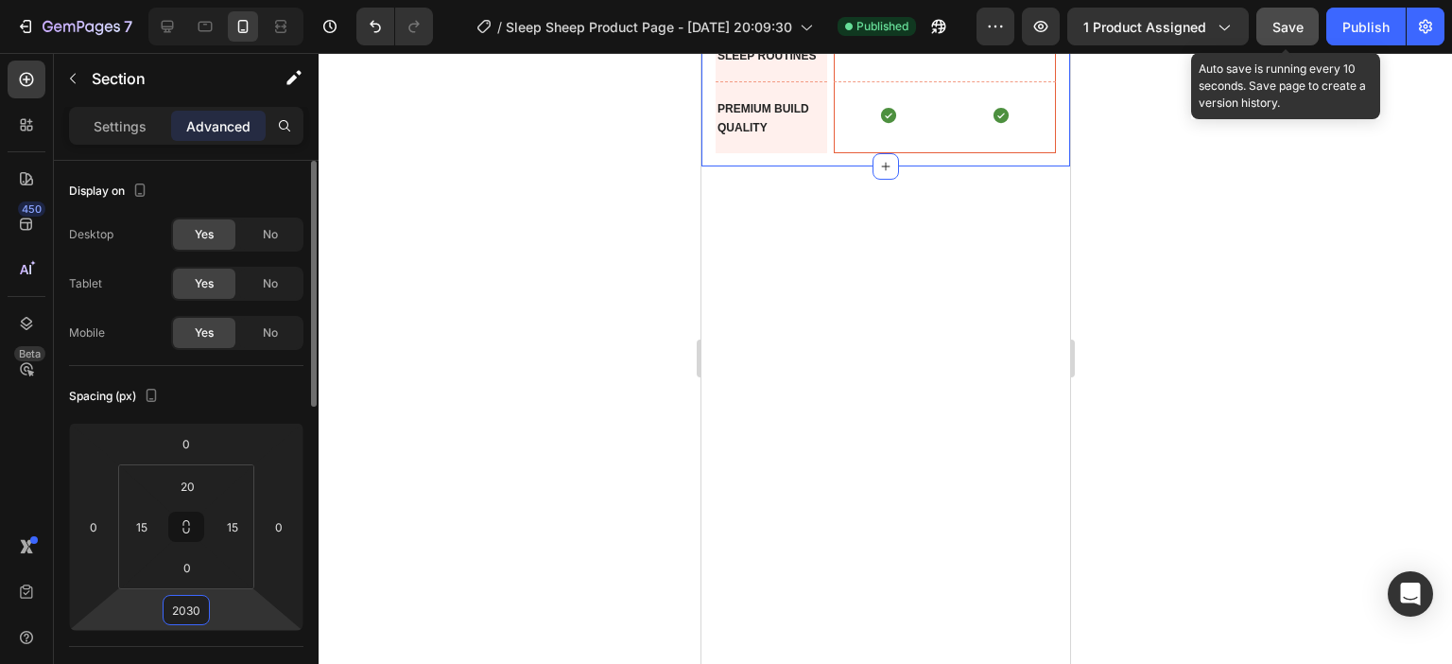
drag, startPoint x: 197, startPoint y: 610, endPoint x: 144, endPoint y: 610, distance: 52.9
click at [145, 610] on div "0 0 2030 0" at bounding box center [186, 527] width 234 height 208
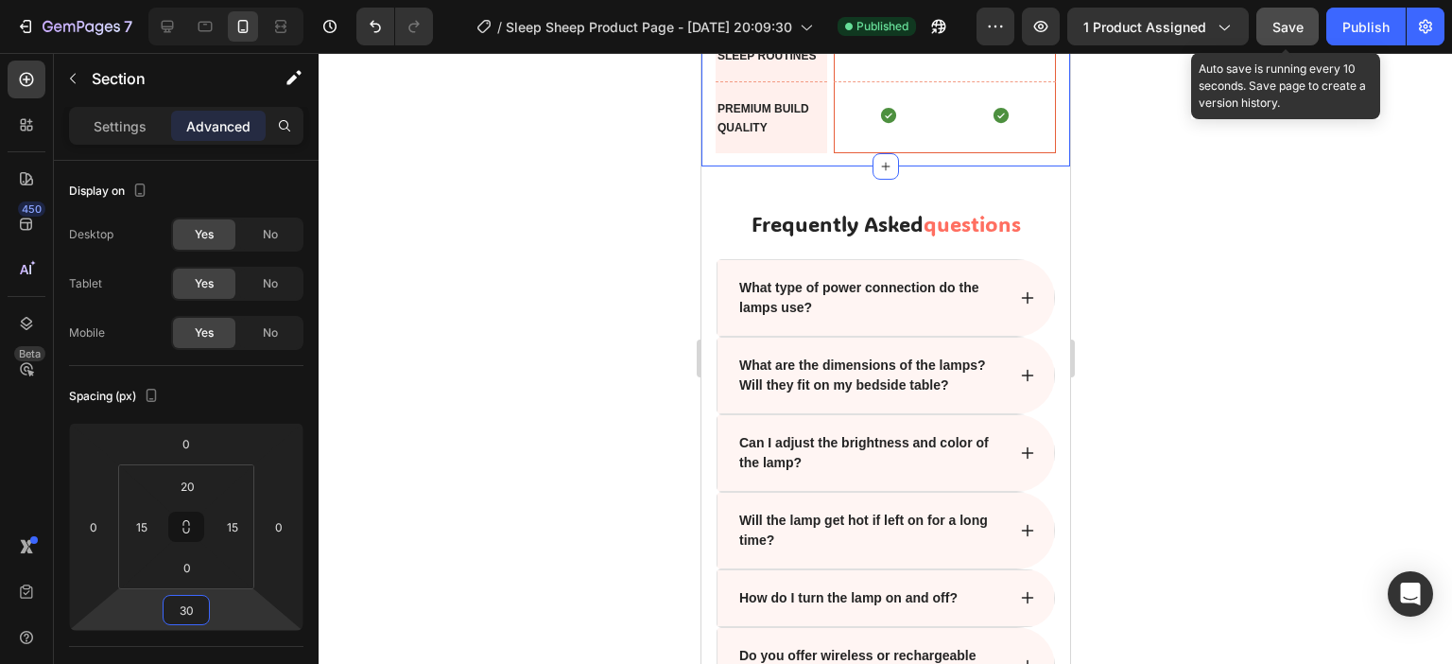
type input "30"
click at [1297, 21] on span "Save" at bounding box center [1287, 27] width 31 height 16
click at [1353, 31] on div "Publish" at bounding box center [1365, 27] width 47 height 20
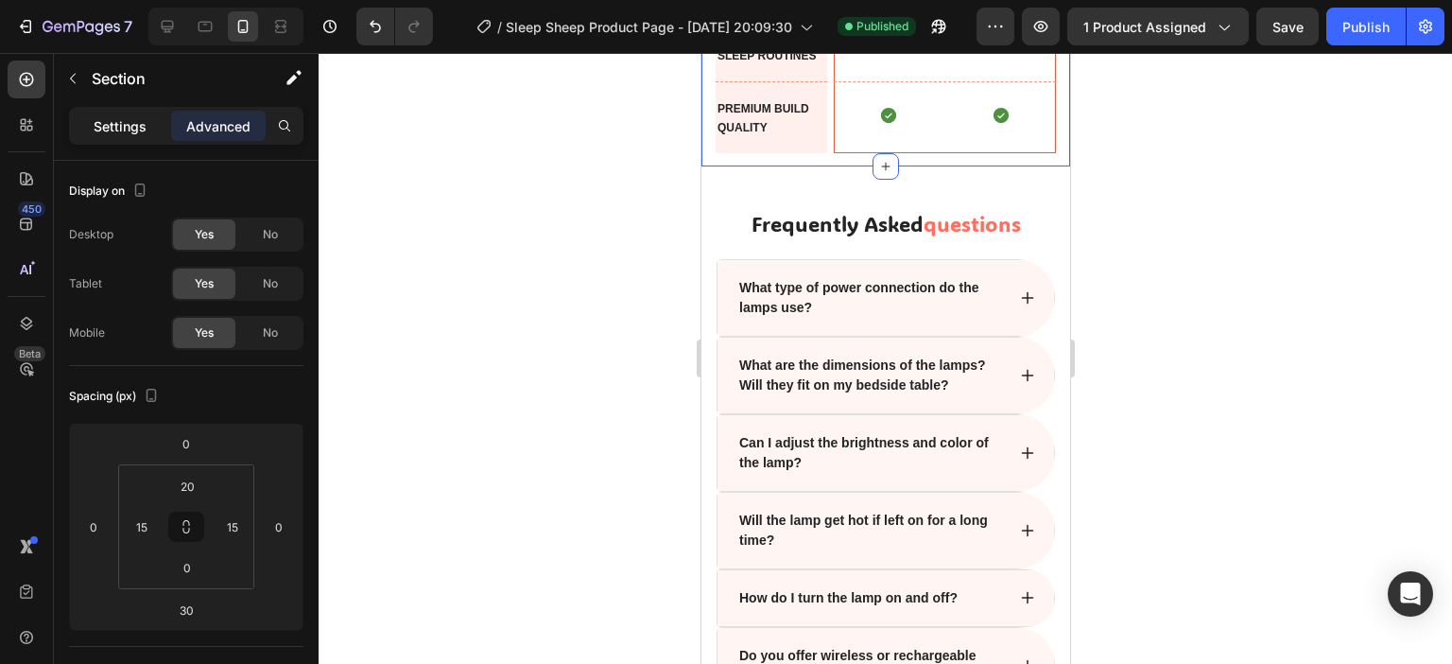
click at [101, 133] on p "Settings" at bounding box center [120, 126] width 53 height 20
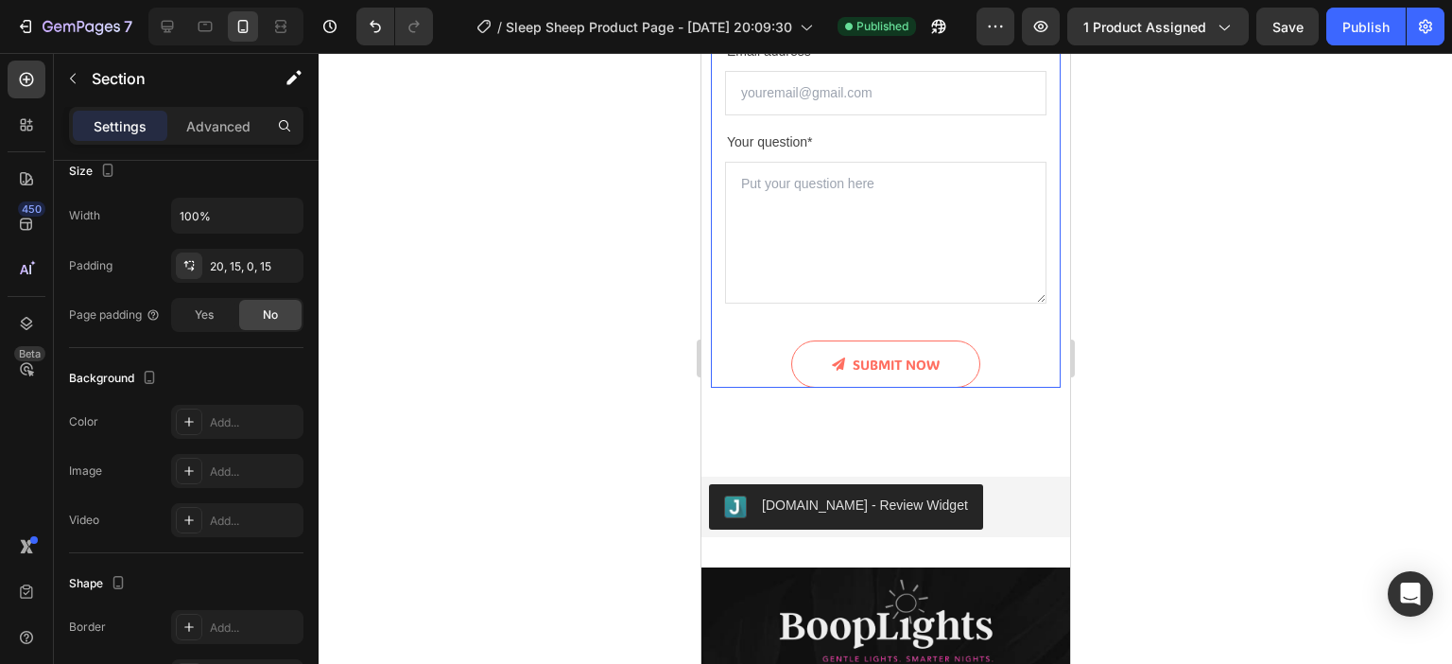
scroll to position [6275, 0]
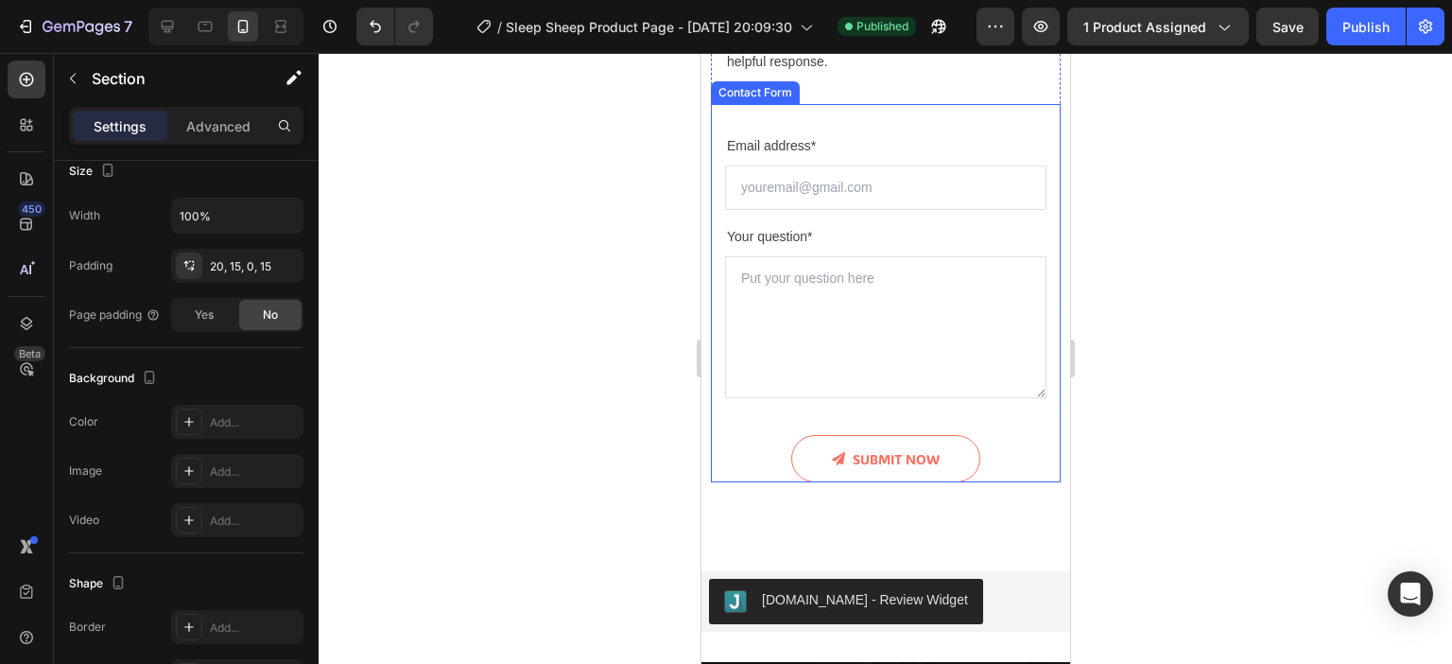
click at [943, 121] on div "Email address* Text block Email Field Your question* Text block Text Area SUBMI…" at bounding box center [885, 293] width 350 height 378
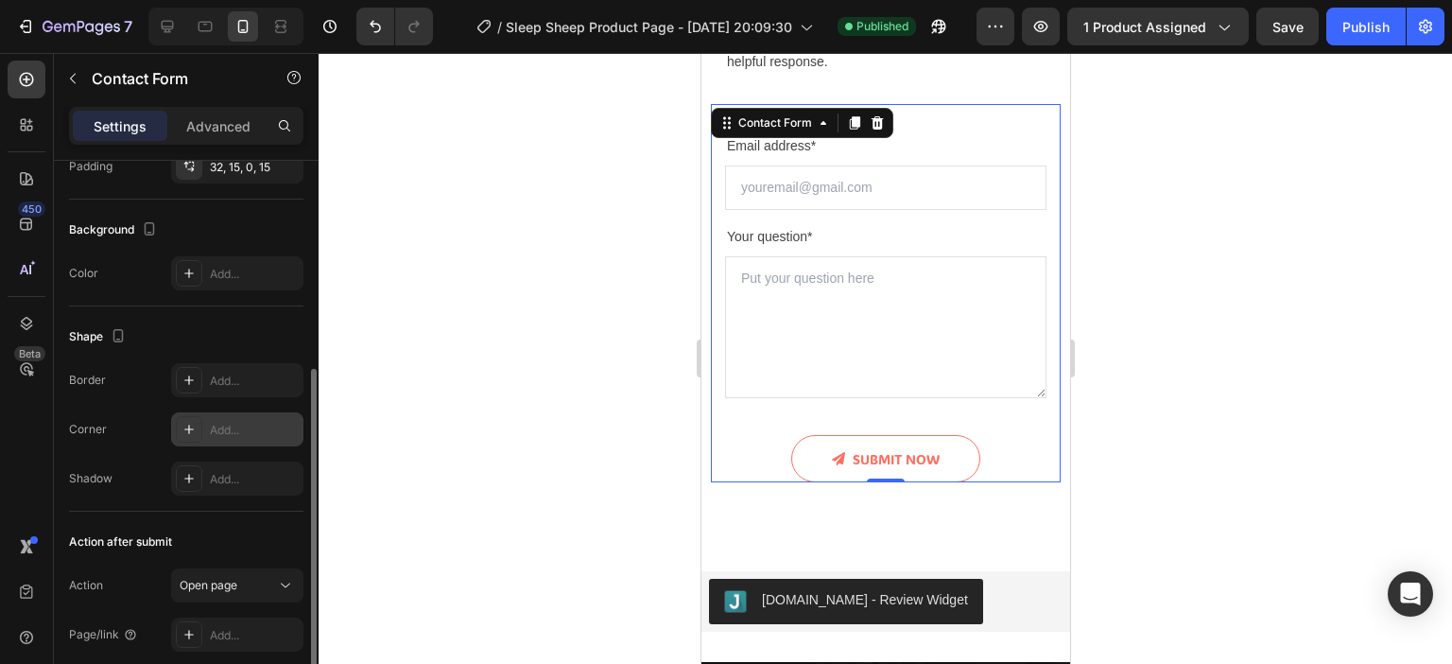
scroll to position [455, 0]
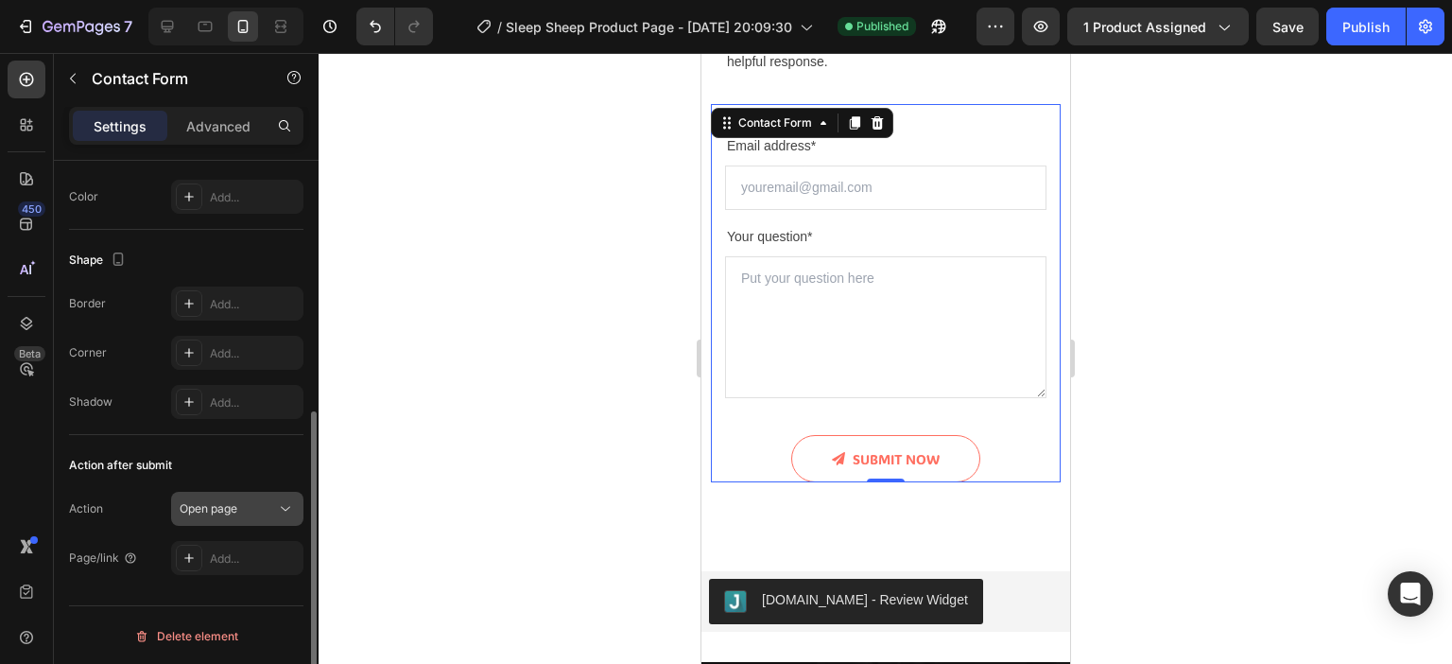
click at [285, 508] on icon at bounding box center [285, 509] width 9 height 5
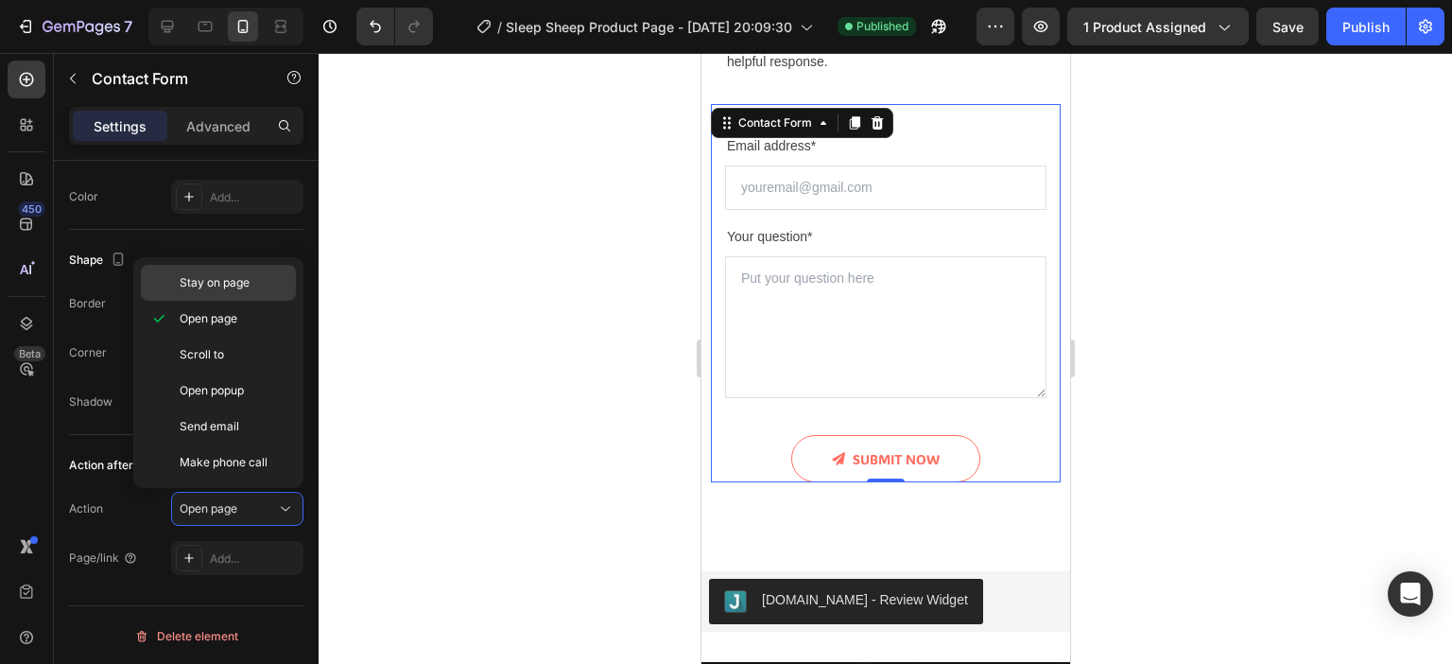
click at [224, 281] on span "Stay on page" at bounding box center [215, 282] width 70 height 17
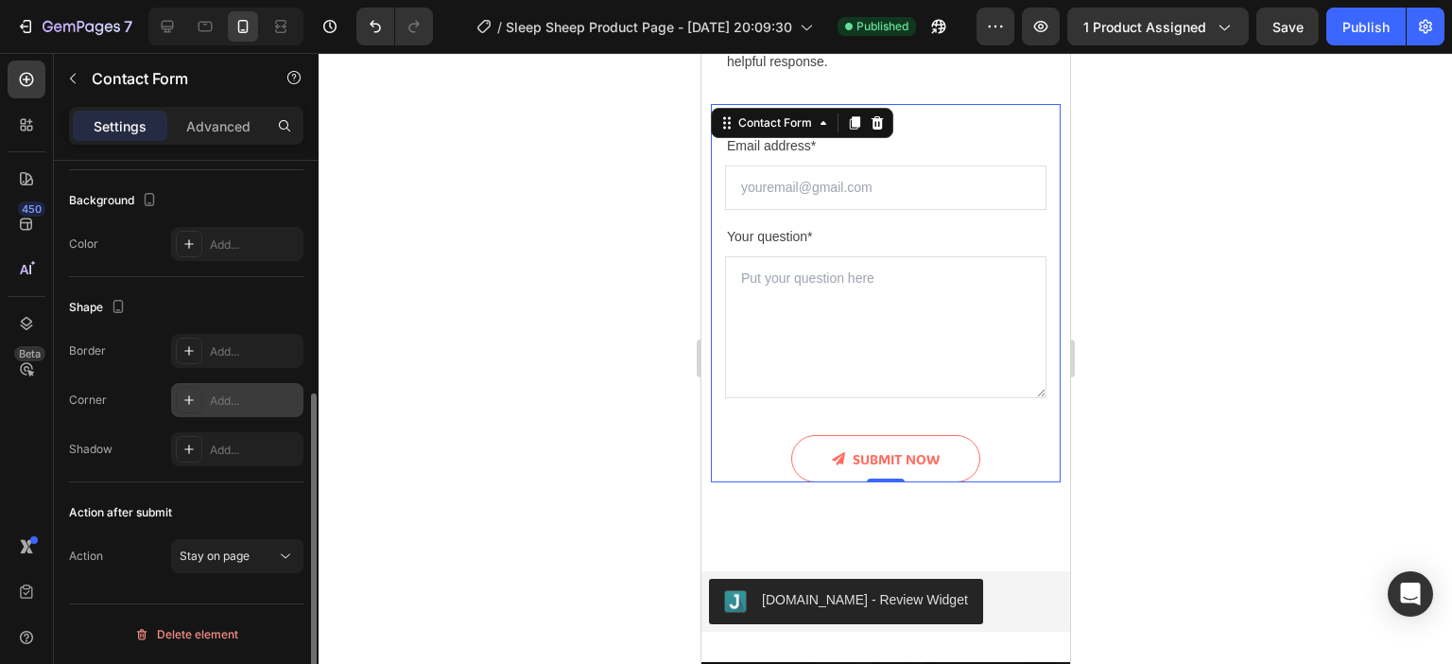
scroll to position [406, 0]
click at [1284, 29] on span "Save" at bounding box center [1287, 27] width 31 height 16
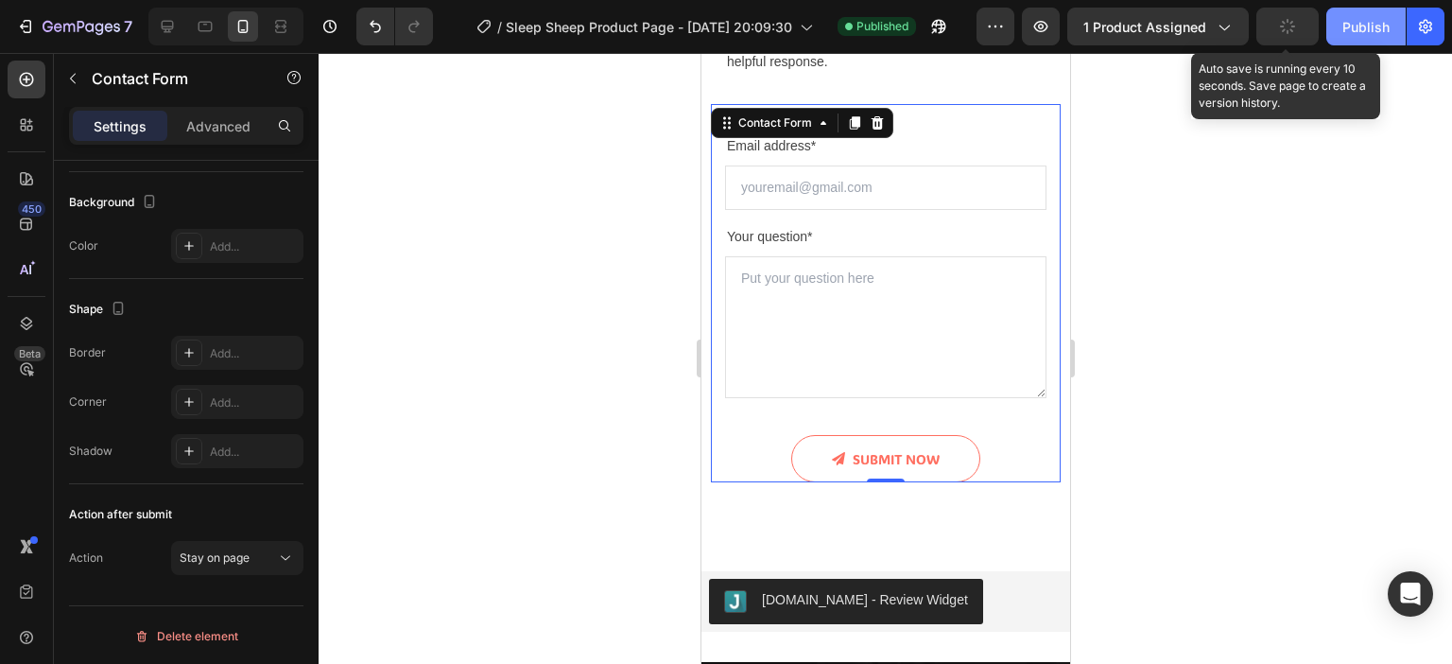
click at [1376, 26] on div "Publish" at bounding box center [1365, 27] width 47 height 20
